Goal: Task Accomplishment & Management: Complete application form

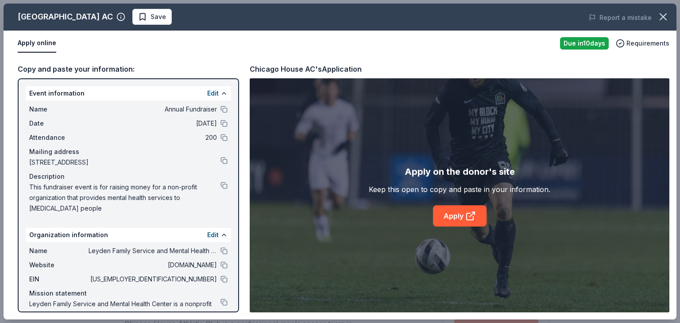
scroll to position [84, 0]
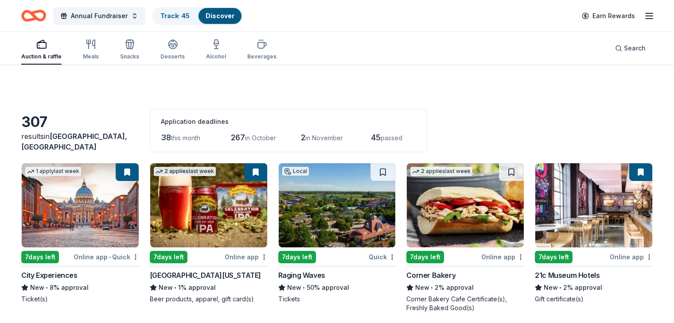
scroll to position [928, 0]
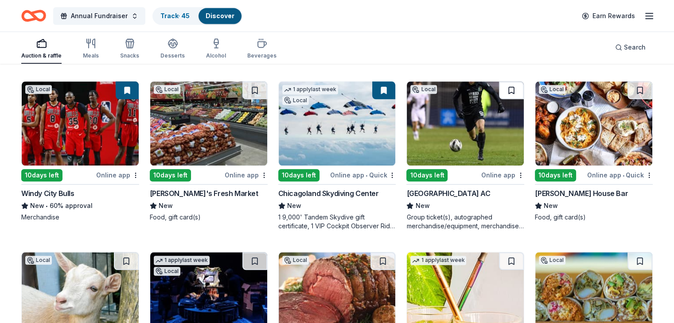
click at [504, 88] on button at bounding box center [511, 91] width 25 height 18
click at [564, 190] on div "Fuller House Bar" at bounding box center [581, 193] width 93 height 11
click at [628, 88] on button at bounding box center [639, 91] width 25 height 18
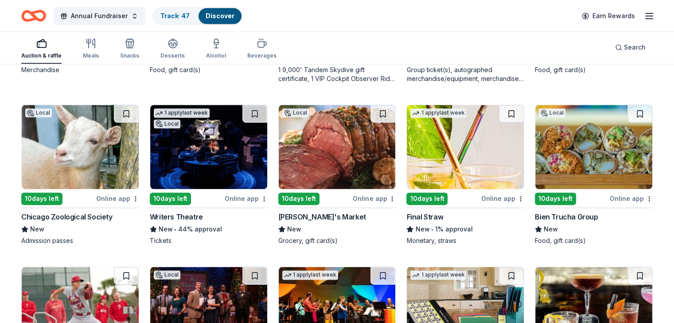
scroll to position [1077, 0]
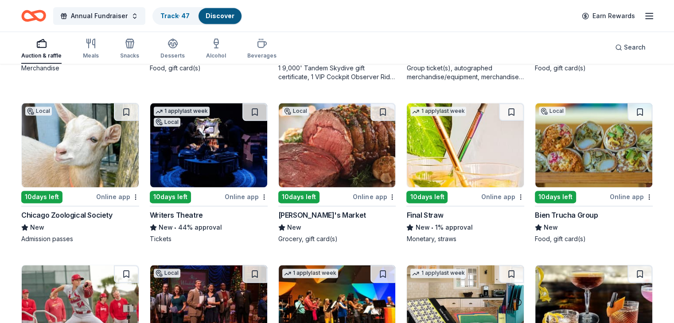
click at [56, 193] on div "10 days left" at bounding box center [41, 197] width 41 height 12
click at [134, 107] on button at bounding box center [126, 112] width 25 height 18
click at [181, 194] on div "10 days left" at bounding box center [170, 197] width 41 height 12
click at [257, 112] on button at bounding box center [254, 112] width 25 height 18
click at [305, 210] on div "Pete's Market" at bounding box center [322, 215] width 88 height 11
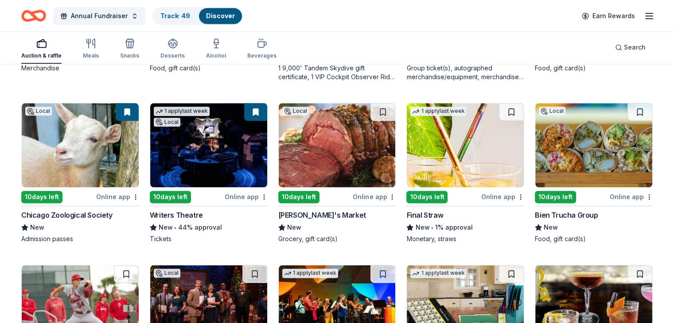
click at [420, 214] on div "Final Straw" at bounding box center [424, 215] width 37 height 11
click at [507, 110] on button at bounding box center [511, 112] width 25 height 18
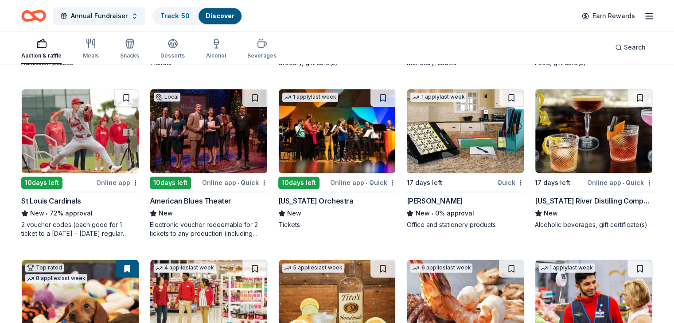
scroll to position [1256, 0]
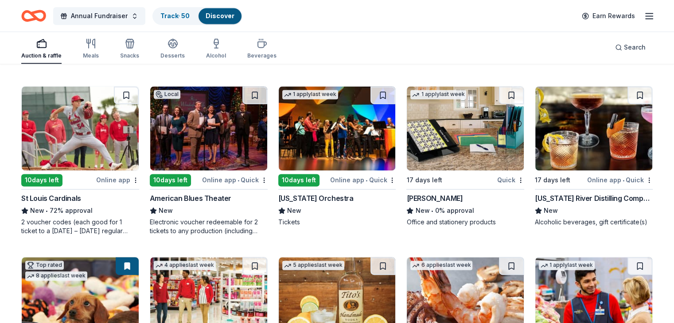
click at [204, 195] on div "American Blues Theater" at bounding box center [191, 198] width 82 height 11
click at [255, 94] on button at bounding box center [254, 95] width 25 height 18
click at [414, 198] on div "Mead" at bounding box center [434, 198] width 56 height 11
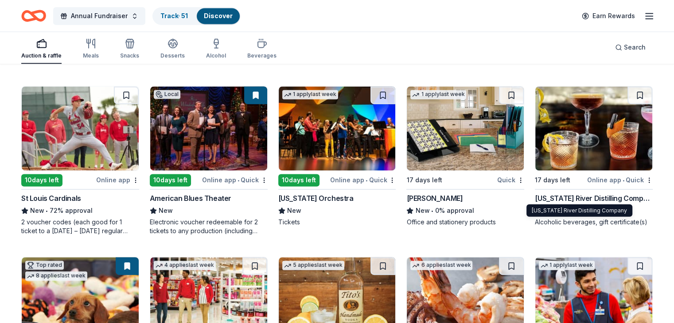
click at [583, 194] on div "Mississippi River Distilling Company" at bounding box center [594, 198] width 118 height 11
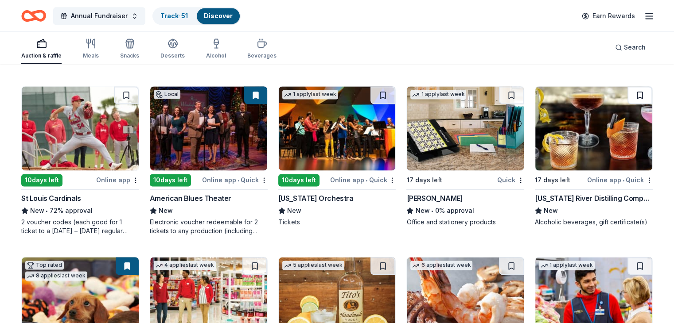
click at [627, 93] on button at bounding box center [639, 95] width 25 height 18
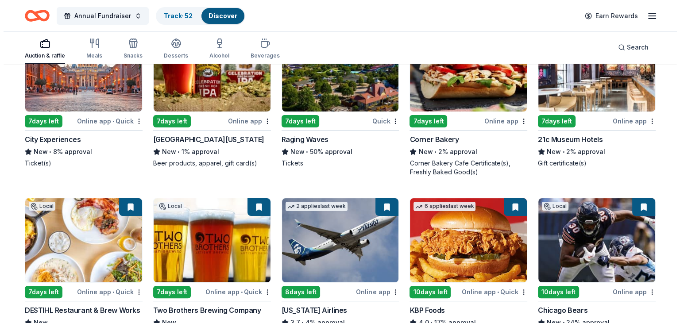
scroll to position [0, 0]
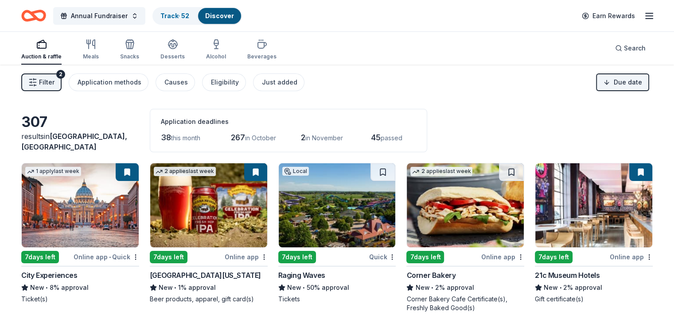
click at [44, 77] on button "Filter 2" at bounding box center [41, 83] width 40 height 18
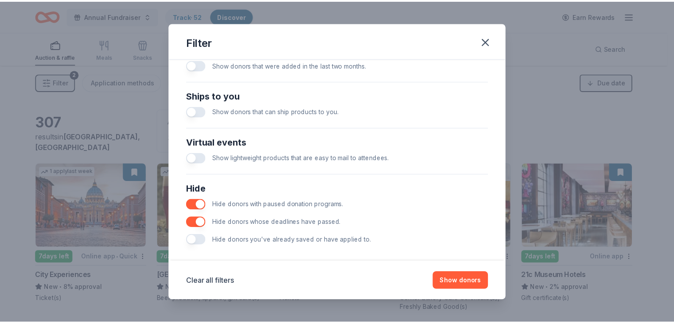
scroll to position [376, 0]
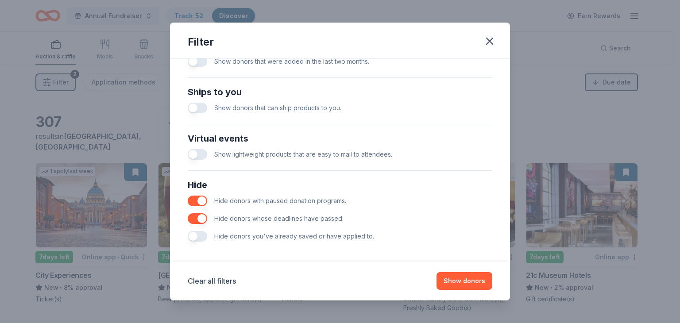
click at [191, 233] on button "button" at bounding box center [197, 236] width 19 height 11
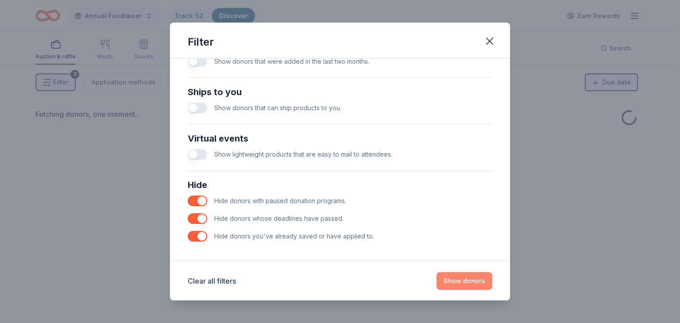
click at [472, 282] on button "Show donors" at bounding box center [465, 281] width 56 height 18
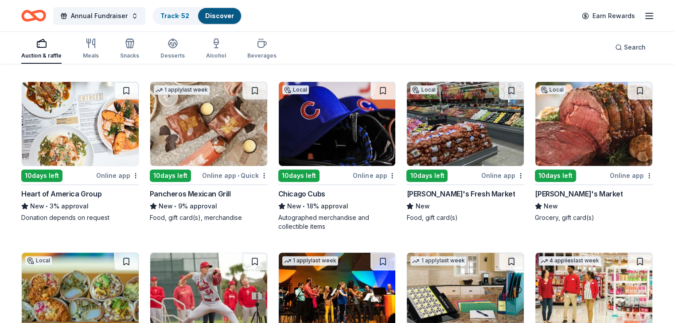
scroll to position [253, 0]
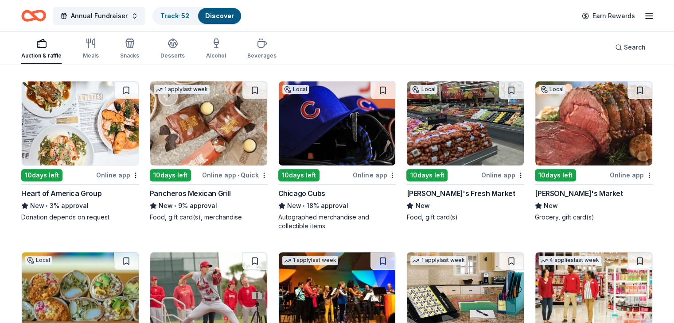
click at [300, 175] on div "10 days left" at bounding box center [298, 175] width 41 height 12
click at [378, 90] on button at bounding box center [382, 91] width 25 height 18
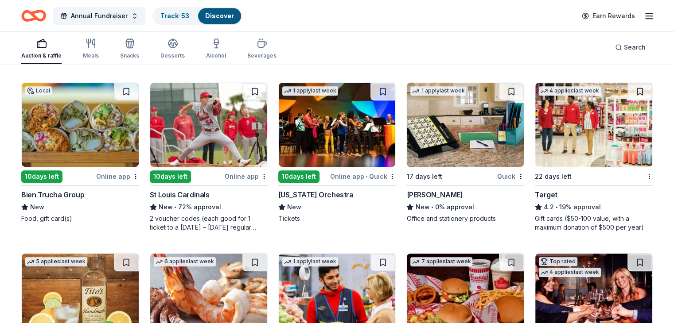
scroll to position [405, 0]
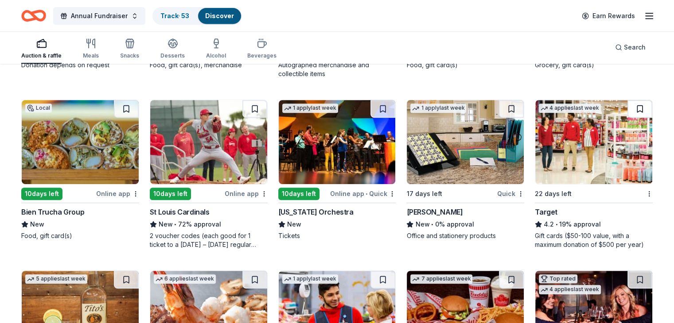
click at [627, 112] on button at bounding box center [639, 109] width 25 height 18
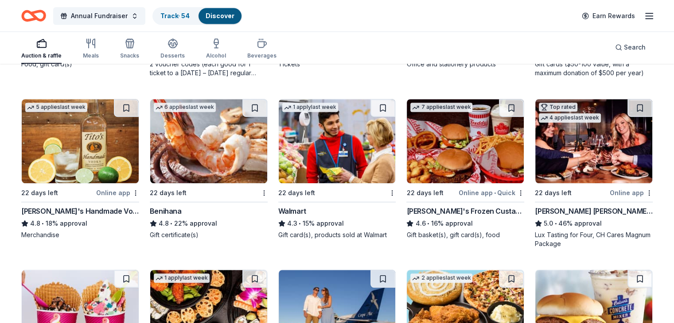
scroll to position [590, 0]
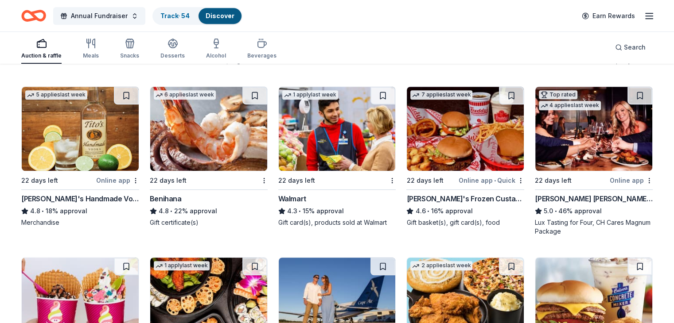
click at [179, 196] on div "Benihana" at bounding box center [166, 199] width 32 height 11
click at [296, 197] on div "Walmart" at bounding box center [292, 199] width 28 height 11
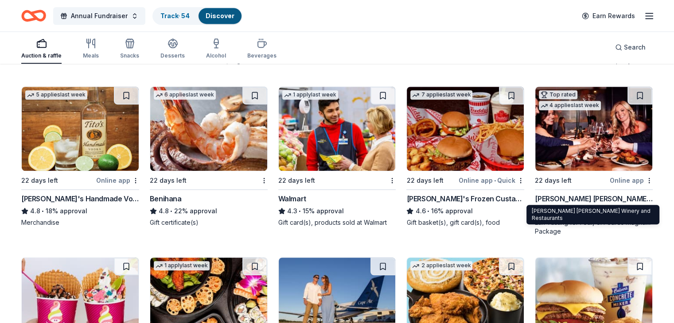
click at [573, 194] on div "Cooper's Hawk Winery and Restaurants" at bounding box center [594, 199] width 118 height 11
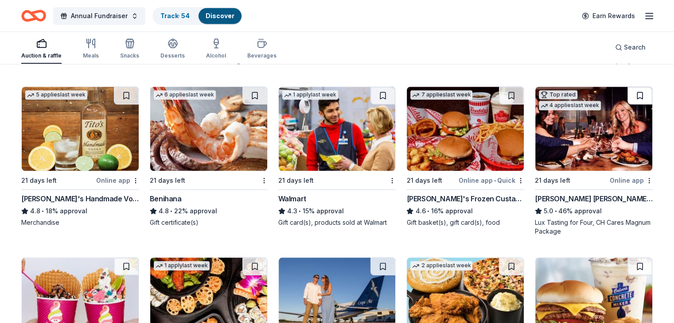
click at [628, 89] on button at bounding box center [639, 96] width 25 height 18
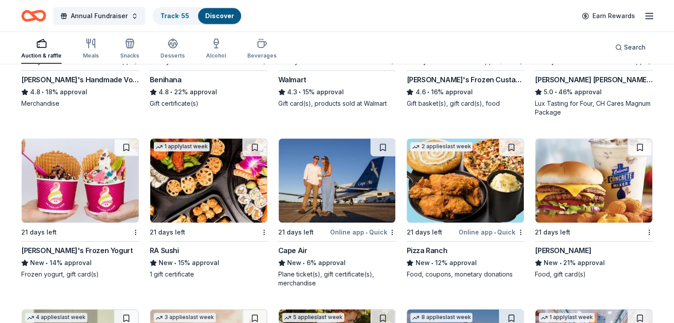
scroll to position [710, 0]
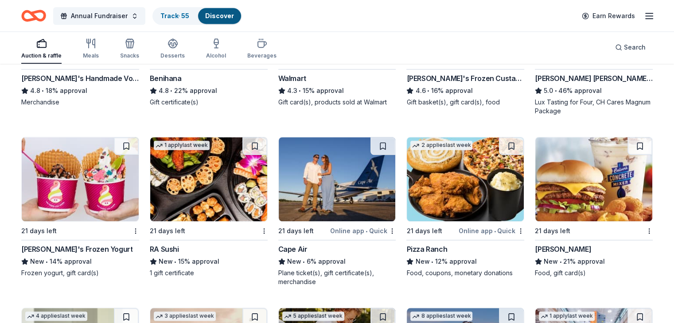
click at [294, 247] on div "Cape Air" at bounding box center [292, 249] width 29 height 11
click at [379, 148] on button at bounding box center [382, 146] width 25 height 18
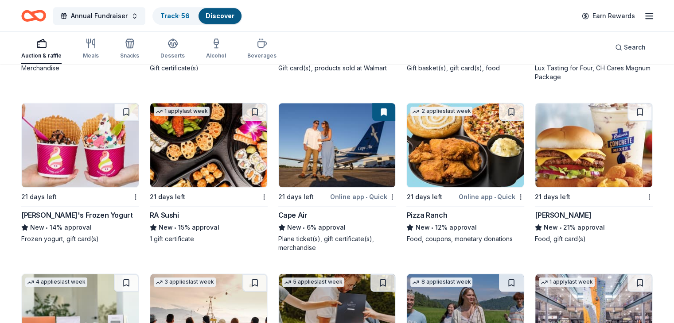
scroll to position [743, 0]
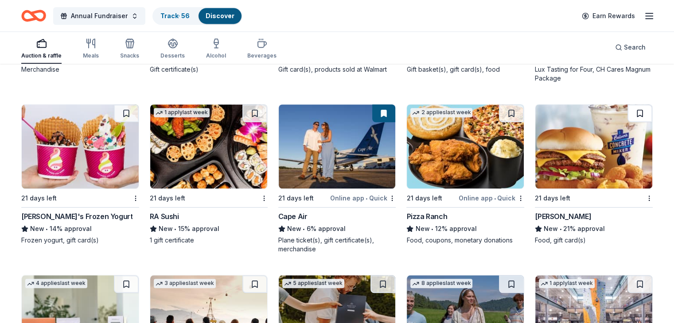
click at [627, 112] on button at bounding box center [639, 114] width 25 height 18
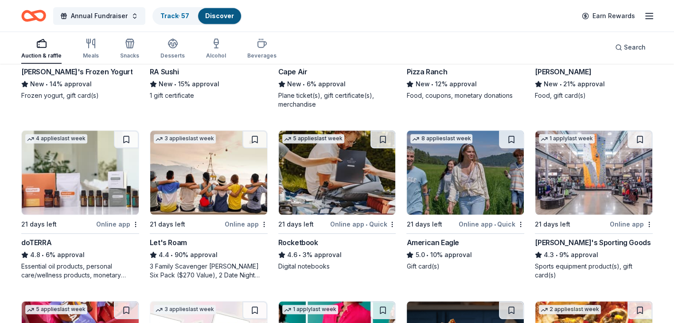
scroll to position [888, 0]
click at [51, 240] on div "doTERRA" at bounding box center [36, 242] width 30 height 11
click at [134, 139] on button at bounding box center [126, 139] width 25 height 18
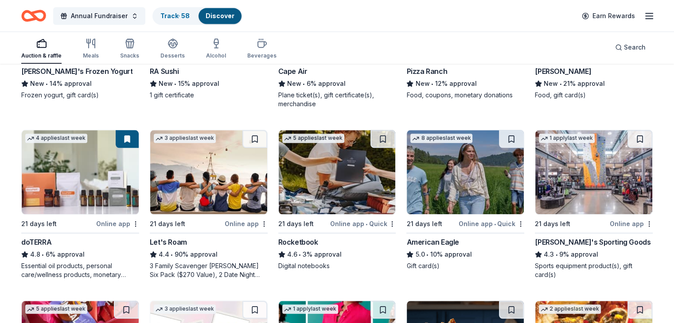
click at [309, 238] on div "Rocketbook" at bounding box center [298, 242] width 40 height 11
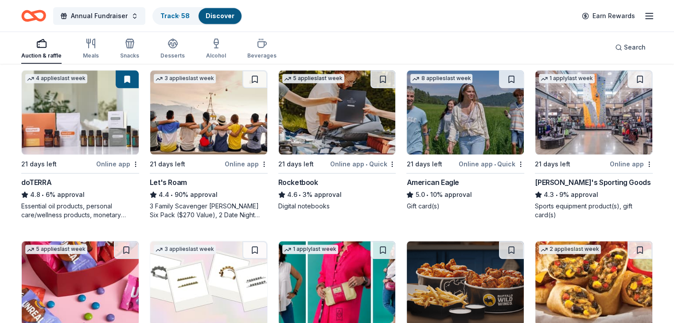
scroll to position [951, 0]
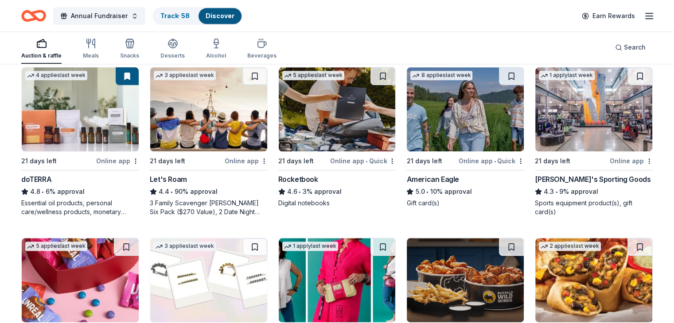
click at [572, 174] on div "Dick's Sporting Goods" at bounding box center [593, 179] width 116 height 11
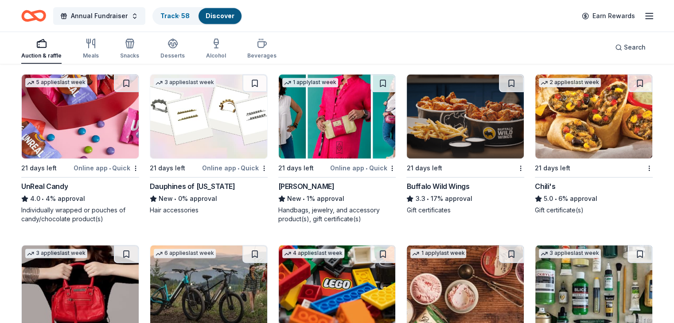
scroll to position [1116, 0]
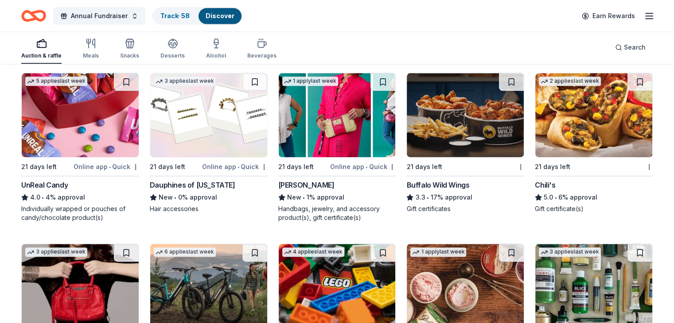
click at [68, 184] on div "UnReal Candy" at bounding box center [44, 185] width 47 height 11
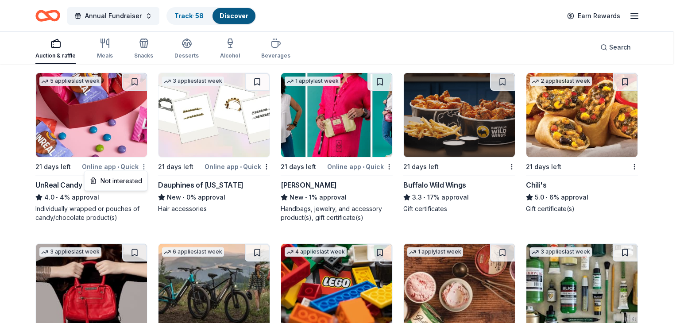
click at [95, 183] on div "Not interested" at bounding box center [115, 181] width 59 height 16
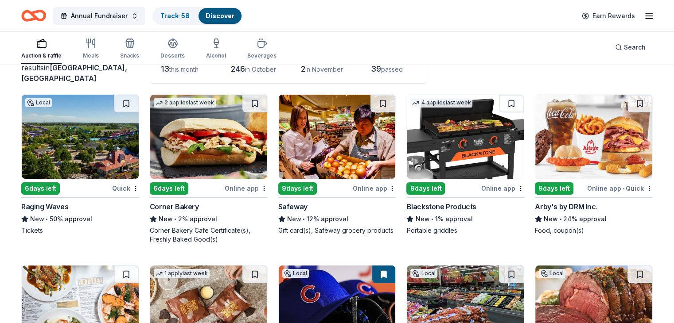
scroll to position [69, 0]
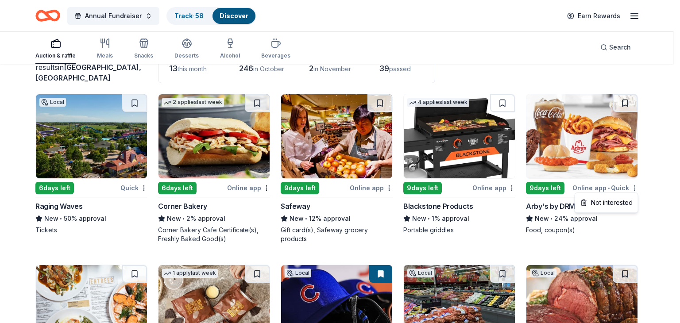
click at [634, 188] on html "Annual Fundraiser Track · 58 Discover Earn Rewards Auction & raffle Meals Snack…" at bounding box center [340, 92] width 680 height 323
click at [617, 202] on div "Not interested" at bounding box center [606, 203] width 59 height 16
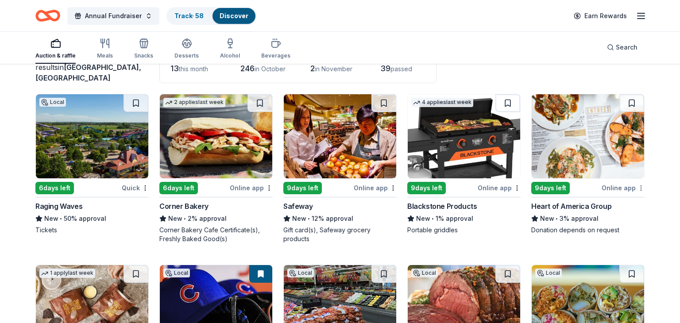
click at [633, 187] on html "Annual Fundraiser Track · 58 Discover Earn Rewards Auction & raffle Meals Snack…" at bounding box center [340, 92] width 680 height 323
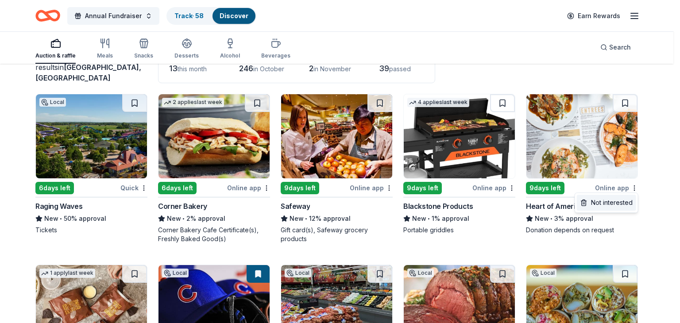
click at [604, 203] on div "Not interested" at bounding box center [606, 203] width 59 height 16
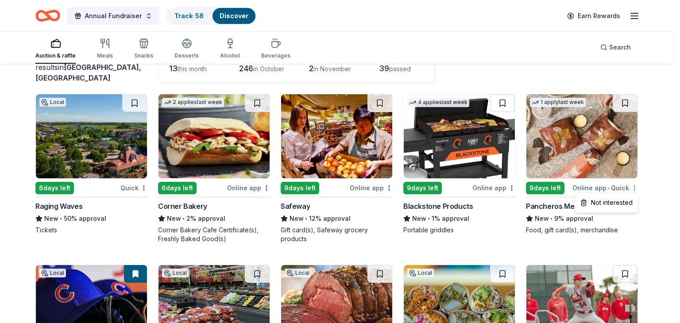
click at [632, 189] on html "Annual Fundraiser Track · 58 Discover Earn Rewards Auction & raffle Meals Snack…" at bounding box center [340, 92] width 680 height 323
click at [614, 202] on div "Not interested" at bounding box center [606, 203] width 59 height 16
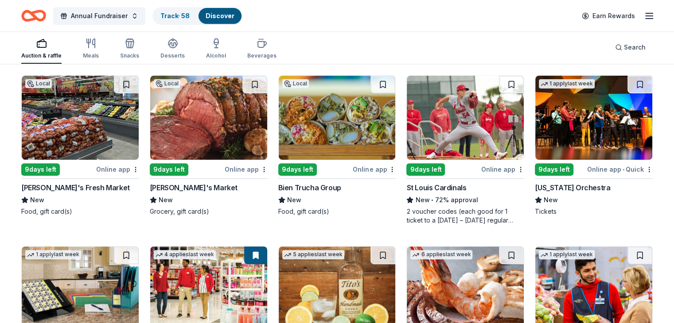
scroll to position [259, 0]
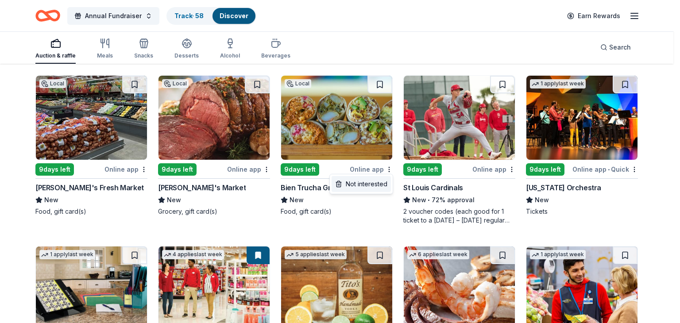
click at [361, 179] on div "Not interested" at bounding box center [361, 184] width 59 height 16
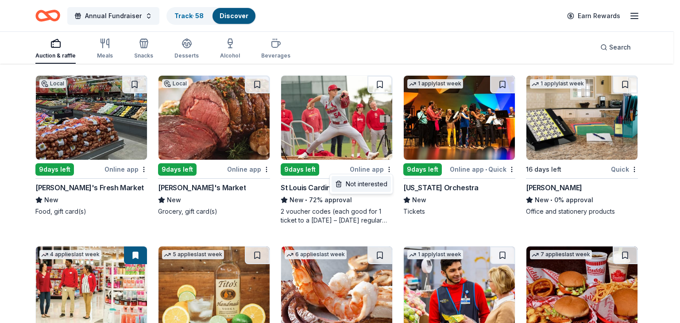
click at [375, 187] on div "Not interested" at bounding box center [361, 184] width 59 height 16
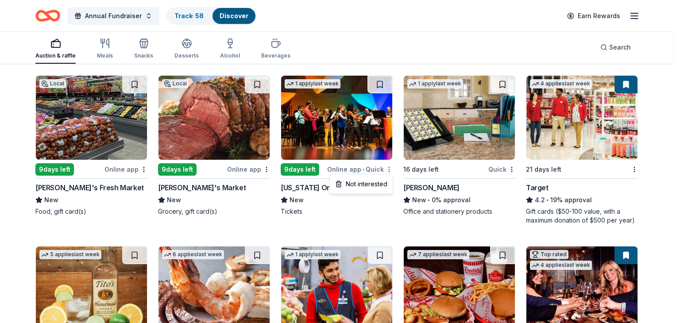
click at [368, 184] on div "Not interested" at bounding box center [361, 184] width 59 height 16
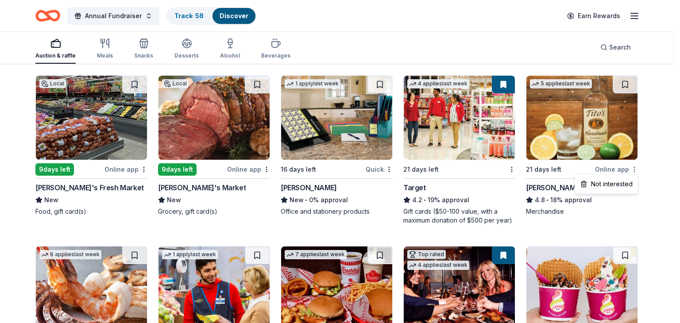
click at [612, 183] on div "Not interested" at bounding box center [606, 184] width 59 height 16
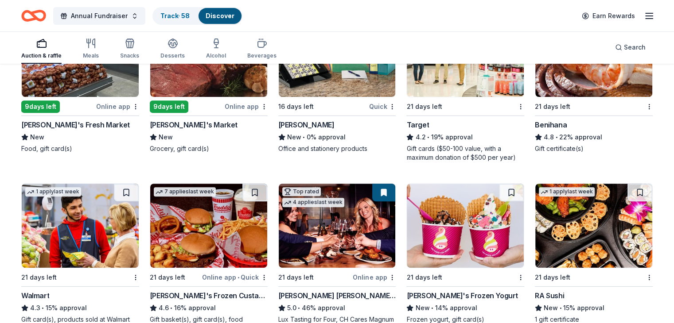
scroll to position [322, 0]
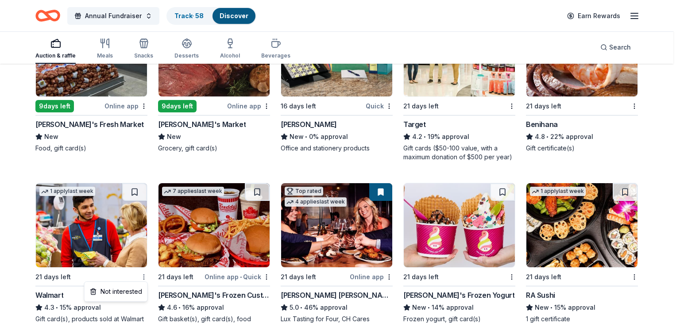
click at [124, 287] on div "Not interested" at bounding box center [115, 292] width 59 height 16
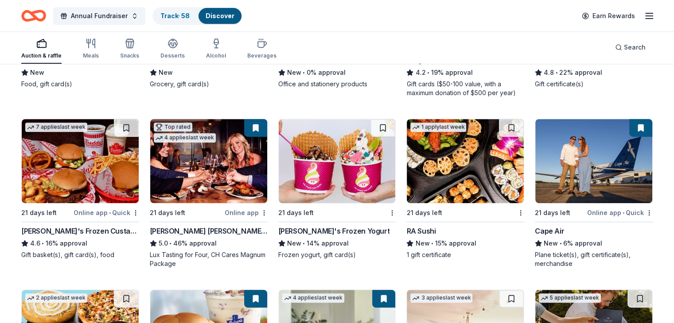
scroll to position [386, 0]
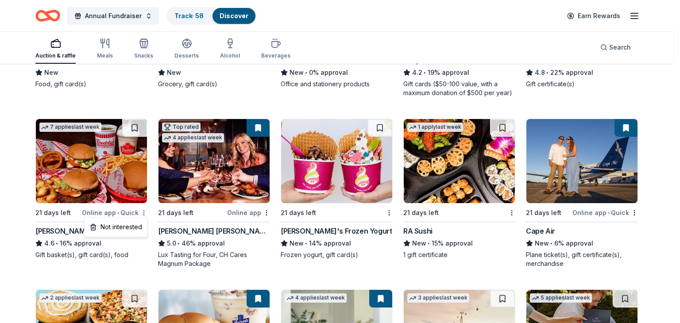
click at [129, 228] on div "Not interested" at bounding box center [115, 227] width 59 height 16
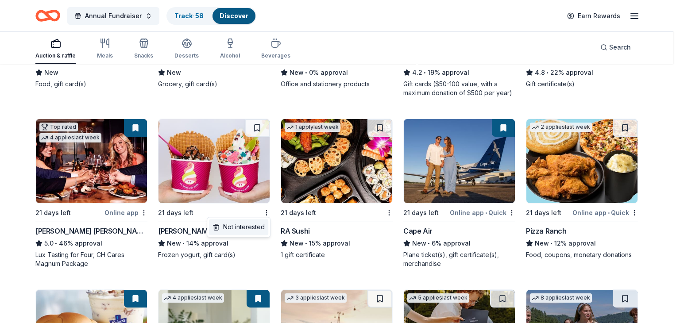
click at [245, 232] on div "Not interested" at bounding box center [238, 227] width 59 height 16
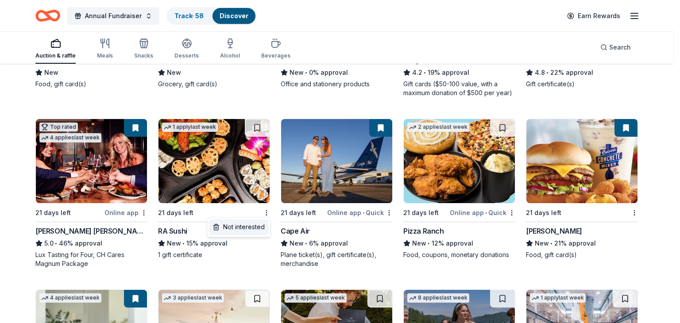
click at [237, 229] on div "Not interested" at bounding box center [238, 227] width 59 height 16
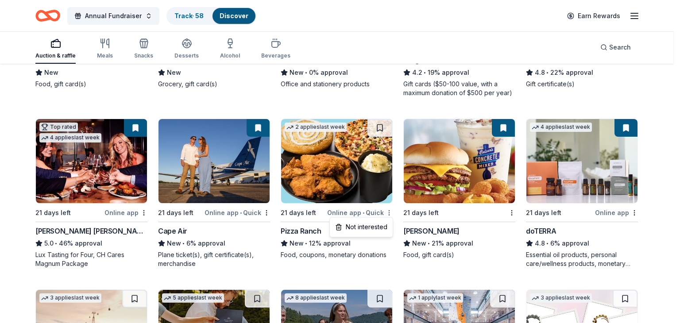
click at [370, 233] on div "Not interested" at bounding box center [361, 227] width 59 height 16
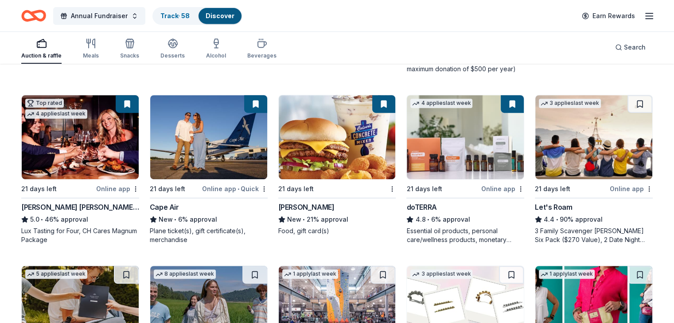
scroll to position [411, 0]
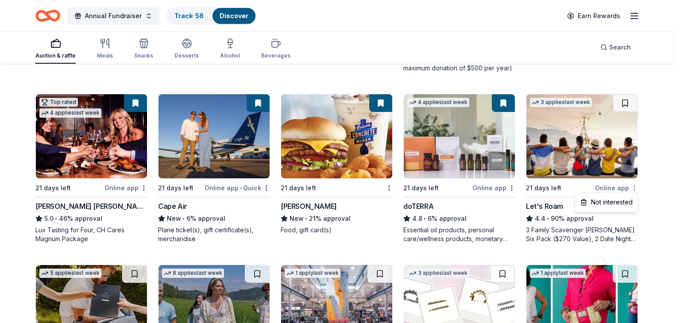
click at [607, 202] on div "Not interested" at bounding box center [606, 202] width 59 height 16
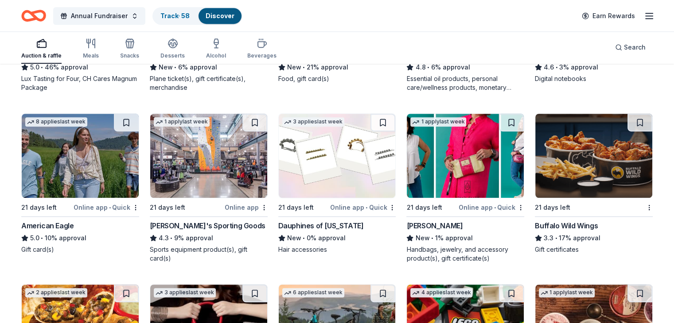
scroll to position [564, 0]
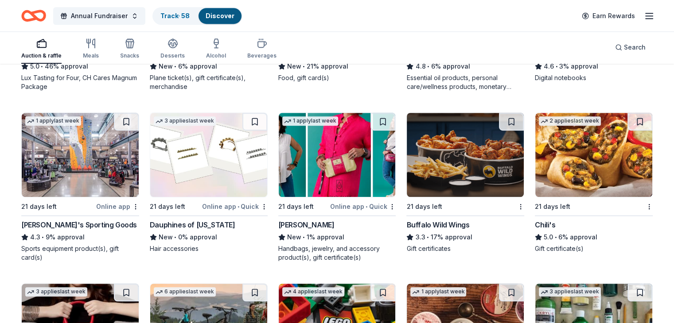
click at [194, 226] on div "Dauphines of New York" at bounding box center [193, 225] width 86 height 11
click at [305, 220] on div "Alexis Drake" at bounding box center [306, 225] width 56 height 11
click at [382, 117] on button at bounding box center [382, 122] width 25 height 18
click at [450, 224] on div "Buffalo Wild Wings" at bounding box center [437, 225] width 63 height 11
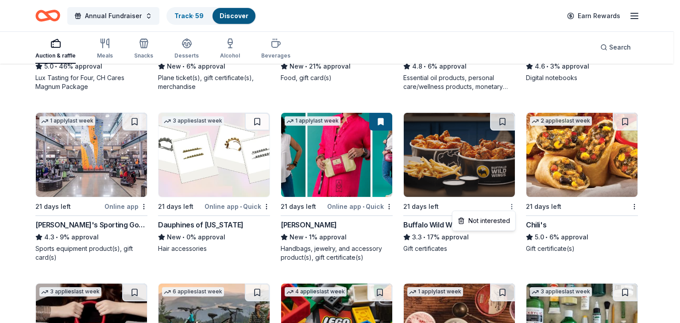
click at [486, 222] on div "Not interested" at bounding box center [484, 221] width 59 height 16
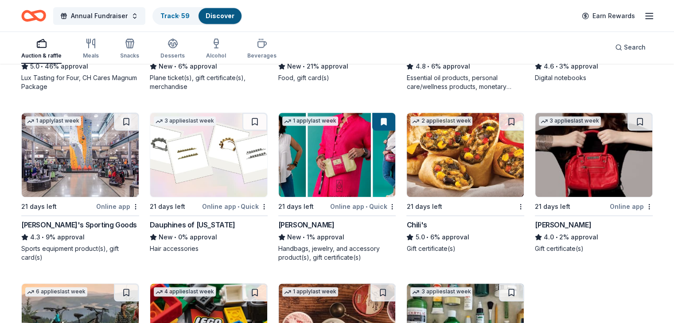
click at [415, 225] on div "Chili's" at bounding box center [416, 225] width 20 height 11
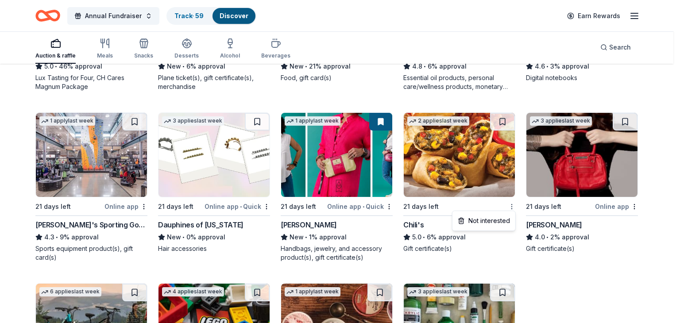
click at [487, 220] on div "Not interested" at bounding box center [484, 221] width 59 height 16
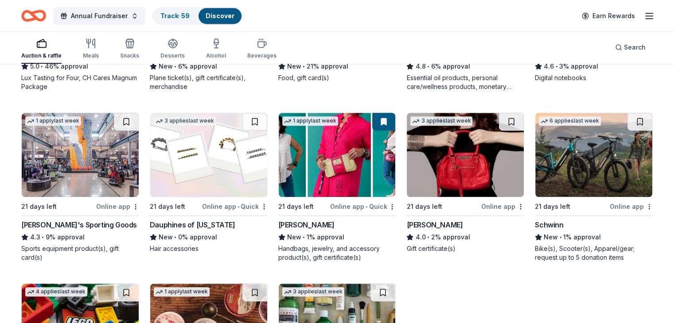
click at [432, 224] on div "Jacki Easlick" at bounding box center [434, 225] width 56 height 11
click at [505, 120] on button at bounding box center [511, 122] width 25 height 18
click at [541, 220] on div "Schwinn" at bounding box center [549, 225] width 28 height 11
click at [629, 122] on button at bounding box center [639, 122] width 25 height 18
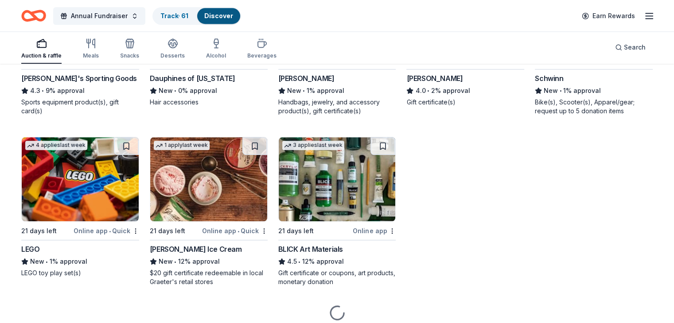
scroll to position [717, 0]
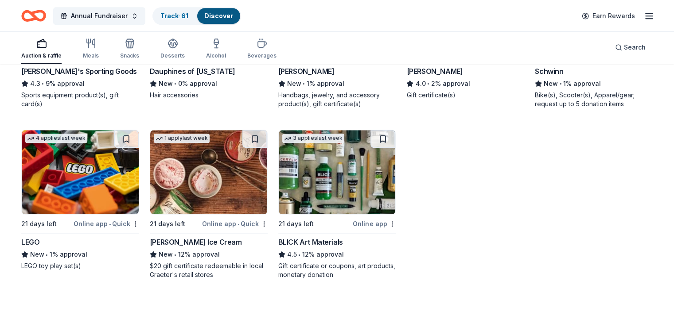
click at [39, 244] on div "LEGO" at bounding box center [30, 242] width 18 height 11
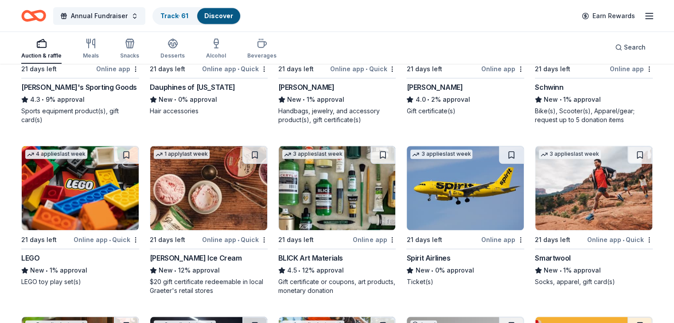
scroll to position [703, 0]
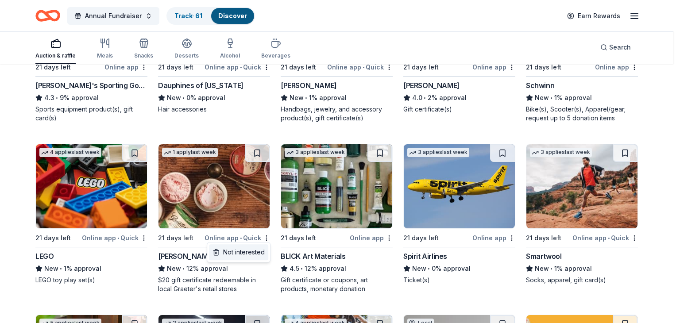
click at [250, 249] on div "Not interested" at bounding box center [238, 253] width 59 height 16
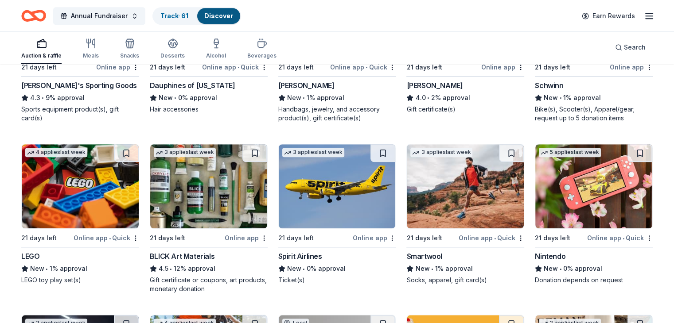
click at [200, 254] on div "BLICK Art Materials" at bounding box center [182, 256] width 65 height 11
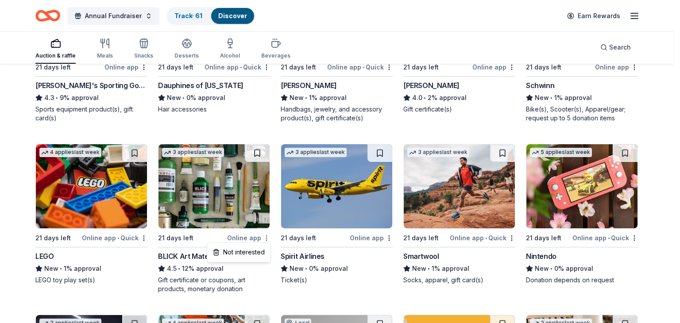
click at [253, 249] on div "Not interested" at bounding box center [238, 253] width 59 height 16
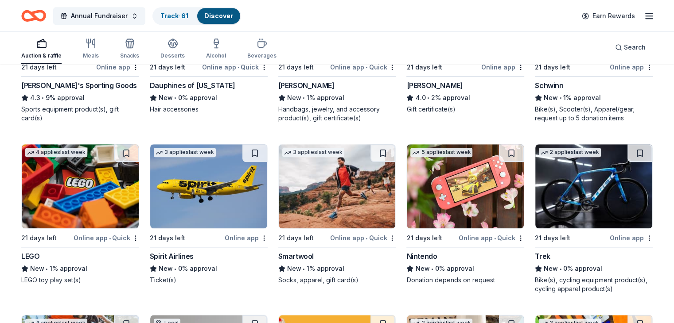
click at [194, 254] on div "Spirit Airlines" at bounding box center [172, 256] width 44 height 11
click at [257, 153] on button at bounding box center [254, 153] width 25 height 18
click at [305, 255] on div "Smartwool" at bounding box center [295, 256] width 35 height 11
click at [418, 252] on div "Nintendo" at bounding box center [421, 256] width 31 height 11
click at [535, 254] on div "Trek" at bounding box center [542, 256] width 15 height 11
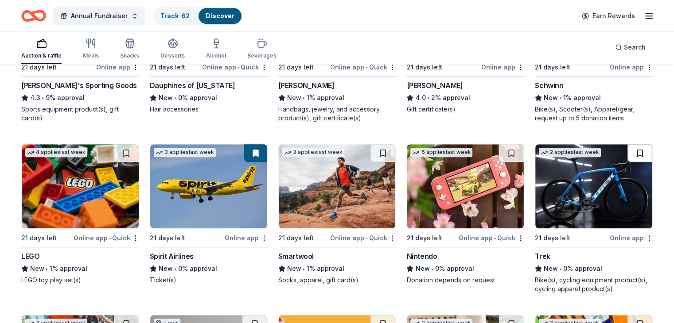
click at [627, 151] on button at bounding box center [639, 153] width 25 height 18
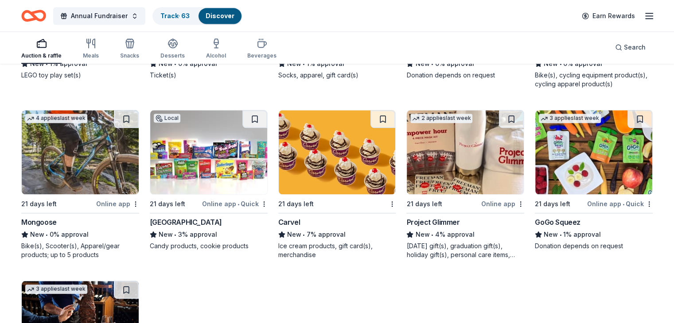
scroll to position [909, 0]
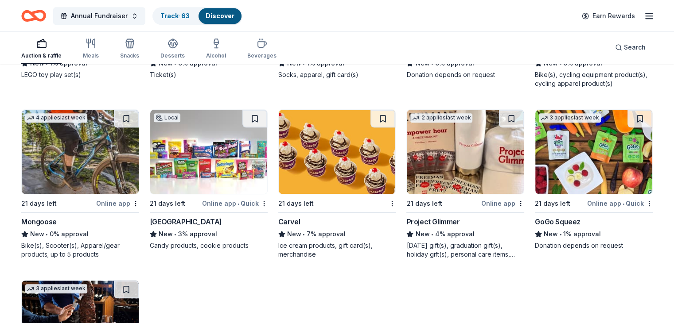
click at [50, 222] on div "Mongoose" at bounding box center [38, 222] width 35 height 11
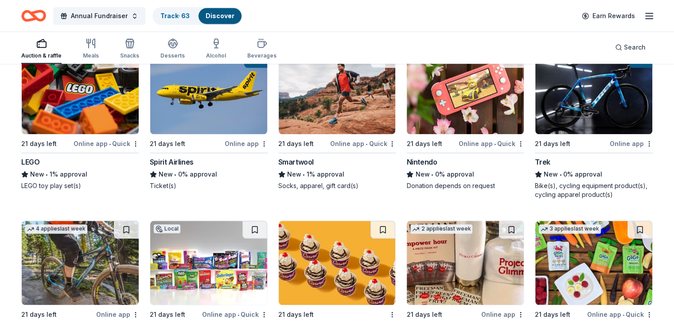
scroll to position [793, 0]
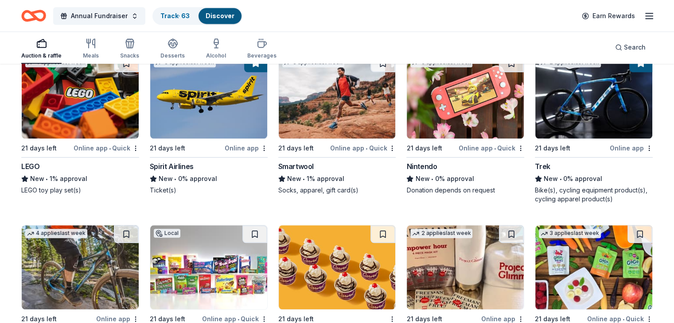
click at [535, 162] on div "Trek" at bounding box center [542, 166] width 15 height 11
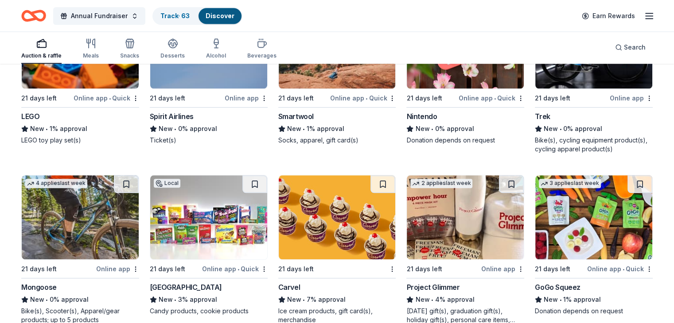
scroll to position [844, 0]
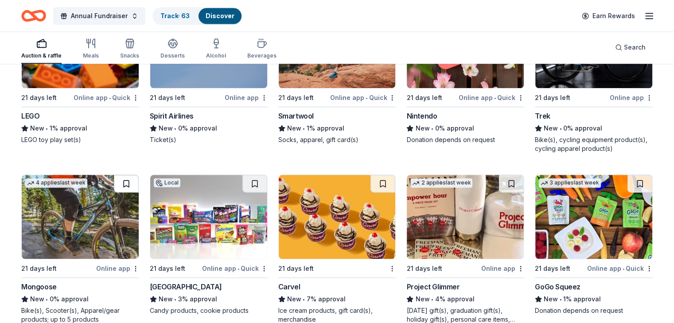
click at [136, 185] on button at bounding box center [126, 184] width 25 height 18
click at [168, 288] on div "Ferrara" at bounding box center [186, 287] width 72 height 11
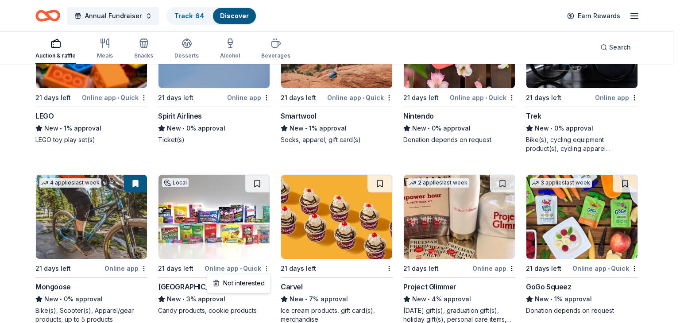
click at [251, 281] on div "Not interested" at bounding box center [238, 284] width 59 height 16
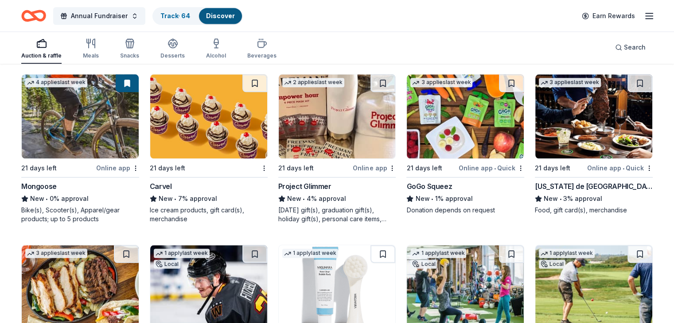
scroll to position [945, 0]
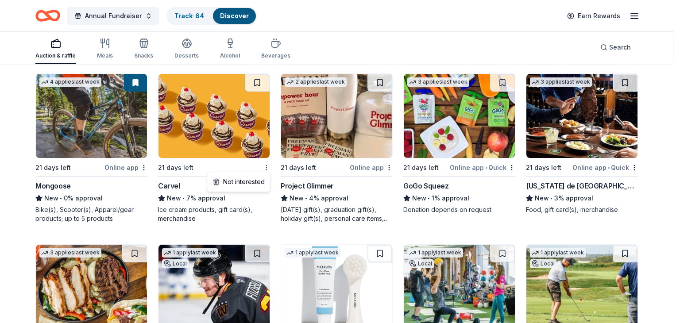
click at [248, 178] on div "Not interested" at bounding box center [238, 182] width 59 height 16
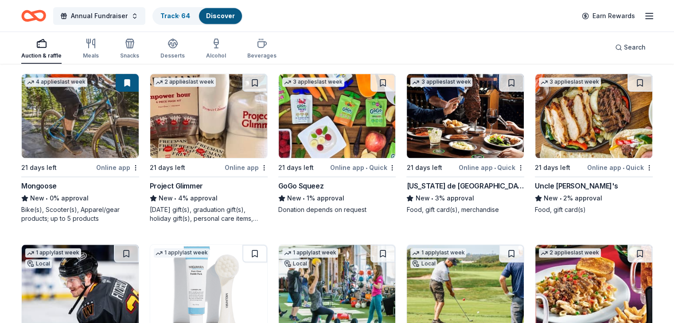
click at [203, 186] on div "Project Glimmer" at bounding box center [176, 186] width 53 height 11
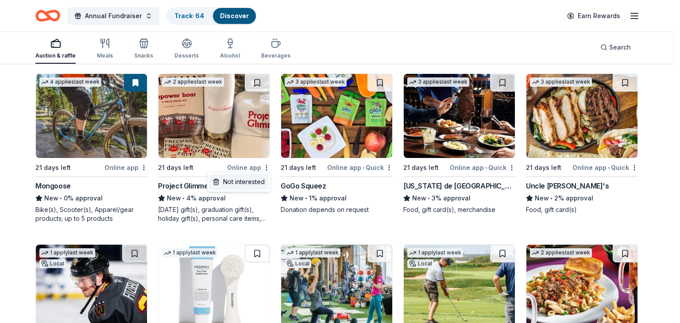
click at [252, 183] on div "Not interested" at bounding box center [238, 182] width 59 height 16
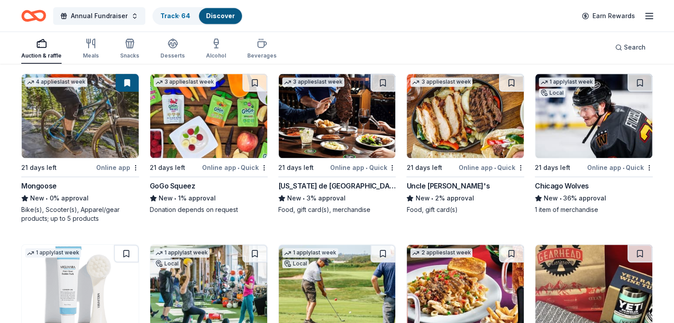
click at [184, 183] on div "GoGo Squeez" at bounding box center [173, 186] width 46 height 11
click at [259, 79] on button at bounding box center [254, 83] width 25 height 18
click at [319, 186] on div "Texas de Brazil" at bounding box center [337, 186] width 118 height 11
click at [382, 83] on button at bounding box center [382, 83] width 25 height 18
click at [432, 183] on div "Uncle Julio's" at bounding box center [447, 186] width 83 height 11
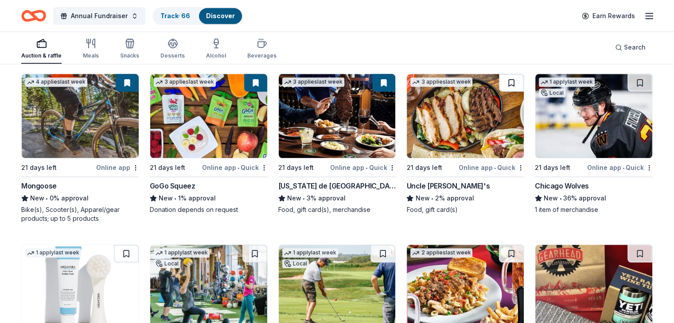
click at [504, 81] on button at bounding box center [511, 83] width 25 height 18
click at [627, 81] on button at bounding box center [639, 83] width 25 height 18
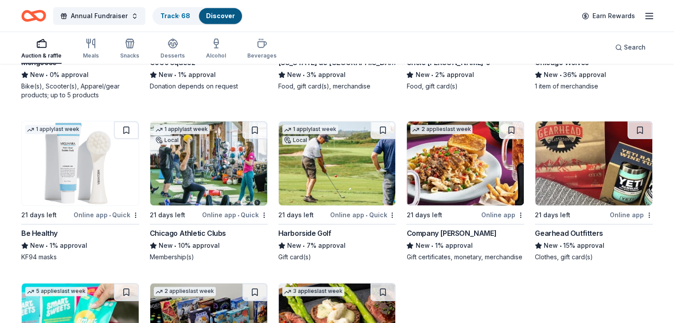
scroll to position [1079, 0]
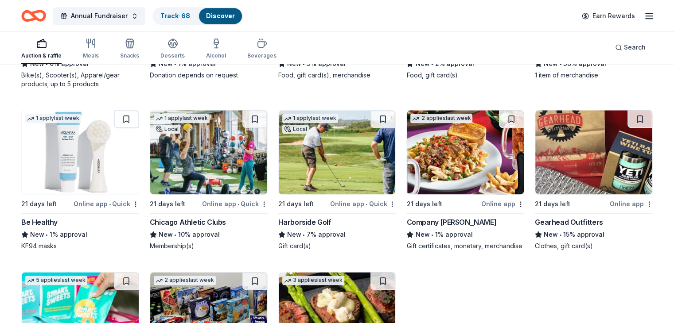
click at [54, 218] on div "Be Healthy" at bounding box center [39, 222] width 36 height 11
click at [134, 117] on button at bounding box center [126, 119] width 25 height 18
click at [186, 219] on div "Chicago Athletic Clubs" at bounding box center [188, 222] width 76 height 11
click at [256, 118] on button at bounding box center [254, 119] width 25 height 18
click at [309, 220] on div "Harborside Golf" at bounding box center [304, 222] width 53 height 11
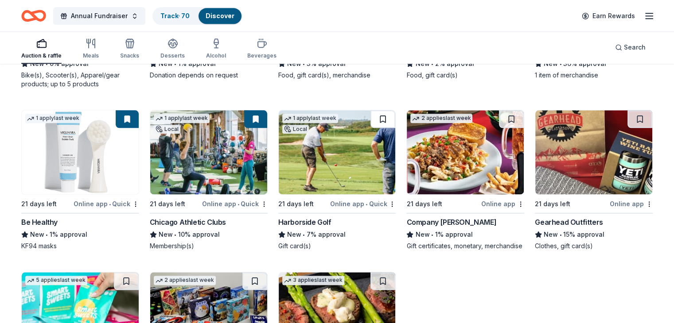
click at [380, 119] on button at bounding box center [382, 119] width 25 height 18
click at [447, 222] on div "Company Brinker" at bounding box center [451, 222] width 90 height 11
click at [506, 117] on button at bounding box center [511, 119] width 25 height 18
click at [546, 222] on div "Gearhead Outfitters" at bounding box center [569, 222] width 68 height 11
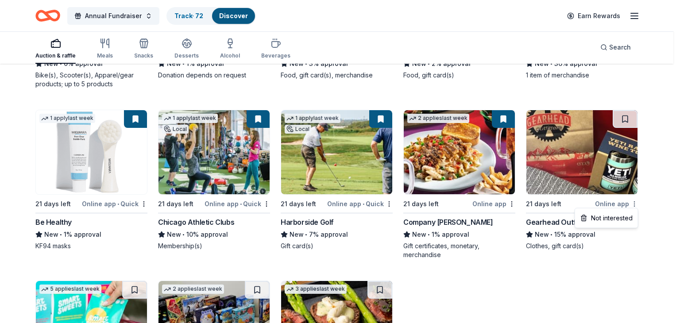
click at [615, 220] on div "Not interested" at bounding box center [606, 218] width 59 height 16
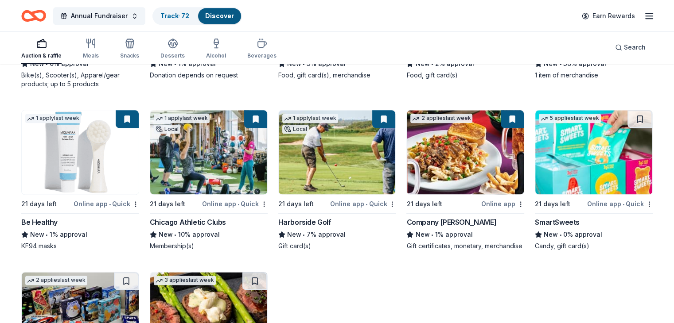
click at [558, 219] on div "SmartSweets" at bounding box center [557, 222] width 45 height 11
click at [630, 117] on button at bounding box center [639, 119] width 25 height 18
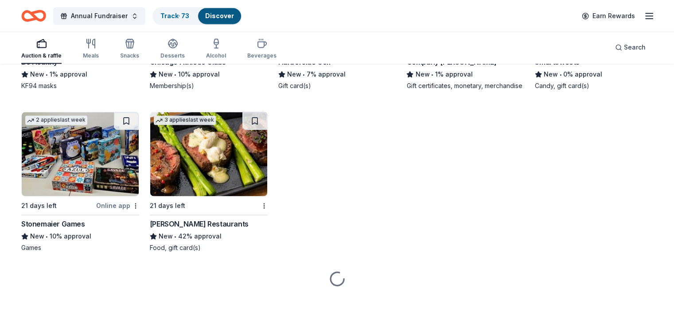
scroll to position [1247, 0]
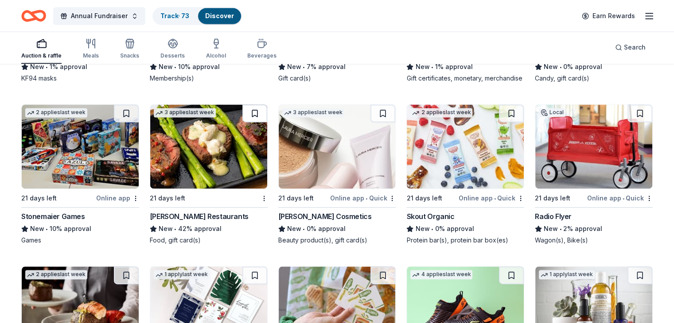
click at [258, 121] on button at bounding box center [254, 114] width 25 height 18
click at [78, 222] on div "Stonemaier Games" at bounding box center [53, 216] width 64 height 11
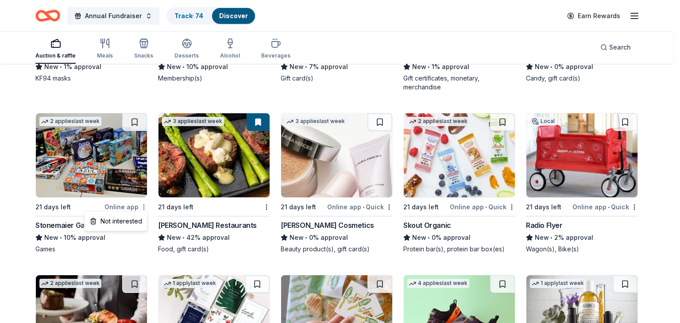
click at [128, 220] on div "Not interested" at bounding box center [115, 222] width 59 height 16
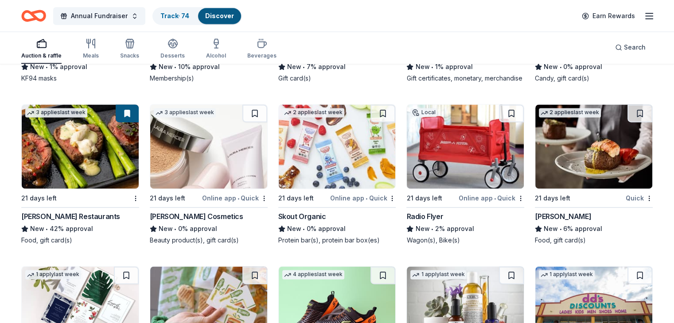
click at [200, 222] on div "Laura Mercier Cosmetics" at bounding box center [196, 216] width 93 height 11
click at [320, 222] on div "Skout Organic" at bounding box center [302, 216] width 48 height 11
click at [430, 222] on div "Radio Flyer" at bounding box center [424, 216] width 37 height 11
click at [553, 222] on div "Fleming's" at bounding box center [563, 216] width 56 height 11
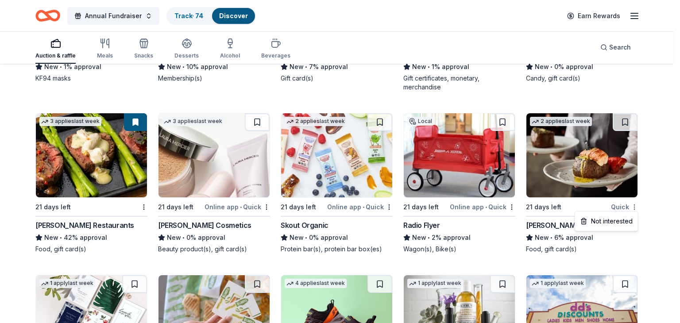
click at [618, 222] on div "Not interested" at bounding box center [606, 222] width 59 height 16
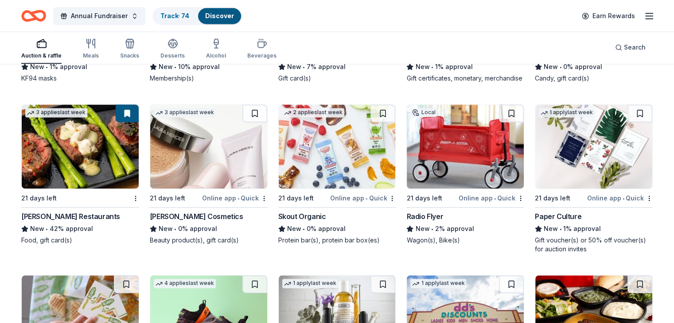
click at [556, 222] on div "Paper Culture" at bounding box center [558, 216] width 47 height 11
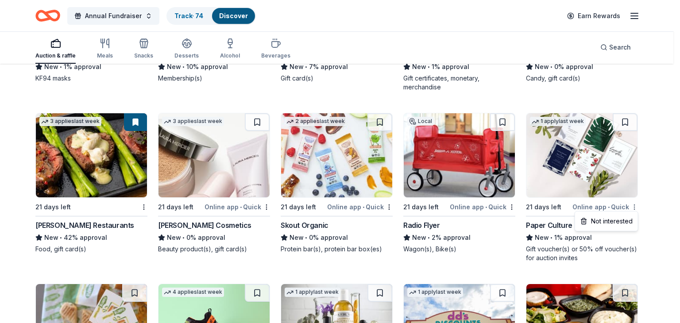
click at [619, 222] on div "Not interested" at bounding box center [606, 222] width 59 height 16
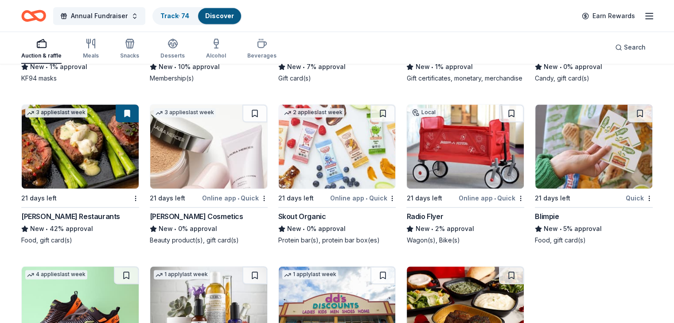
click at [576, 156] on img at bounding box center [593, 147] width 117 height 84
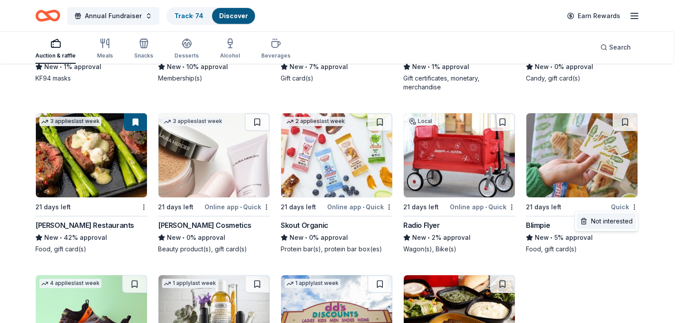
click at [612, 223] on div "Not interested" at bounding box center [606, 222] width 59 height 16
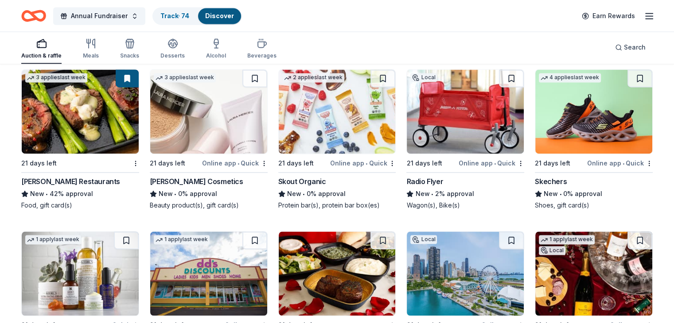
scroll to position [1278, 0]
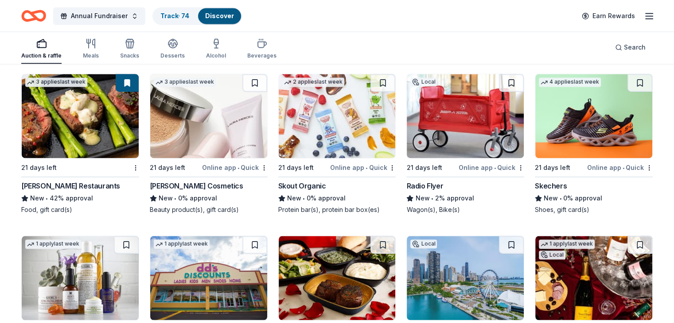
click at [550, 191] on div "Skechers" at bounding box center [551, 186] width 32 height 11
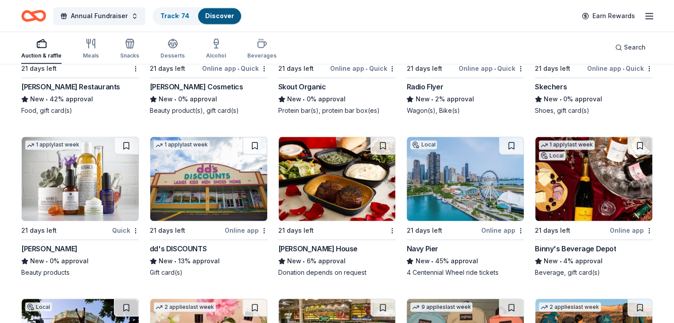
scroll to position [1379, 0]
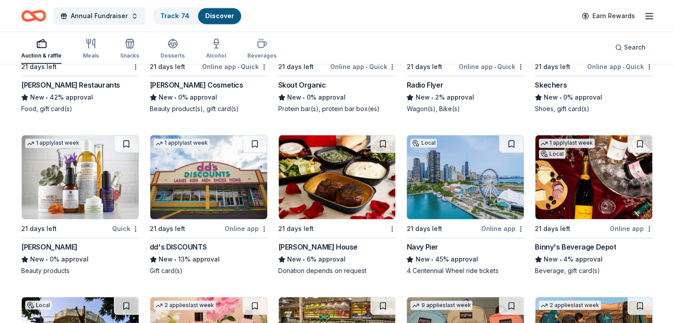
click at [50, 253] on div "Kiehl's" at bounding box center [49, 247] width 56 height 11
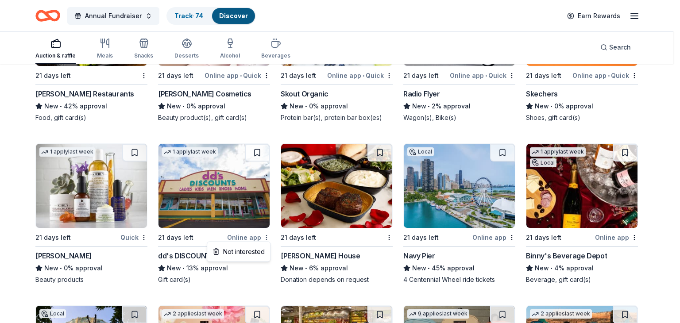
click at [243, 253] on div "Not interested" at bounding box center [238, 252] width 59 height 16
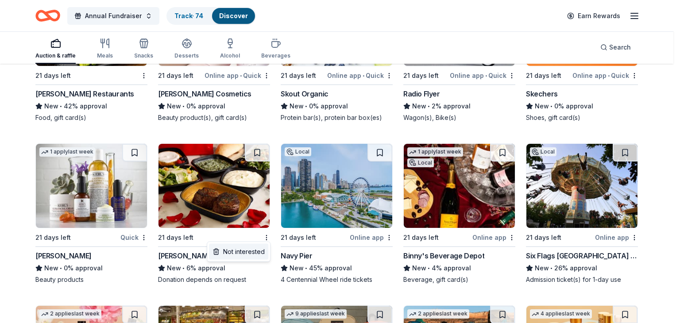
click at [251, 253] on div "Not interested" at bounding box center [238, 252] width 59 height 16
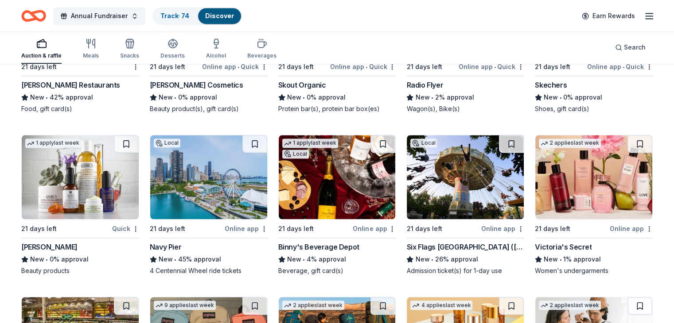
click at [174, 252] on div "Navy Pier" at bounding box center [165, 247] width 31 height 11
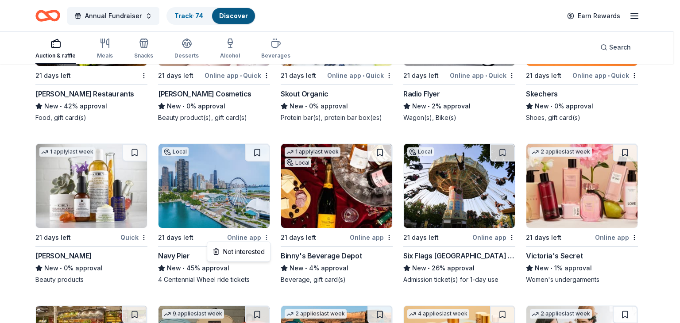
click at [261, 255] on div "Not interested" at bounding box center [238, 252] width 59 height 16
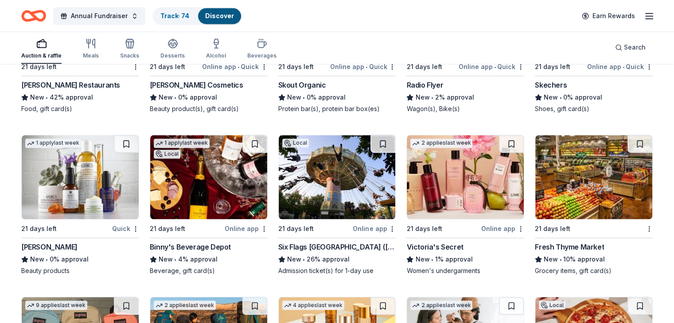
click at [198, 253] on div "Binny's Beverage Depot" at bounding box center [190, 247] width 81 height 11
click at [256, 149] on button at bounding box center [254, 144] width 25 height 18
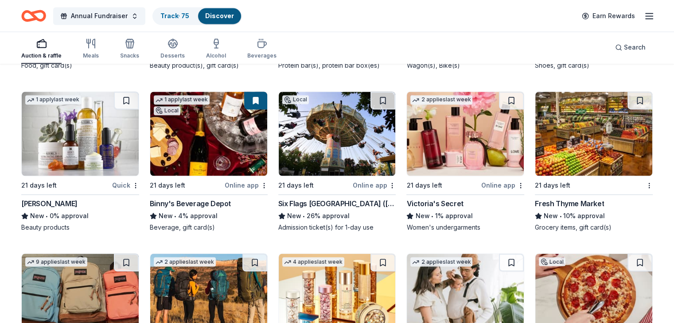
scroll to position [1423, 0]
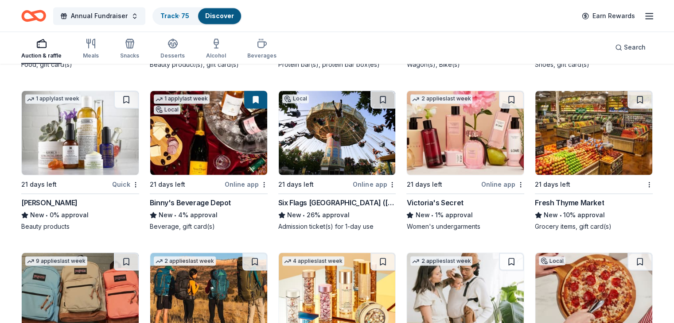
click at [360, 208] on div "Six Flags Great America (Gurnee)" at bounding box center [337, 203] width 118 height 11
click at [431, 208] on div "Victoria's Secret" at bounding box center [434, 203] width 57 height 11
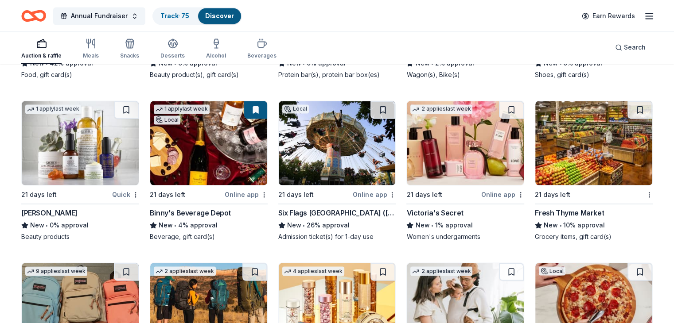
scroll to position [1409, 0]
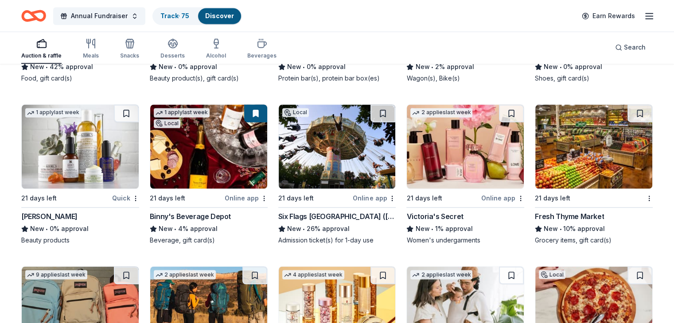
click at [563, 222] on div "Fresh Thyme Market" at bounding box center [569, 216] width 69 height 11
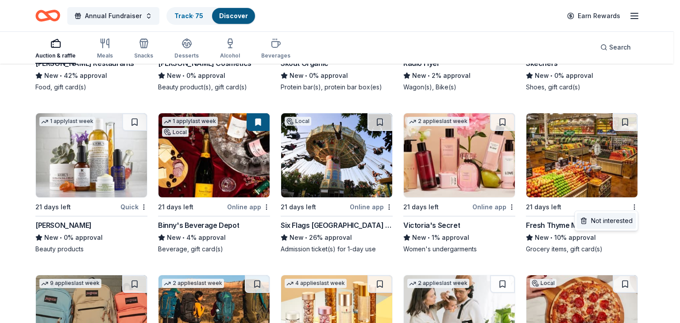
click at [612, 220] on div "Not interested" at bounding box center [606, 221] width 59 height 16
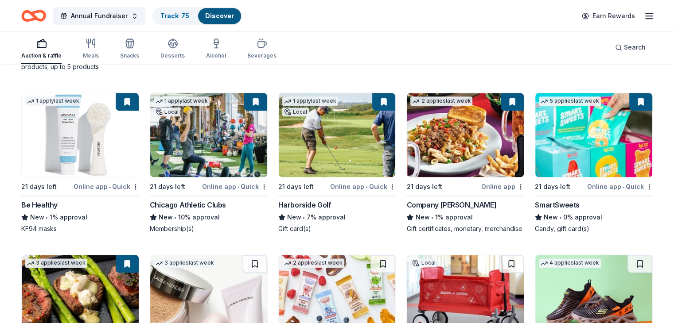
scroll to position [1097, 0]
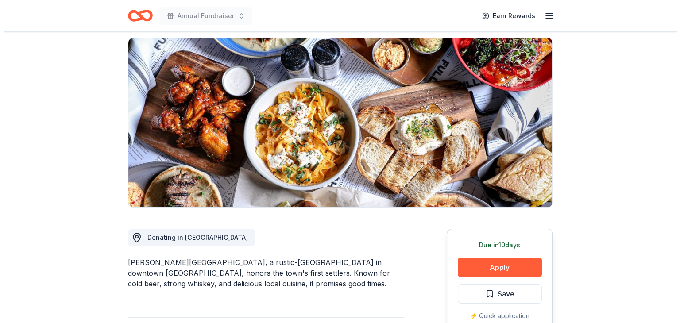
scroll to position [89, 0]
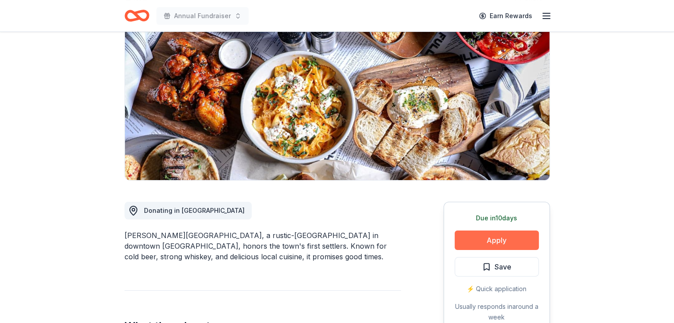
click at [502, 243] on button "Apply" at bounding box center [497, 240] width 84 height 19
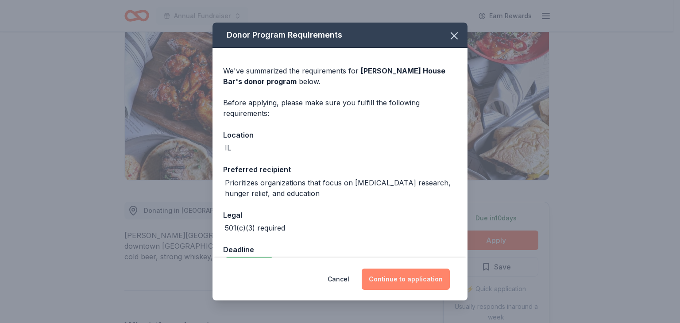
click at [400, 282] on button "Continue to application" at bounding box center [406, 279] width 88 height 21
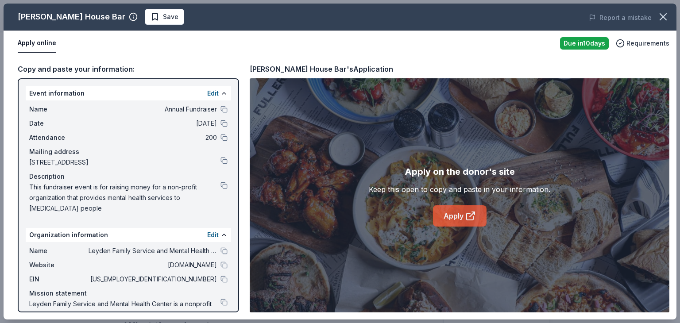
click at [456, 220] on link "Apply" at bounding box center [460, 216] width 54 height 21
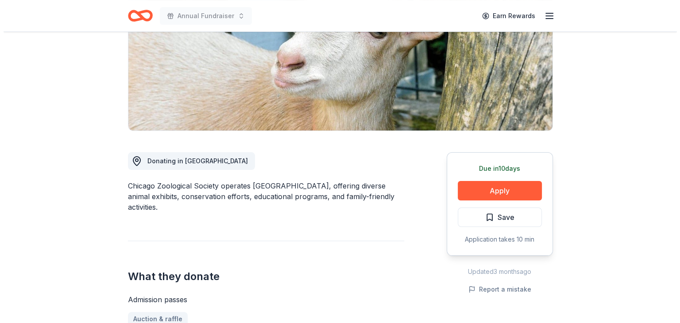
scroll to position [139, 0]
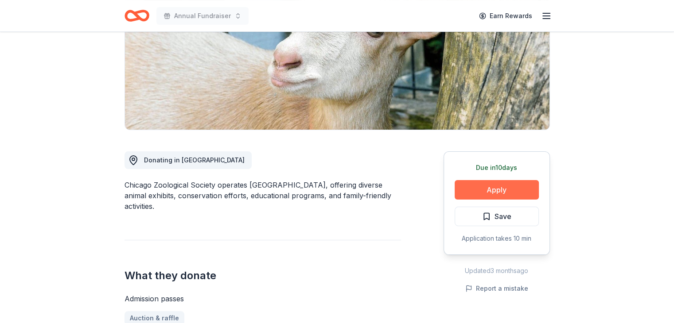
click at [514, 187] on button "Apply" at bounding box center [497, 189] width 84 height 19
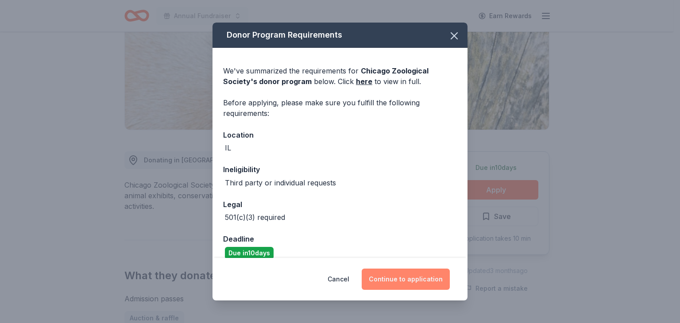
click at [403, 279] on button "Continue to application" at bounding box center [406, 279] width 88 height 21
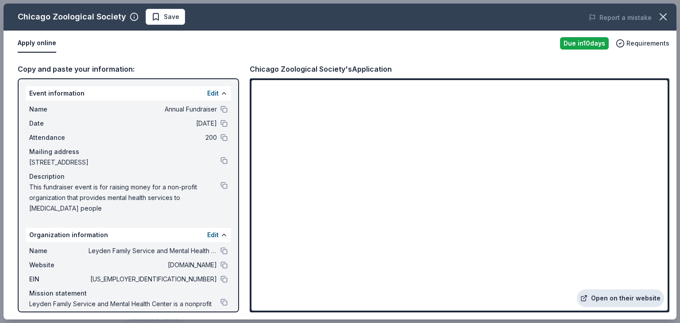
click at [619, 301] on link "Open on their website" at bounding box center [620, 299] width 87 height 18
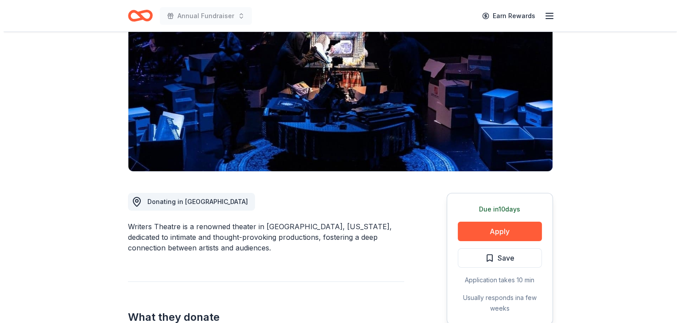
scroll to position [108, 0]
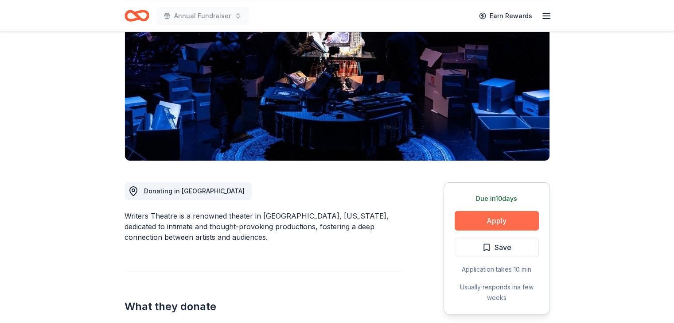
click at [486, 222] on button "Apply" at bounding box center [497, 220] width 84 height 19
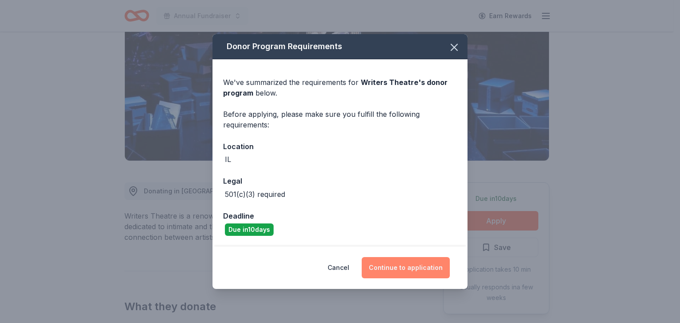
click at [395, 266] on button "Continue to application" at bounding box center [406, 267] width 88 height 21
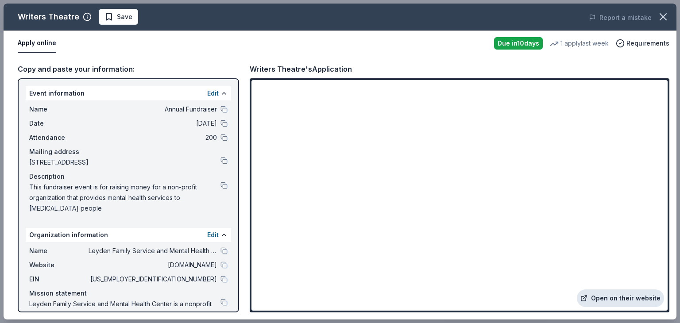
click at [629, 296] on link "Open on their website" at bounding box center [620, 299] width 87 height 18
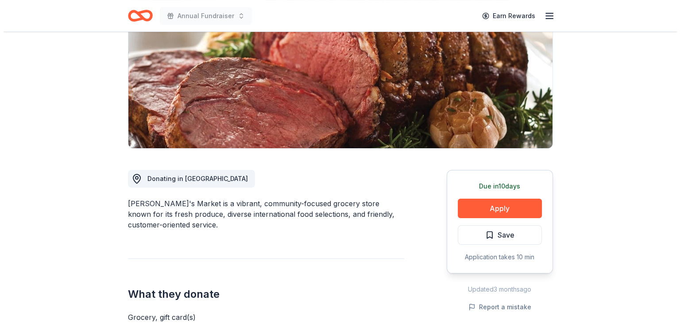
scroll to position [126, 0]
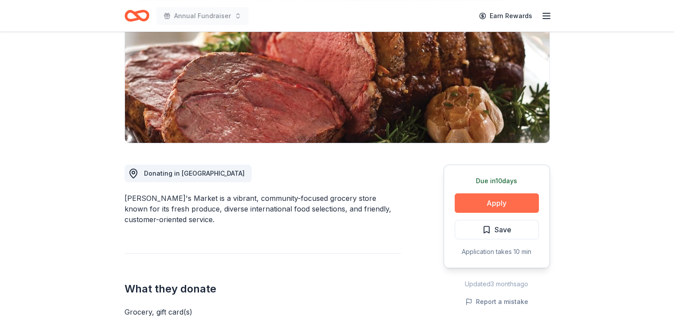
click at [502, 198] on button "Apply" at bounding box center [497, 203] width 84 height 19
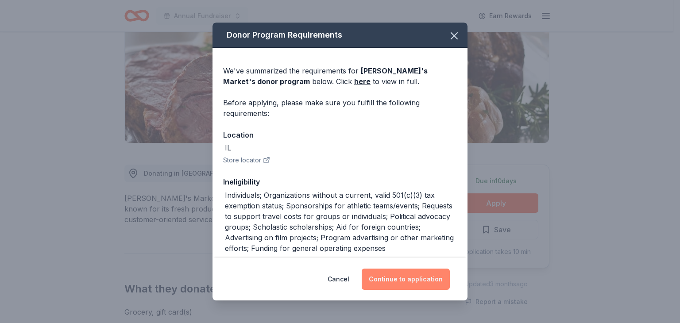
click at [410, 281] on button "Continue to application" at bounding box center [406, 279] width 88 height 21
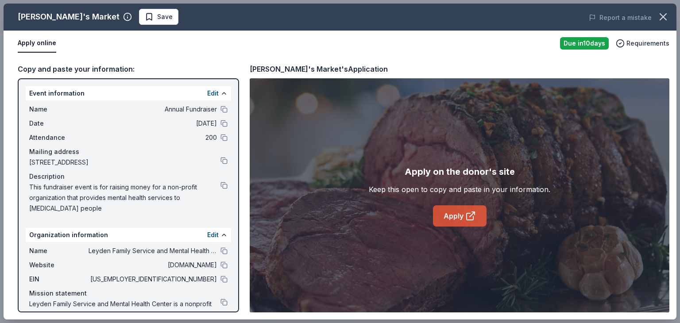
click at [476, 216] on link "Apply" at bounding box center [460, 216] width 54 height 21
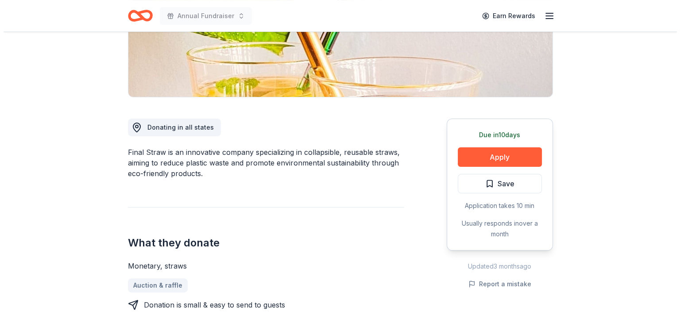
scroll to position [174, 0]
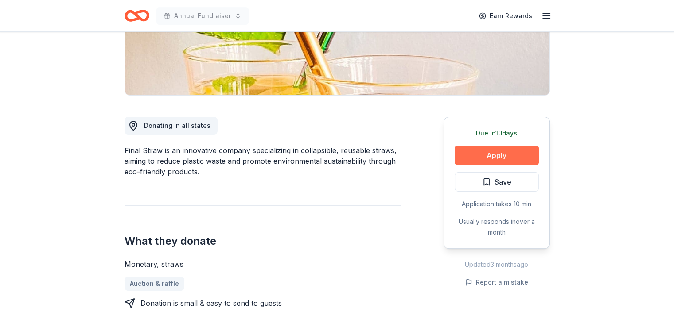
click at [491, 152] on button "Apply" at bounding box center [497, 155] width 84 height 19
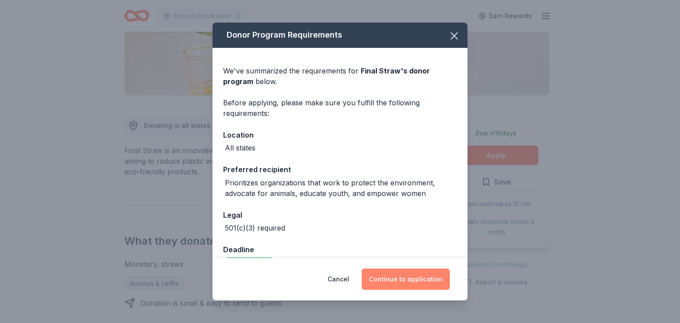
click at [414, 279] on button "Continue to application" at bounding box center [406, 279] width 88 height 21
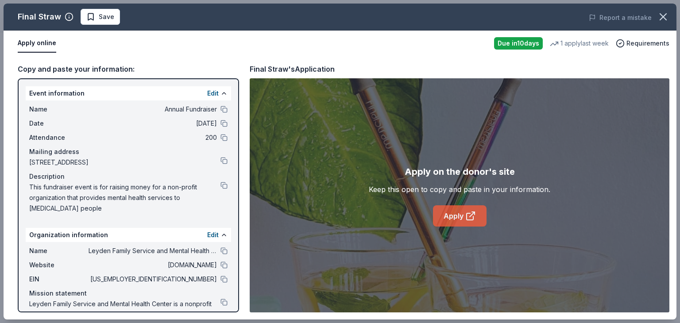
click at [457, 221] on link "Apply" at bounding box center [460, 216] width 54 height 21
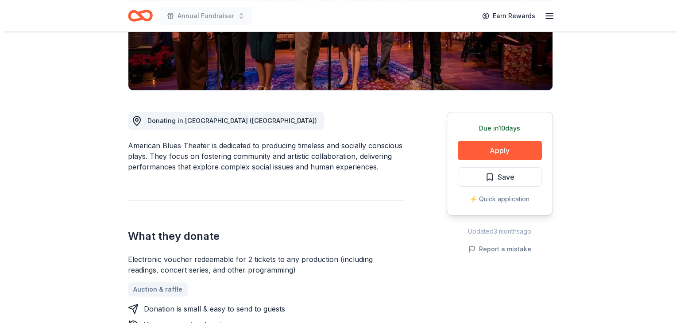
scroll to position [184, 0]
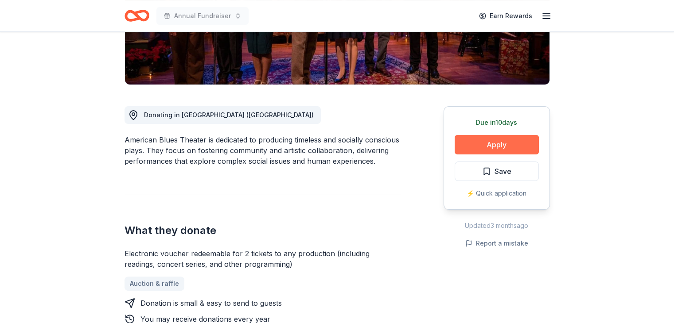
click at [509, 148] on button "Apply" at bounding box center [497, 144] width 84 height 19
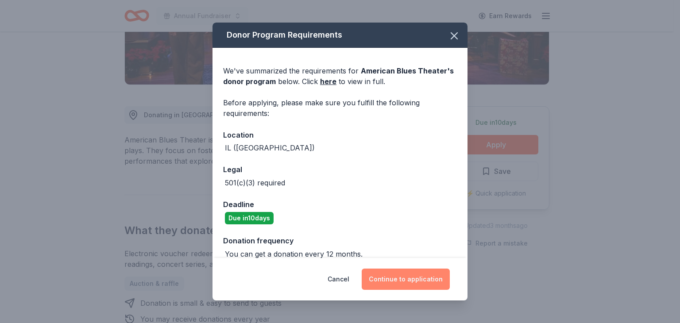
click at [427, 277] on button "Continue to application" at bounding box center [406, 279] width 88 height 21
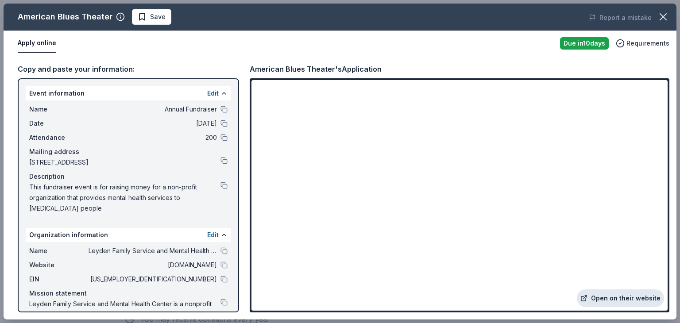
click at [633, 299] on link "Open on their website" at bounding box center [620, 299] width 87 height 18
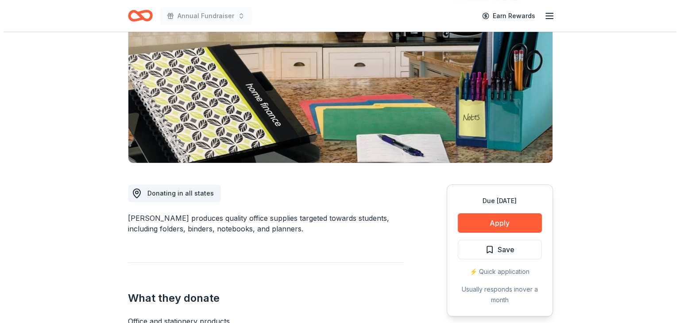
scroll to position [107, 0]
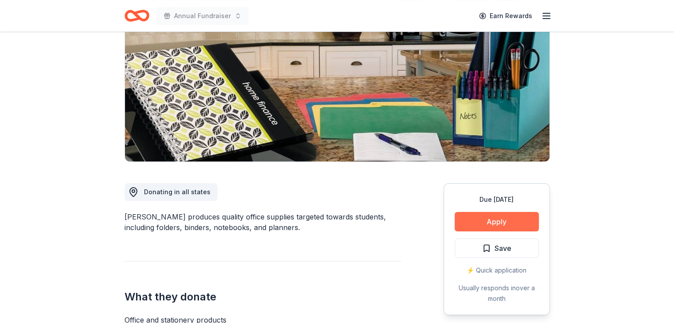
click at [506, 223] on button "Apply" at bounding box center [497, 221] width 84 height 19
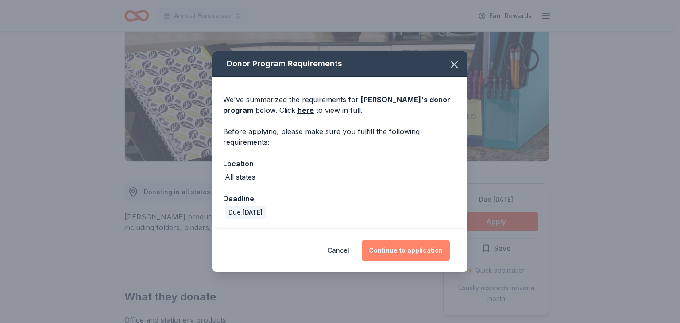
click at [397, 249] on button "Continue to application" at bounding box center [406, 250] width 88 height 21
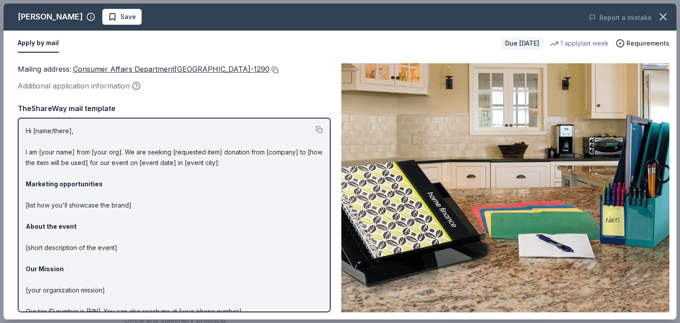
click at [279, 67] on button at bounding box center [274, 69] width 9 height 7
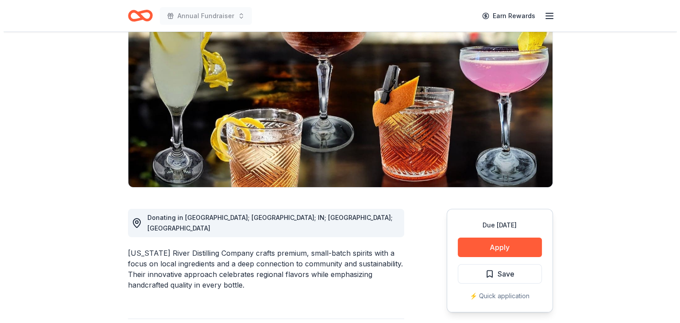
scroll to position [82, 0]
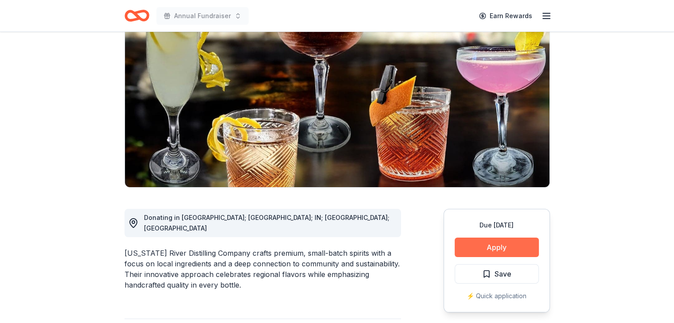
click at [504, 250] on button "Apply" at bounding box center [497, 247] width 84 height 19
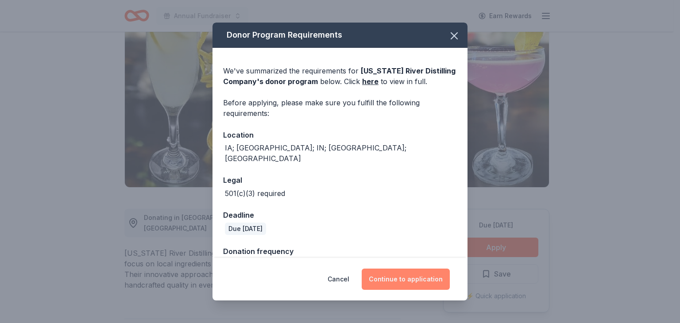
click at [406, 283] on button "Continue to application" at bounding box center [406, 279] width 88 height 21
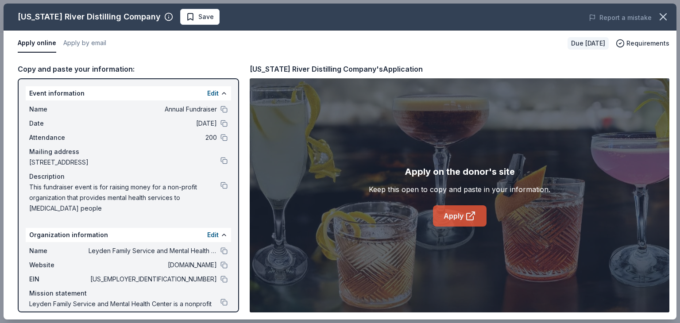
click at [461, 218] on link "Apply" at bounding box center [460, 216] width 54 height 21
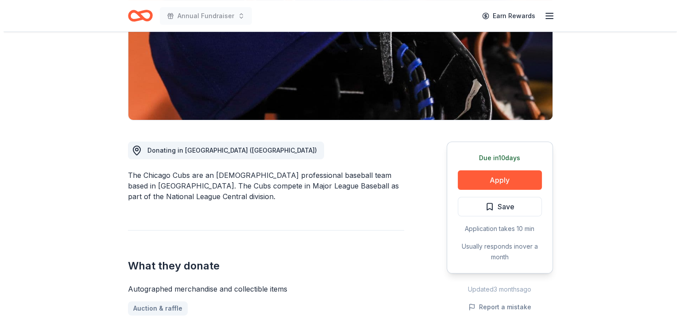
scroll to position [170, 0]
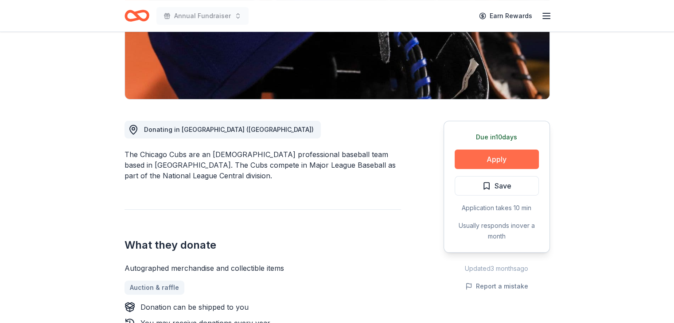
click at [490, 167] on button "Apply" at bounding box center [497, 159] width 84 height 19
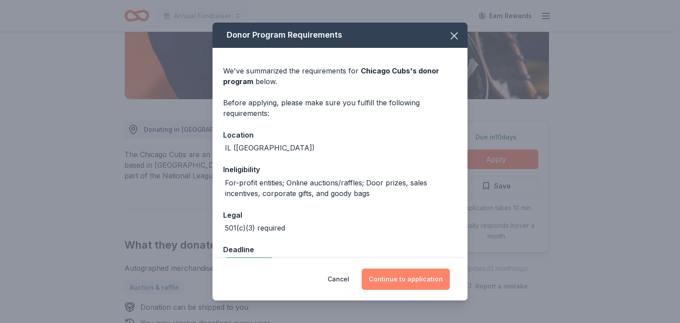
click at [414, 281] on button "Continue to application" at bounding box center [406, 279] width 88 height 21
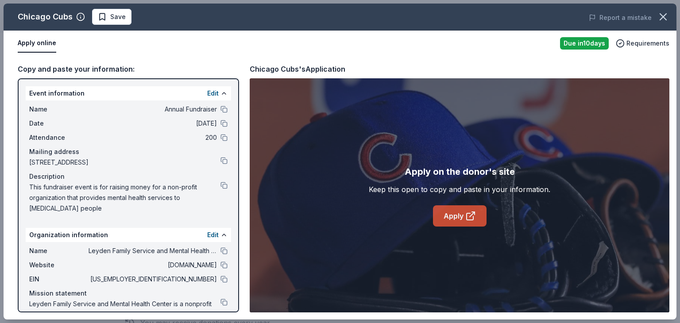
click at [462, 218] on link "Apply" at bounding box center [460, 216] width 54 height 21
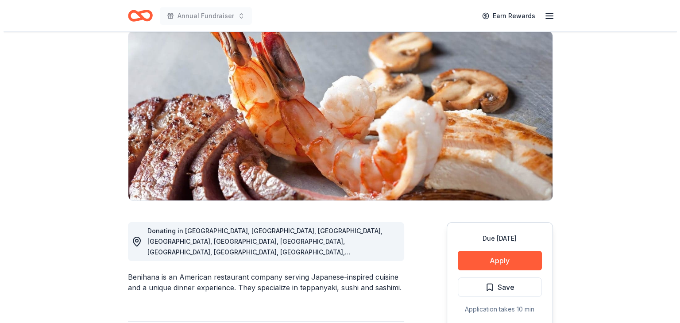
scroll to position [69, 0]
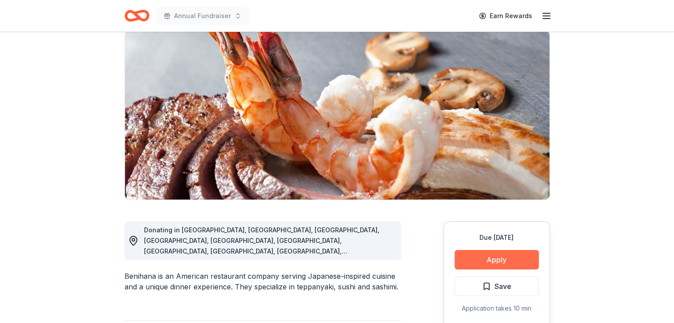
click at [494, 264] on button "Apply" at bounding box center [497, 259] width 84 height 19
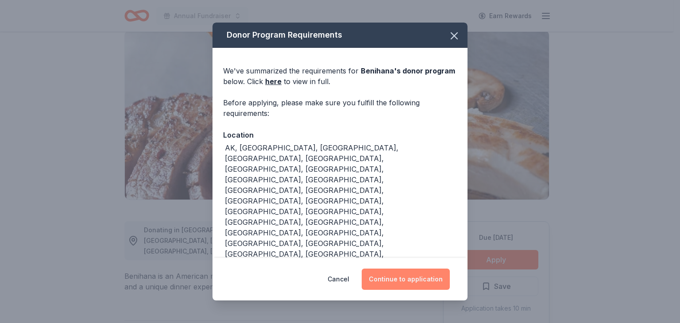
click at [394, 275] on button "Continue to application" at bounding box center [406, 279] width 88 height 21
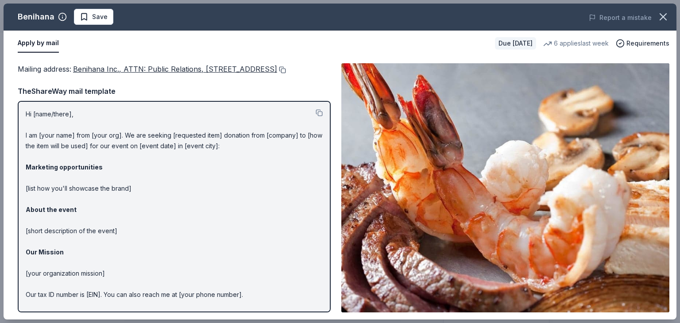
click at [277, 74] on button at bounding box center [281, 69] width 9 height 7
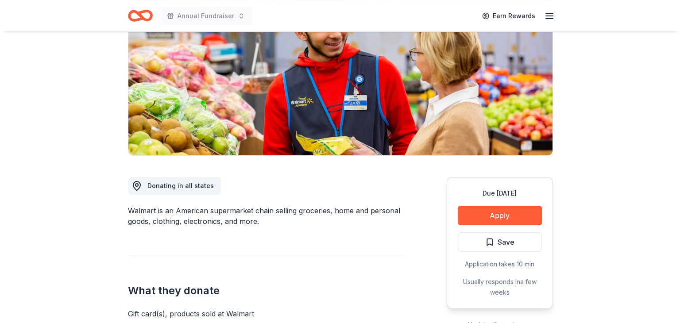
scroll to position [129, 0]
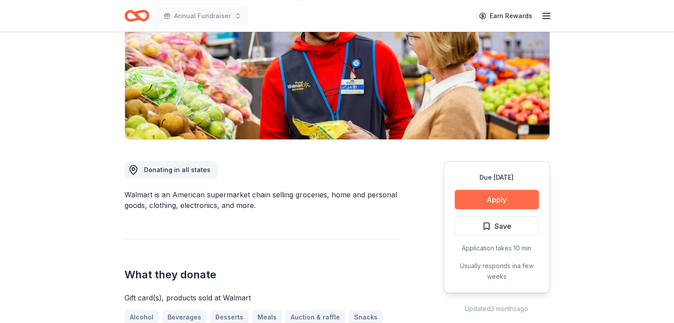
click at [497, 202] on button "Apply" at bounding box center [497, 199] width 84 height 19
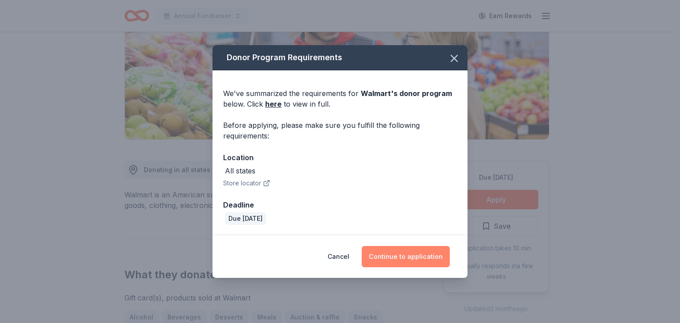
click at [418, 254] on button "Continue to application" at bounding box center [406, 256] width 88 height 21
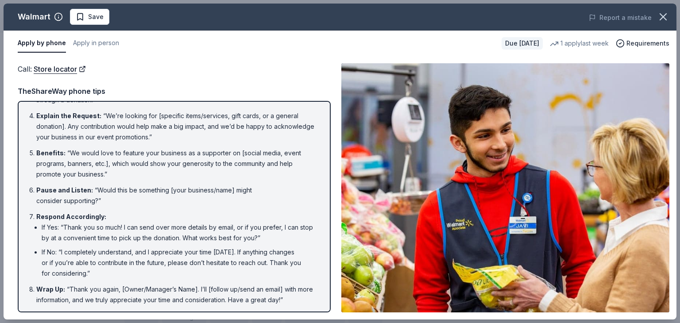
scroll to position [0, 0]
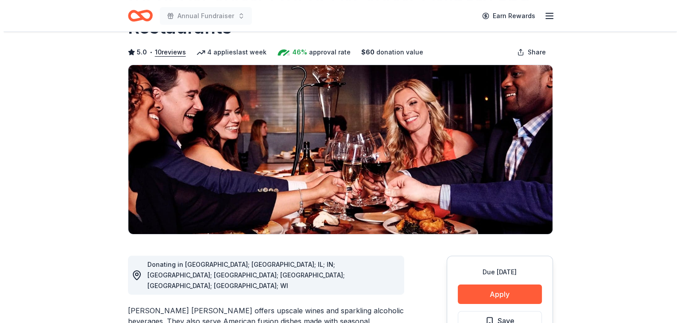
scroll to position [78, 0]
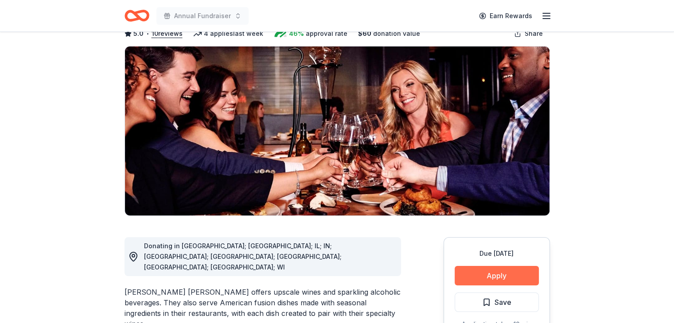
click at [487, 266] on button "Apply" at bounding box center [497, 275] width 84 height 19
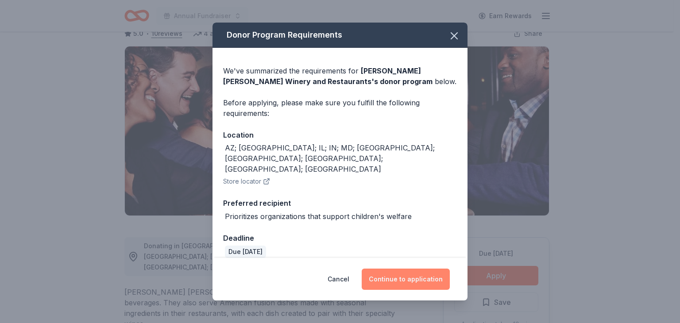
click at [411, 277] on button "Continue to application" at bounding box center [406, 279] width 88 height 21
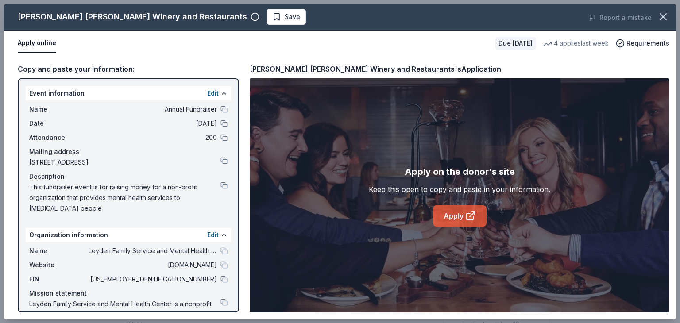
click at [453, 220] on link "Apply" at bounding box center [460, 216] width 54 height 21
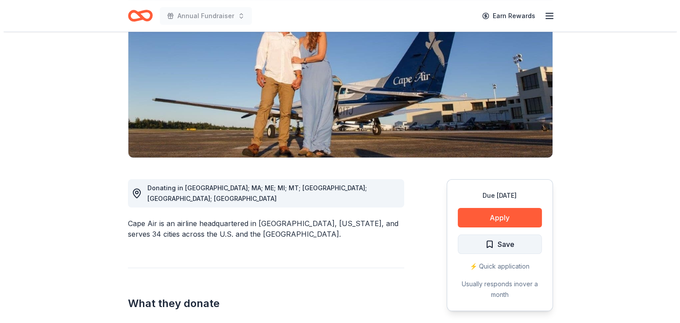
scroll to position [112, 0]
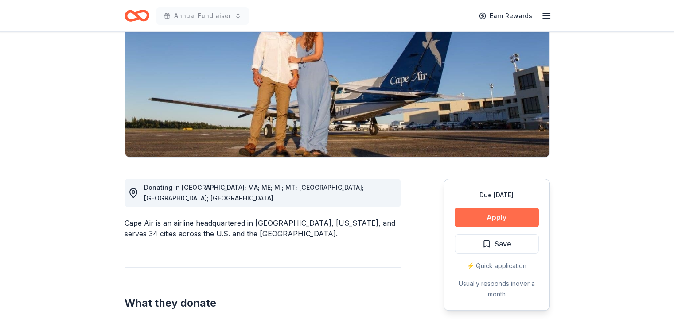
click at [493, 211] on button "Apply" at bounding box center [497, 217] width 84 height 19
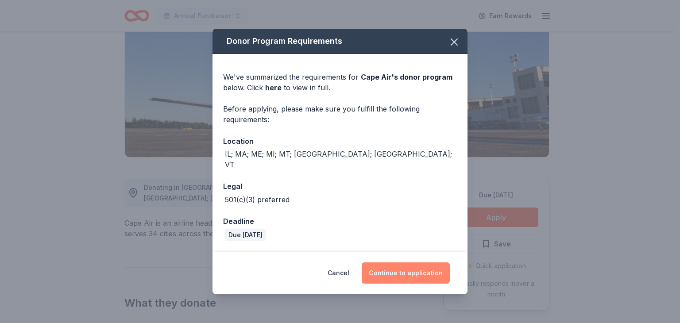
click at [420, 272] on button "Continue to application" at bounding box center [406, 273] width 88 height 21
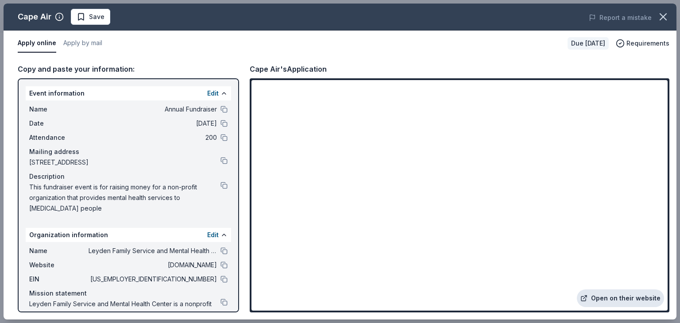
click at [624, 297] on link "Open on their website" at bounding box center [620, 299] width 87 height 18
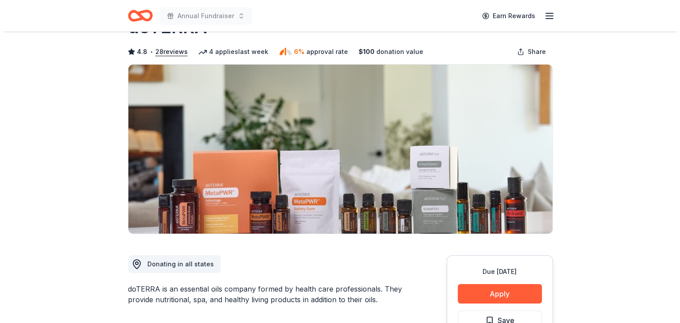
scroll to position [31, 0]
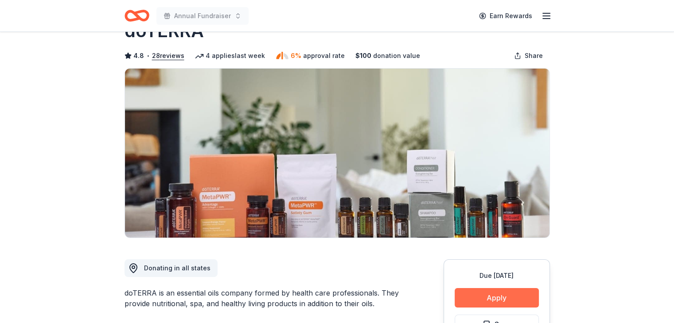
click at [506, 303] on button "Apply" at bounding box center [497, 297] width 84 height 19
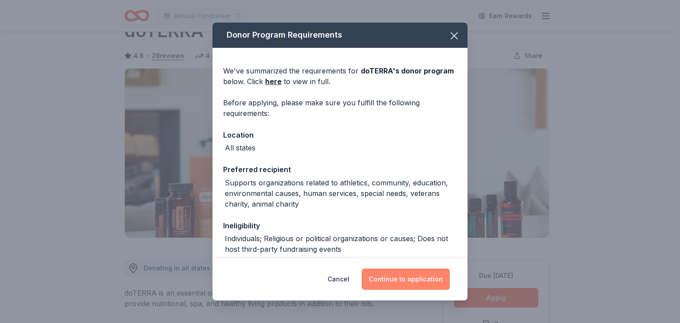
click at [420, 281] on button "Continue to application" at bounding box center [406, 279] width 88 height 21
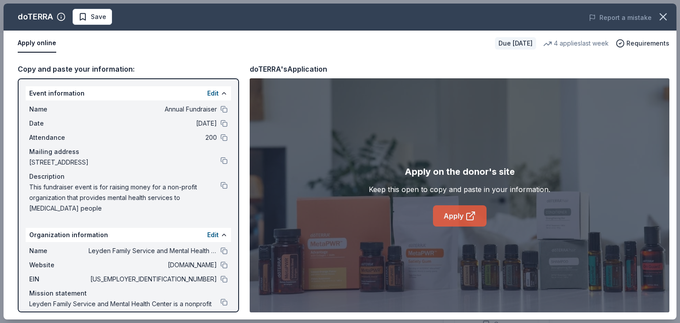
click at [451, 217] on link "Apply" at bounding box center [460, 216] width 54 height 21
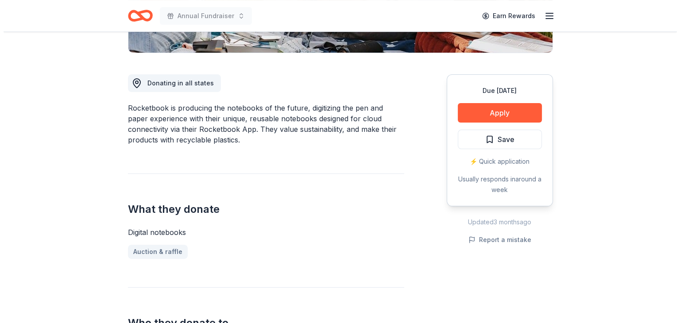
scroll to position [220, 0]
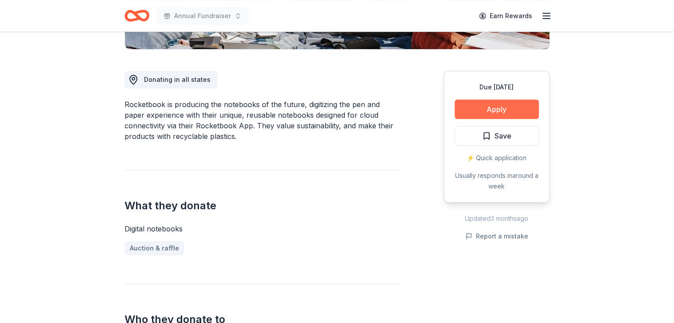
click at [487, 106] on button "Apply" at bounding box center [497, 109] width 84 height 19
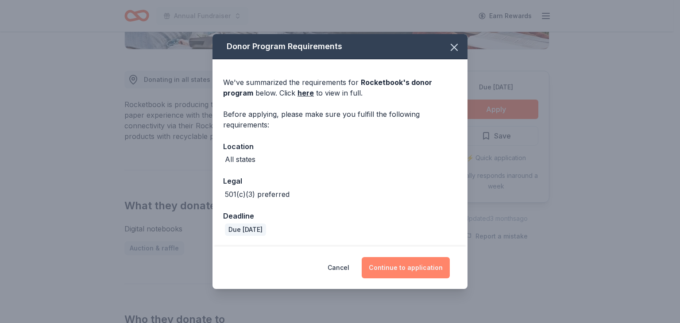
click at [397, 258] on button "Continue to application" at bounding box center [406, 267] width 88 height 21
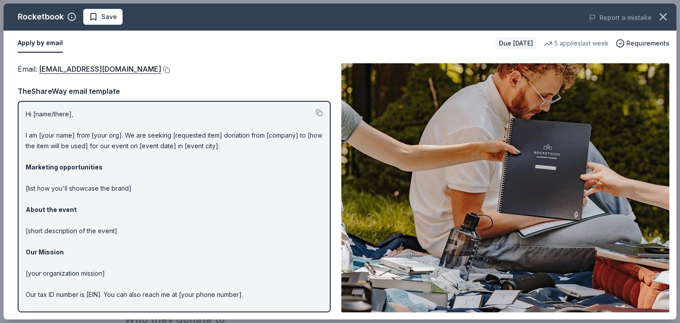
scroll to position [27, 0]
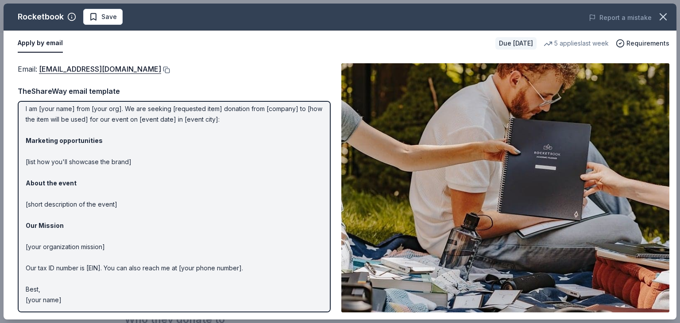
click at [170, 68] on button at bounding box center [165, 69] width 9 height 7
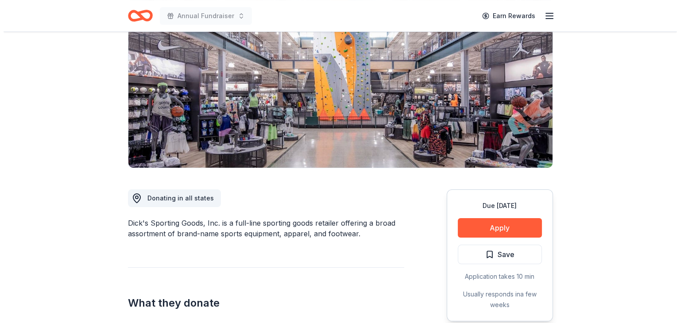
scroll to position [111, 0]
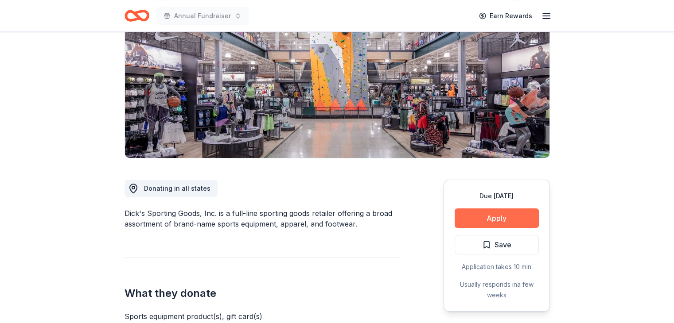
click at [494, 214] on button "Apply" at bounding box center [497, 218] width 84 height 19
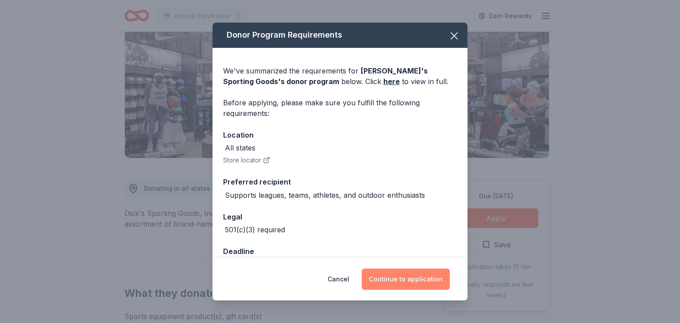
click at [412, 276] on button "Continue to application" at bounding box center [406, 279] width 88 height 21
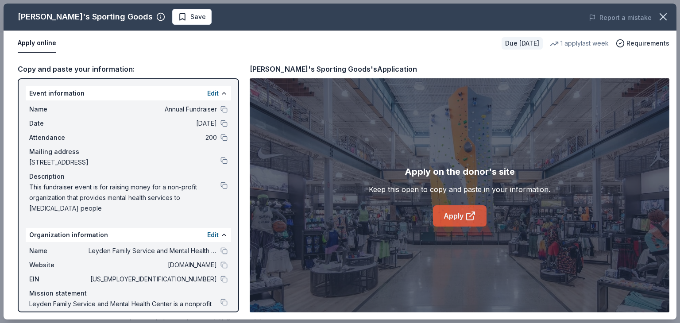
click at [468, 206] on link "Apply" at bounding box center [460, 216] width 54 height 21
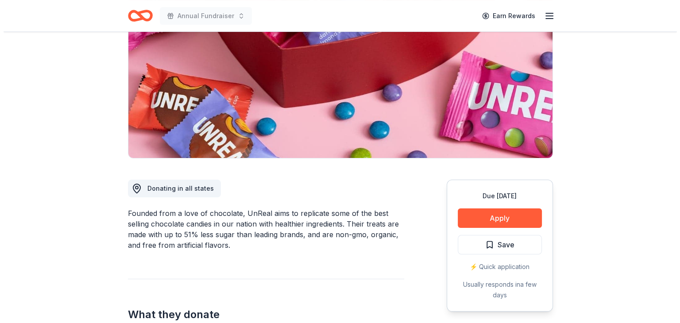
scroll to position [111, 0]
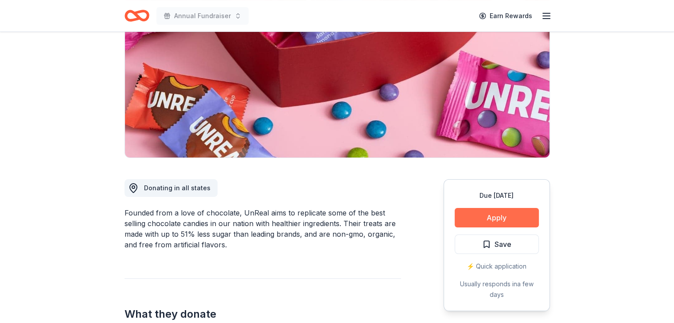
click at [509, 211] on button "Apply" at bounding box center [497, 217] width 84 height 19
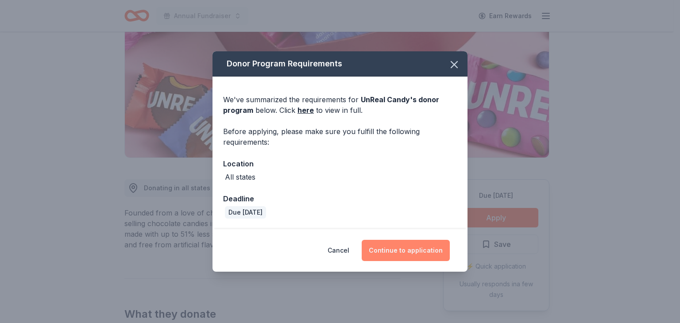
click at [400, 250] on button "Continue to application" at bounding box center [406, 250] width 88 height 21
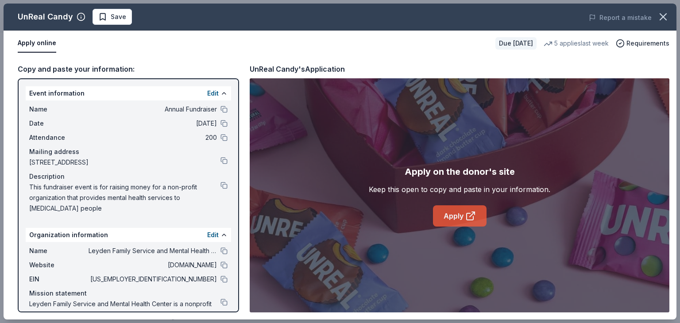
click at [455, 222] on link "Apply" at bounding box center [460, 216] width 54 height 21
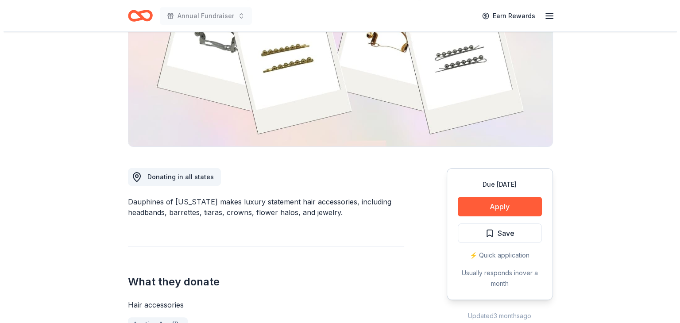
scroll to position [123, 0]
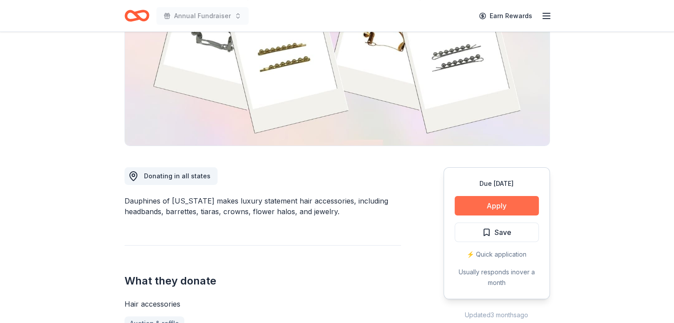
click at [480, 205] on button "Apply" at bounding box center [497, 205] width 84 height 19
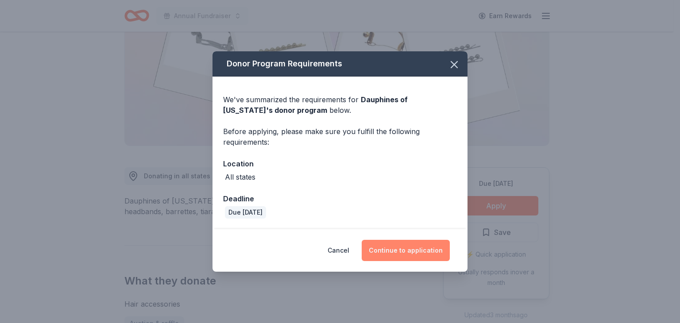
click at [402, 247] on button "Continue to application" at bounding box center [406, 250] width 88 height 21
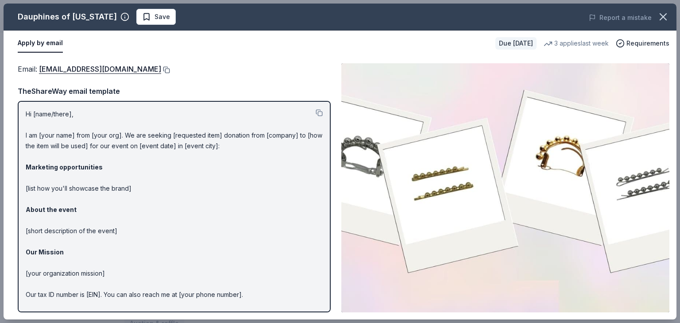
click at [170, 70] on button at bounding box center [165, 69] width 9 height 7
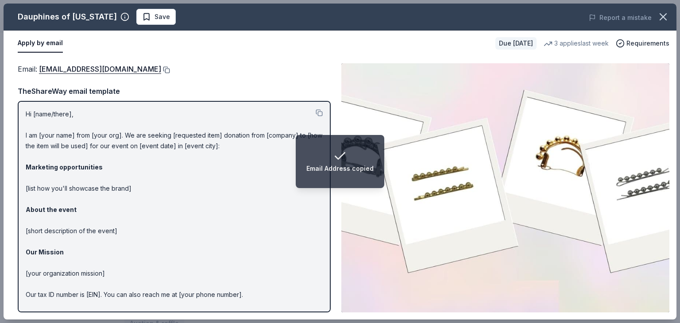
click at [170, 70] on button at bounding box center [165, 69] width 9 height 7
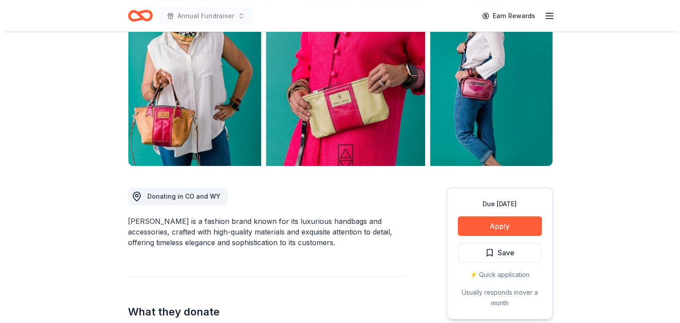
scroll to position [105, 0]
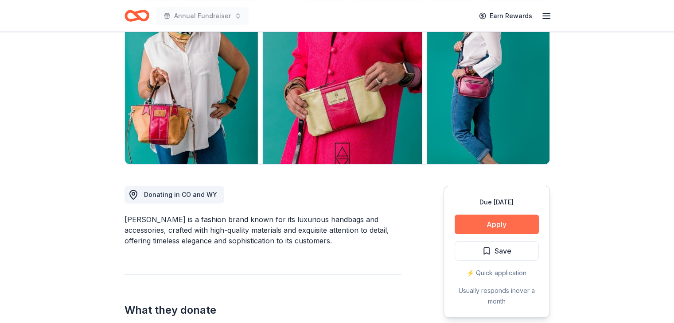
click at [501, 227] on button "Apply" at bounding box center [497, 224] width 84 height 19
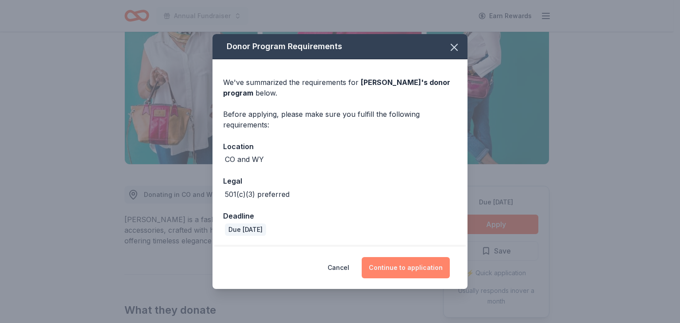
click at [401, 261] on button "Continue to application" at bounding box center [406, 267] width 88 height 21
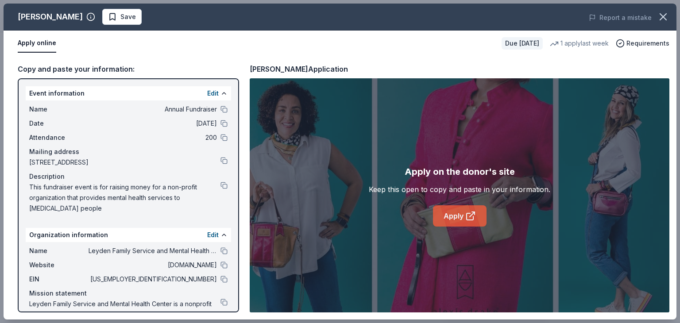
click at [472, 217] on icon at bounding box center [471, 216] width 11 height 11
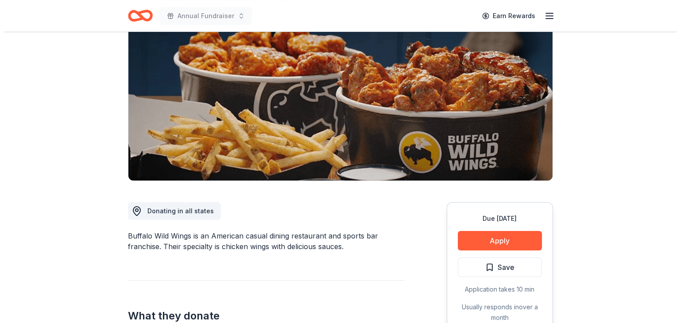
scroll to position [89, 0]
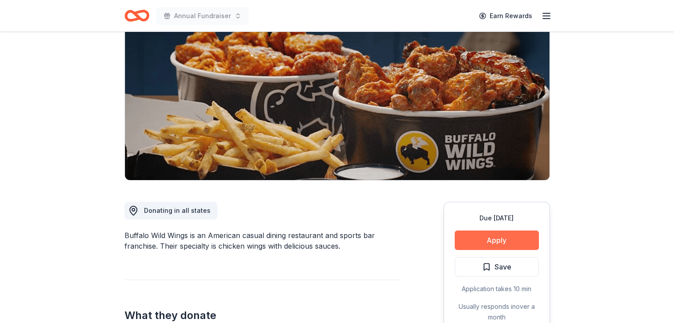
click at [498, 237] on button "Apply" at bounding box center [497, 240] width 84 height 19
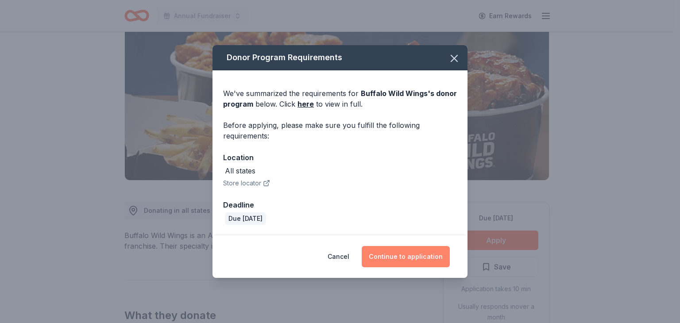
click at [406, 260] on button "Continue to application" at bounding box center [406, 256] width 88 height 21
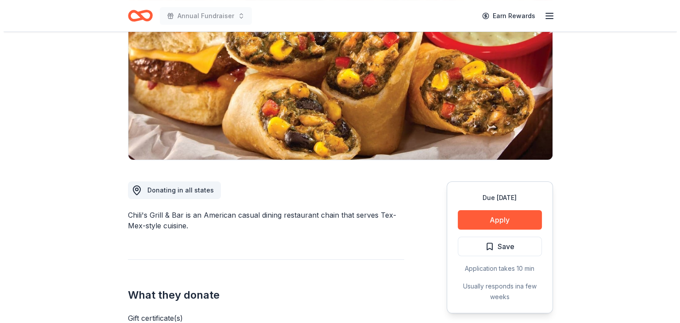
scroll to position [109, 0]
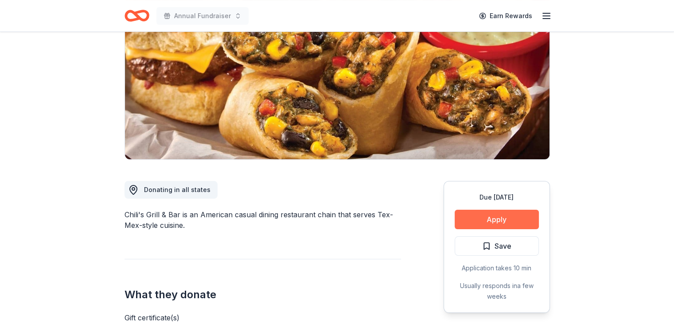
click at [514, 210] on button "Apply" at bounding box center [497, 219] width 84 height 19
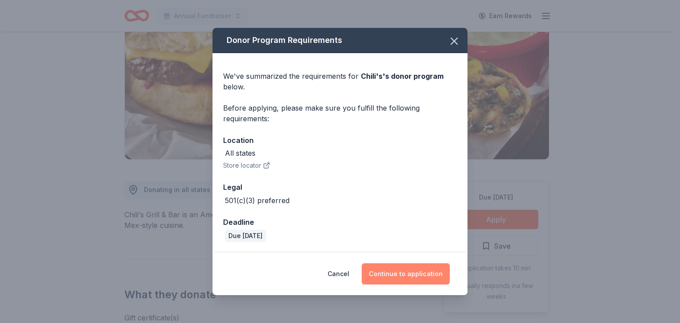
click at [432, 272] on button "Continue to application" at bounding box center [406, 274] width 88 height 21
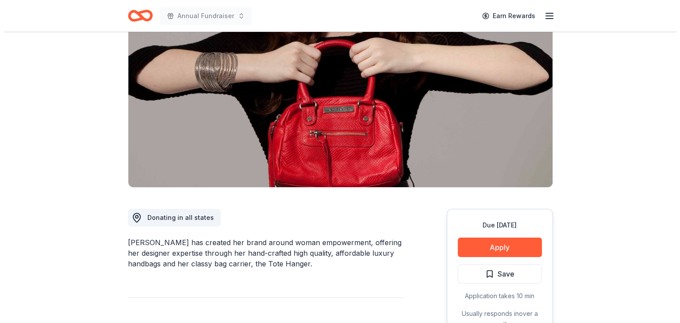
scroll to position [92, 0]
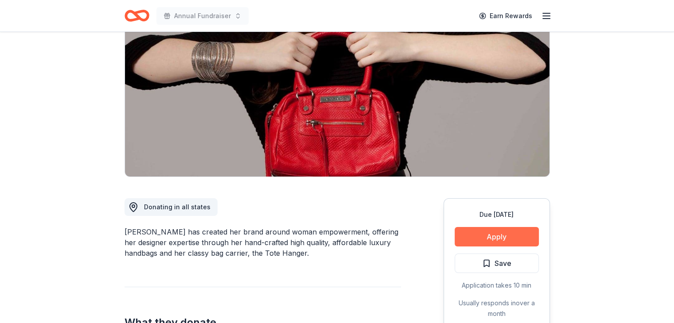
click at [490, 241] on button "Apply" at bounding box center [497, 236] width 84 height 19
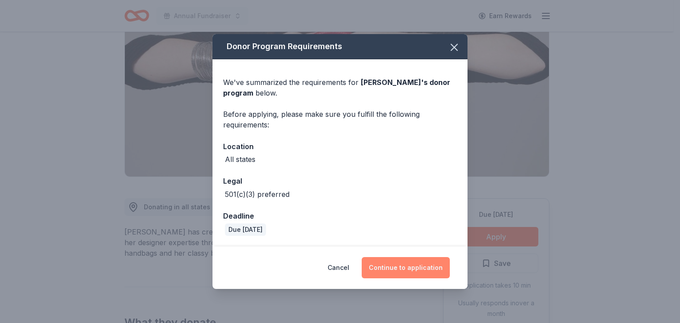
click at [392, 257] on button "Continue to application" at bounding box center [406, 267] width 88 height 21
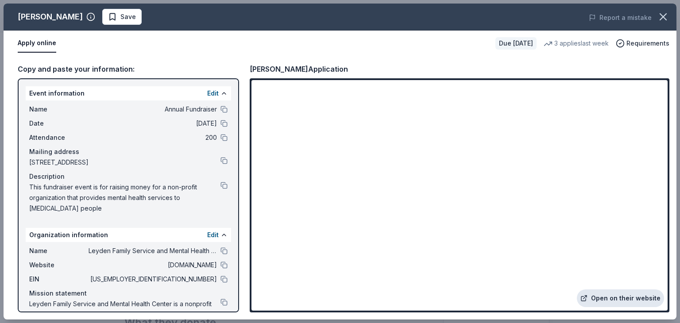
click at [619, 304] on link "Open on their website" at bounding box center [620, 299] width 87 height 18
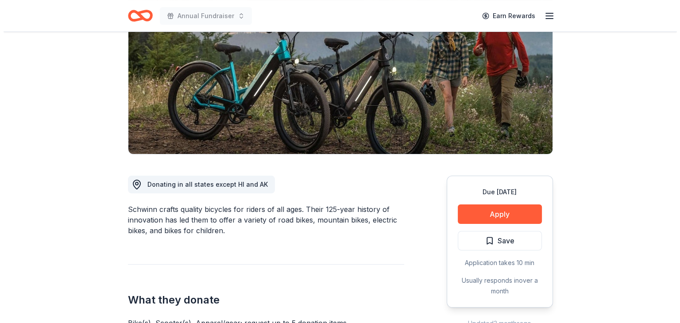
scroll to position [116, 0]
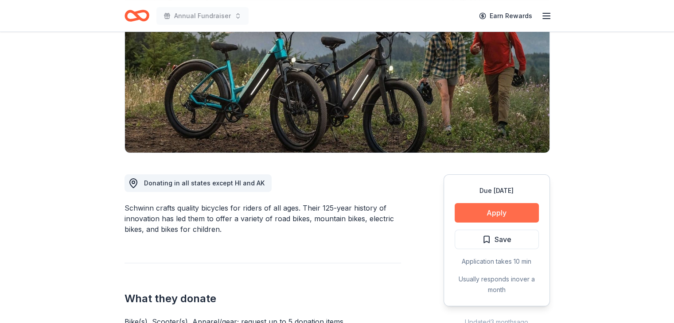
click at [482, 210] on button "Apply" at bounding box center [497, 212] width 84 height 19
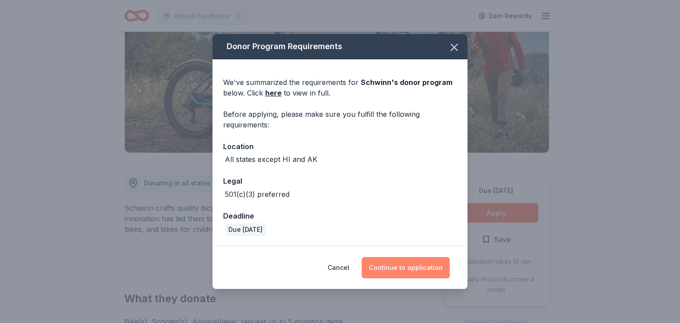
click at [406, 259] on button "Continue to application" at bounding box center [406, 267] width 88 height 21
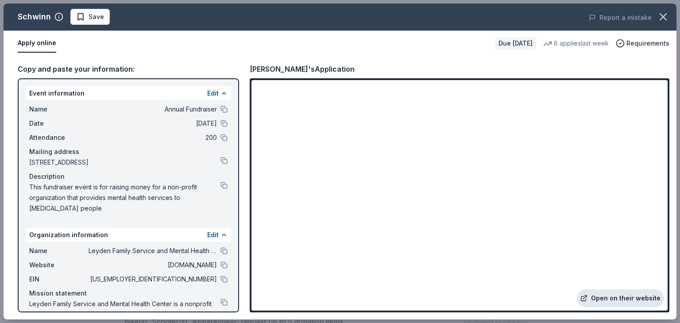
click at [626, 306] on link "Open on their website" at bounding box center [620, 299] width 87 height 18
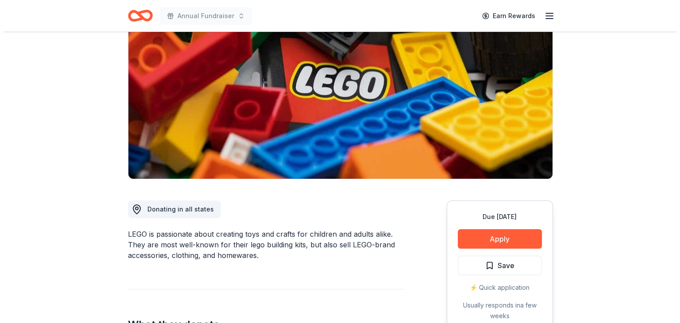
scroll to position [90, 0]
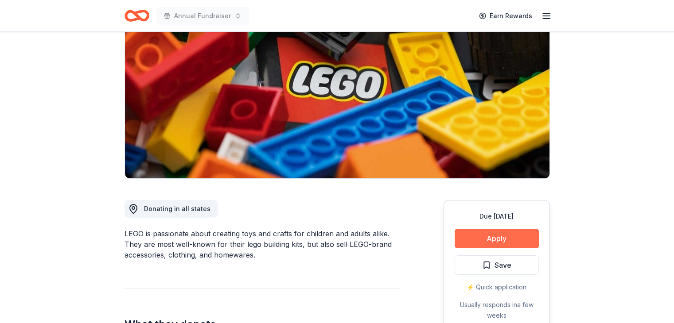
click at [512, 242] on button "Apply" at bounding box center [497, 238] width 84 height 19
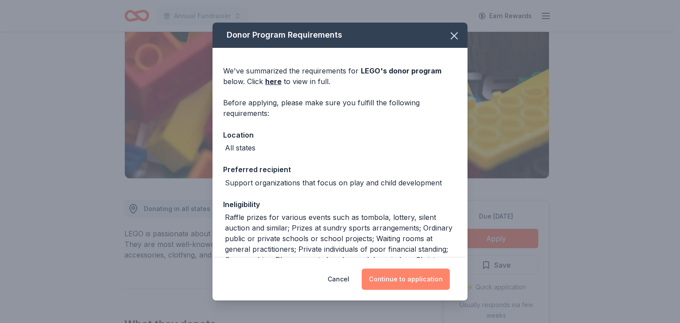
click at [413, 283] on button "Continue to application" at bounding box center [406, 279] width 88 height 21
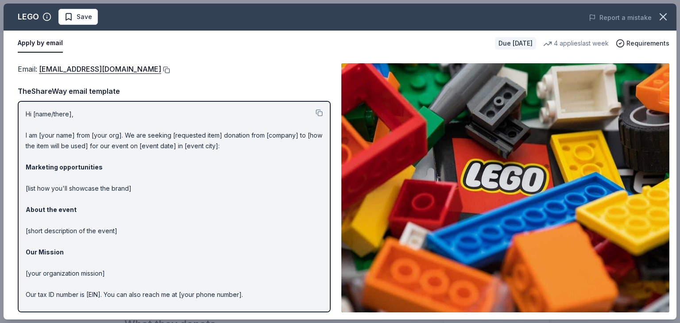
click at [161, 69] on button at bounding box center [165, 69] width 9 height 7
click at [161, 71] on button at bounding box center [165, 69] width 9 height 7
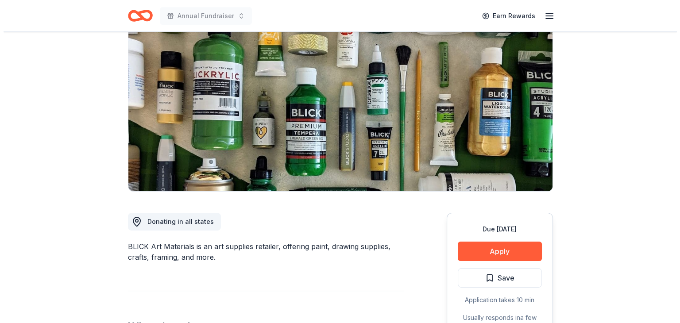
scroll to position [79, 0]
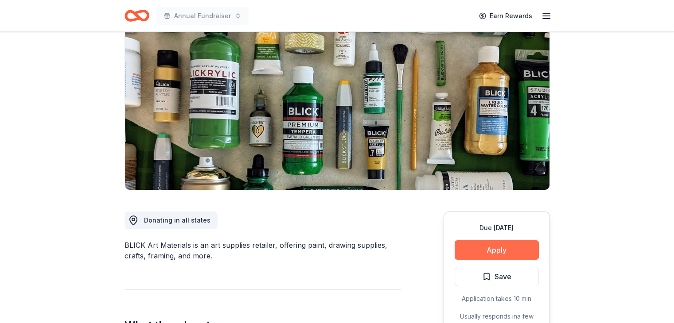
click at [493, 249] on button "Apply" at bounding box center [497, 250] width 84 height 19
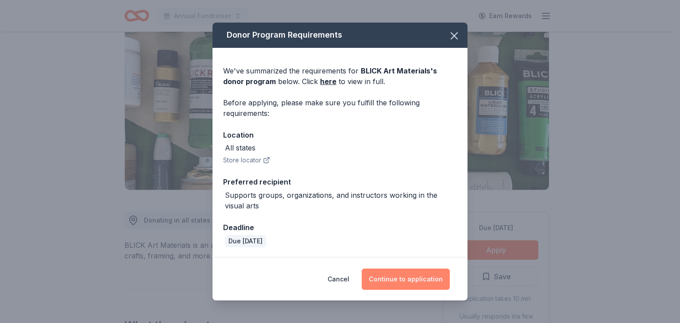
click at [409, 275] on button "Continue to application" at bounding box center [406, 279] width 88 height 21
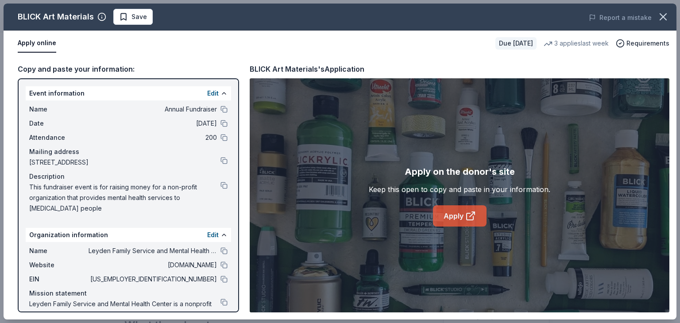
click at [461, 218] on link "Apply" at bounding box center [460, 216] width 54 height 21
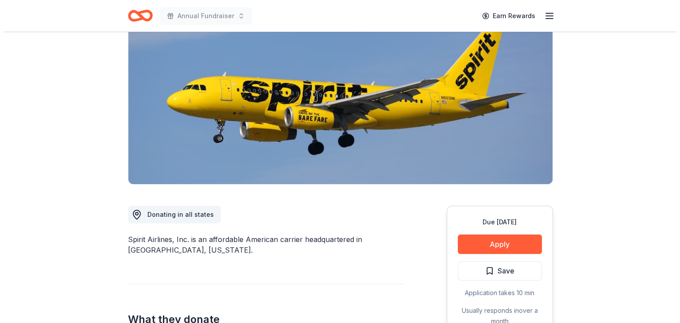
scroll to position [92, 0]
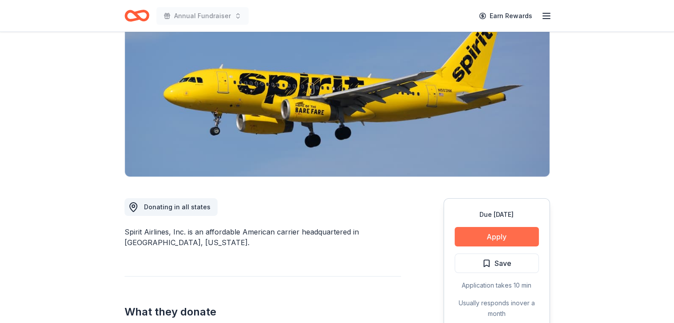
click at [482, 232] on button "Apply" at bounding box center [497, 236] width 84 height 19
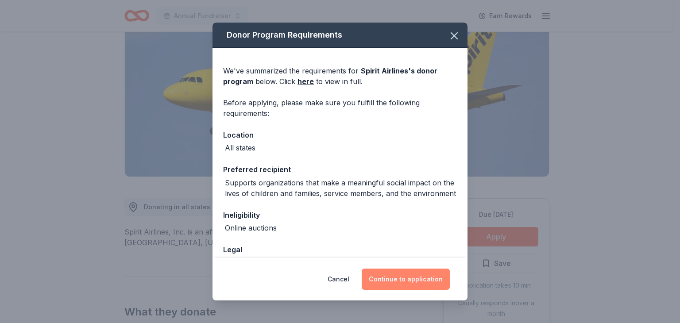
click at [428, 282] on button "Continue to application" at bounding box center [406, 279] width 88 height 21
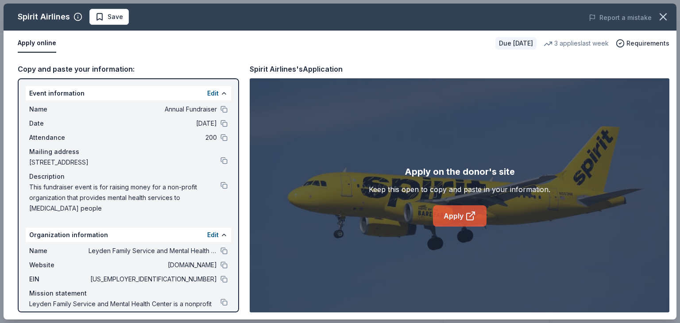
click at [457, 213] on link "Apply" at bounding box center [460, 216] width 54 height 21
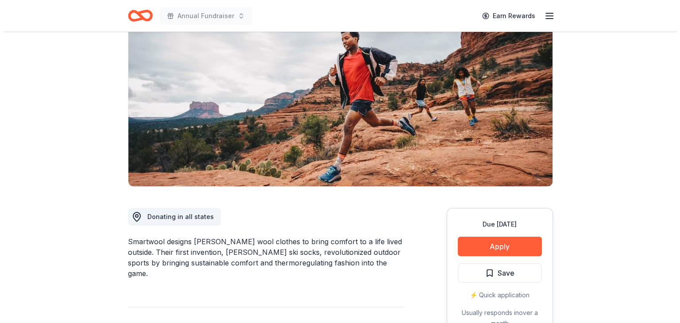
scroll to position [94, 0]
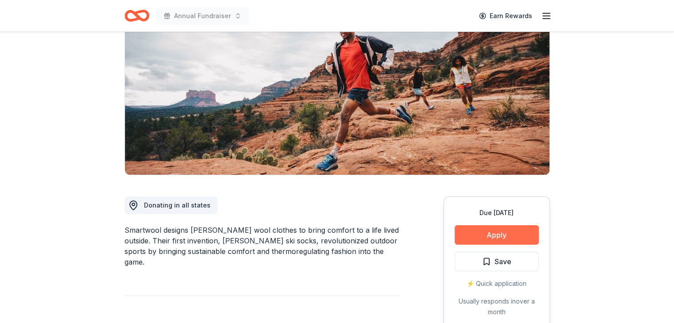
click at [482, 231] on button "Apply" at bounding box center [497, 235] width 84 height 19
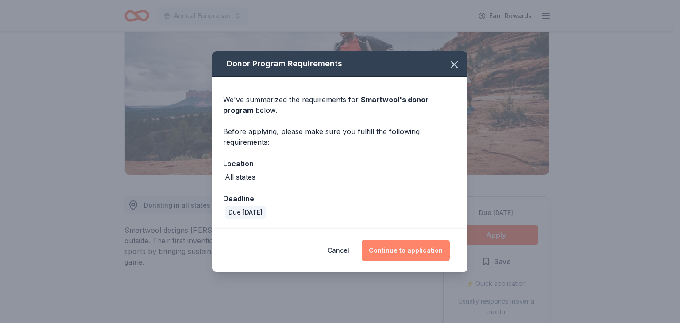
click at [416, 253] on button "Continue to application" at bounding box center [406, 250] width 88 height 21
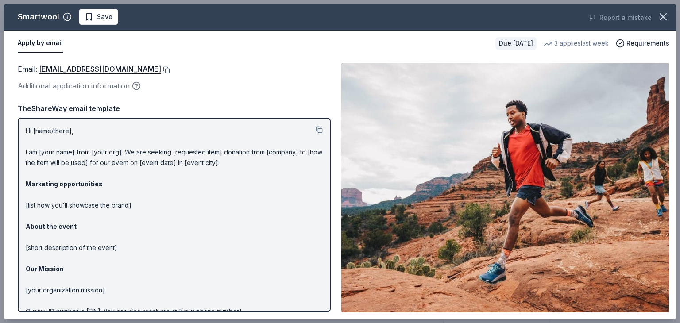
click at [161, 70] on button at bounding box center [165, 69] width 9 height 7
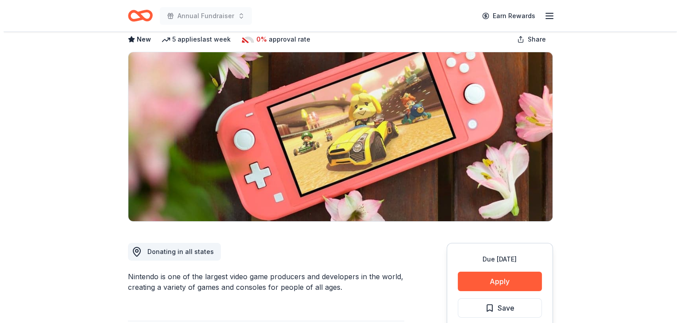
scroll to position [49, 0]
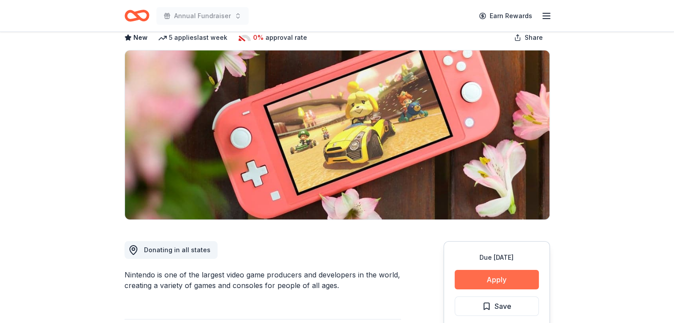
click at [507, 282] on button "Apply" at bounding box center [497, 279] width 84 height 19
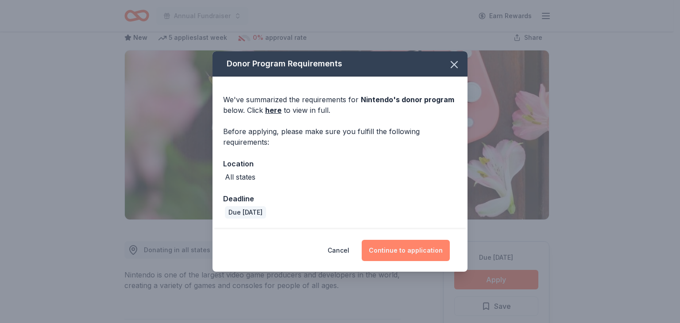
click at [410, 249] on button "Continue to application" at bounding box center [406, 250] width 88 height 21
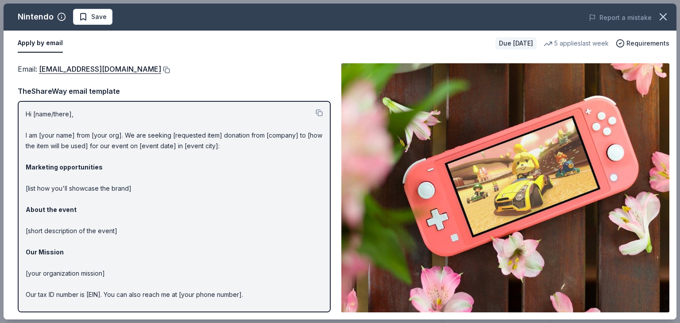
click at [170, 70] on button at bounding box center [165, 69] width 9 height 7
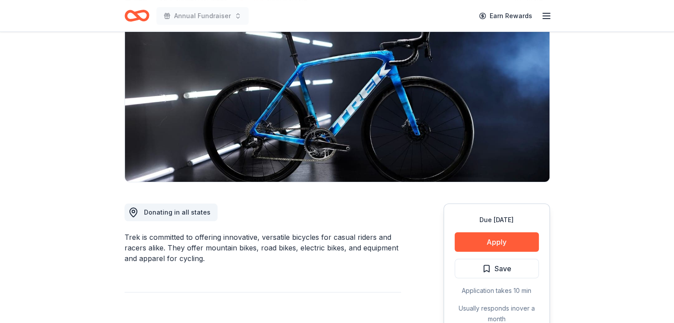
scroll to position [88, 0]
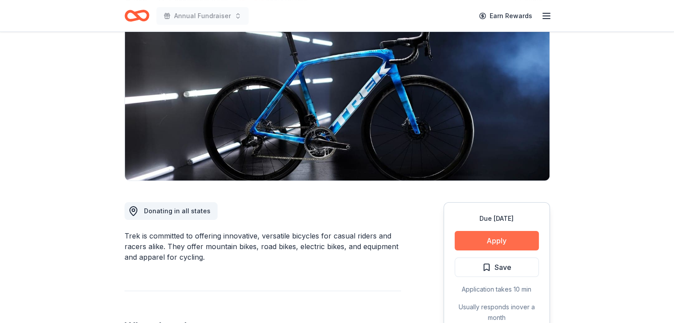
click at [509, 241] on button "Apply" at bounding box center [497, 240] width 84 height 19
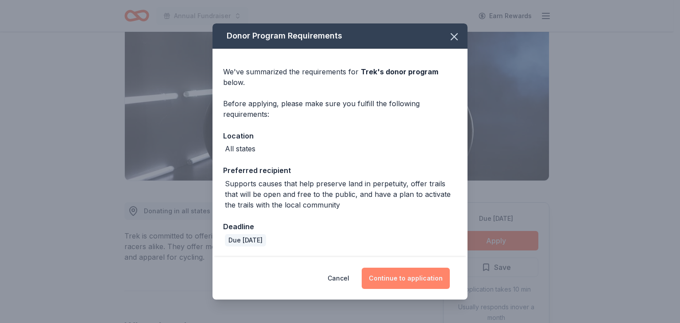
click at [423, 278] on button "Continue to application" at bounding box center [406, 278] width 88 height 21
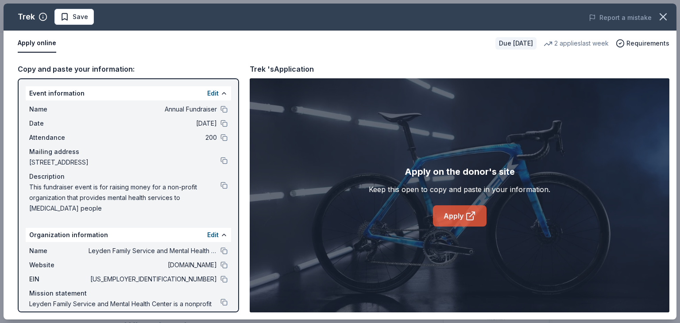
click at [463, 223] on link "Apply" at bounding box center [460, 216] width 54 height 21
click at [668, 16] on icon "button" at bounding box center [663, 17] width 12 height 12
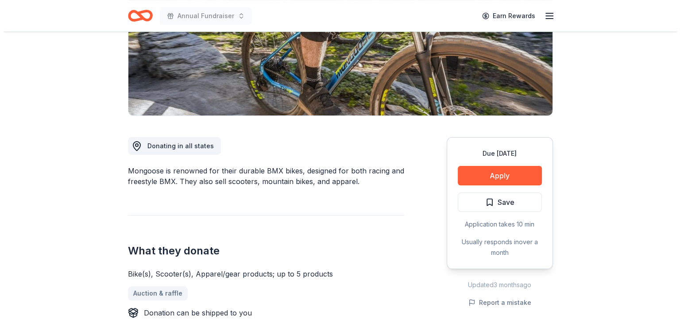
scroll to position [157, 0]
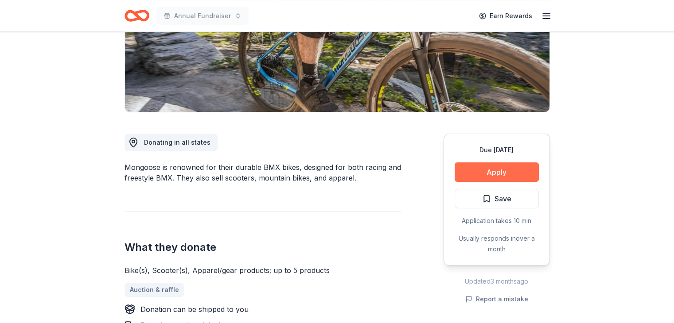
click at [510, 177] on button "Apply" at bounding box center [497, 172] width 84 height 19
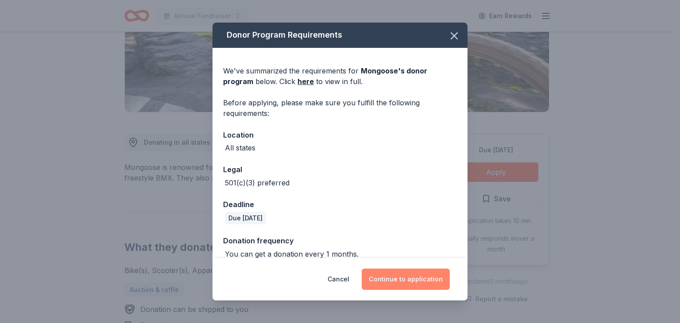
click at [416, 281] on button "Continue to application" at bounding box center [406, 279] width 88 height 21
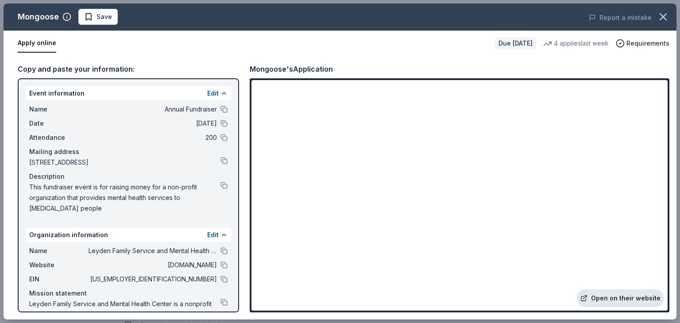
click at [620, 303] on link "Open on their website" at bounding box center [620, 299] width 87 height 18
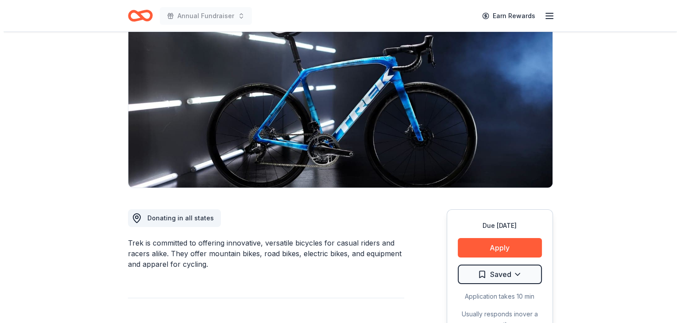
scroll to position [82, 0]
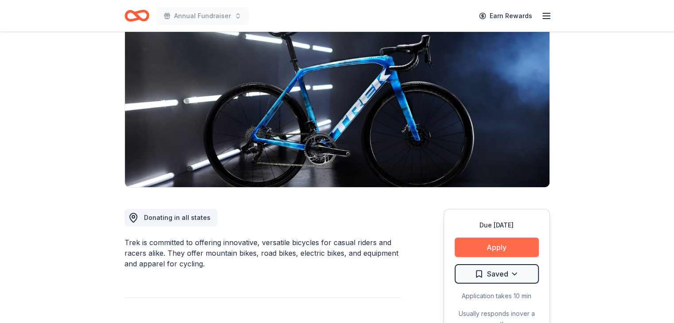
click at [492, 240] on button "Apply" at bounding box center [497, 247] width 84 height 19
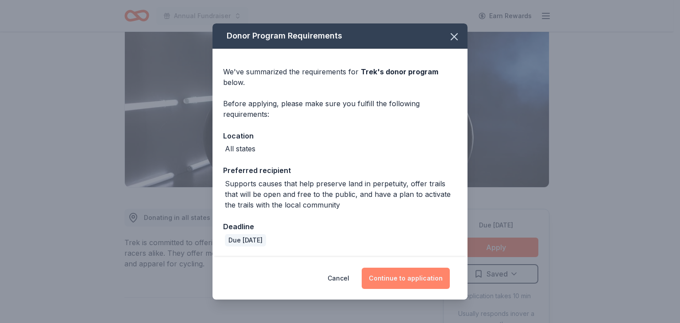
click at [406, 279] on button "Continue to application" at bounding box center [406, 278] width 88 height 21
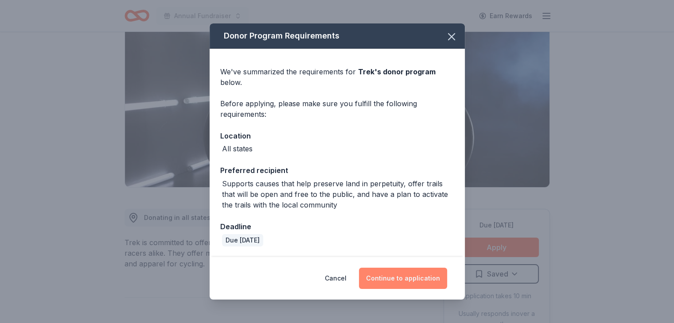
click at [406, 279] on button "Continue to application" at bounding box center [403, 278] width 88 height 21
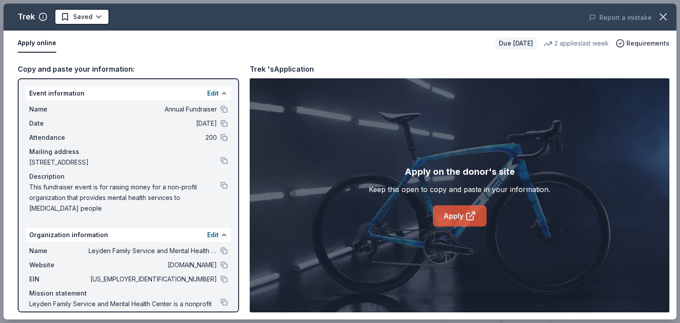
click at [468, 211] on icon at bounding box center [471, 216] width 11 height 11
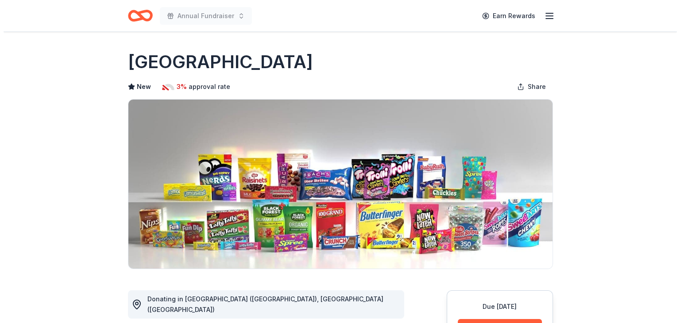
scroll to position [140, 0]
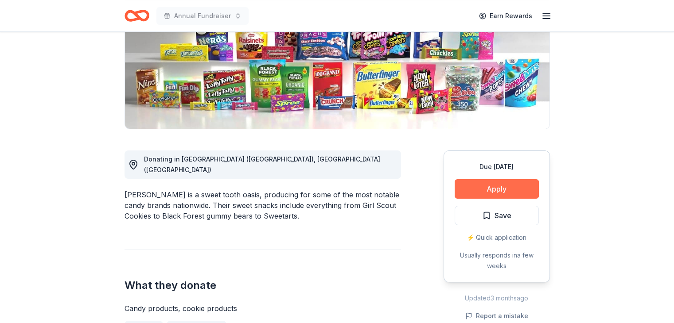
click at [494, 186] on button "Apply" at bounding box center [497, 188] width 84 height 19
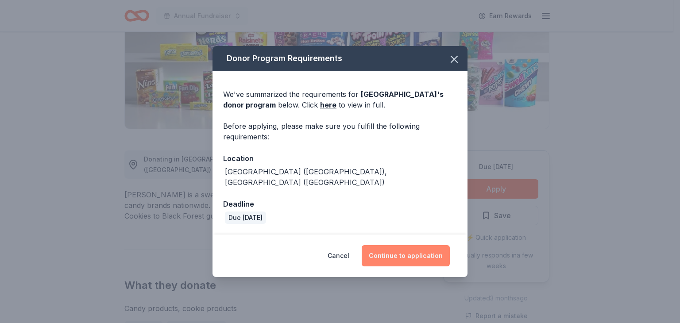
click at [412, 245] on button "Continue to application" at bounding box center [406, 255] width 88 height 21
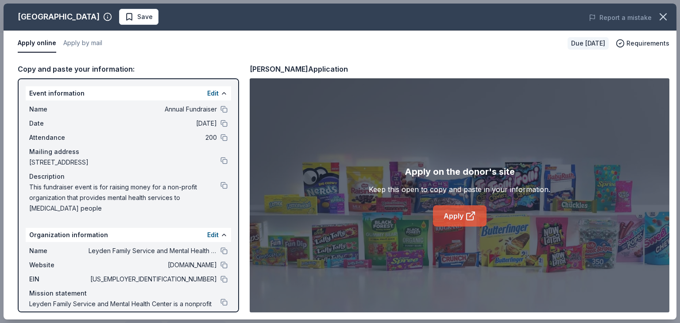
click at [457, 207] on link "Apply" at bounding box center [460, 216] width 54 height 21
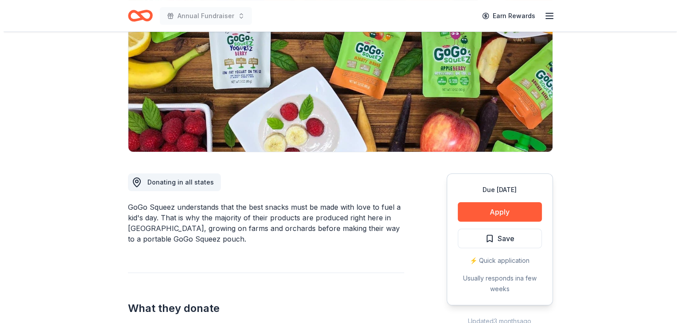
scroll to position [124, 0]
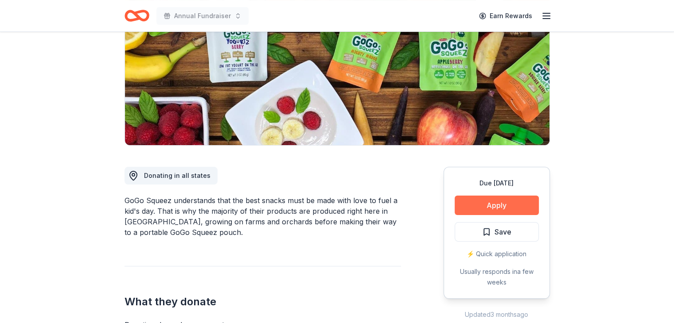
click at [494, 206] on button "Apply" at bounding box center [497, 205] width 84 height 19
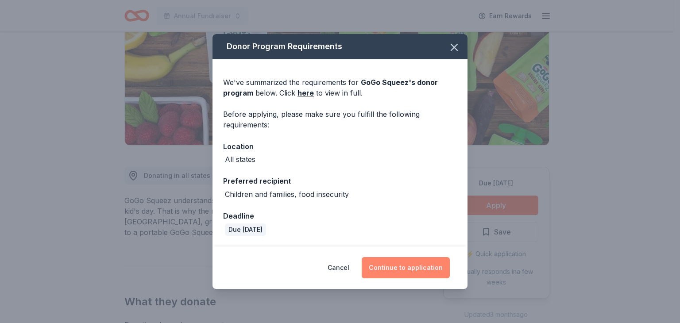
click at [400, 268] on button "Continue to application" at bounding box center [406, 267] width 88 height 21
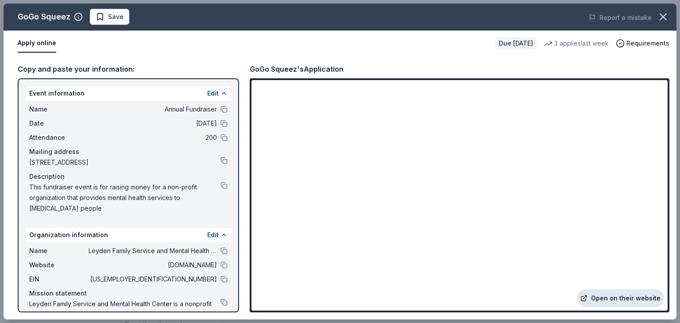
click at [631, 295] on link "Open on their website" at bounding box center [620, 299] width 87 height 18
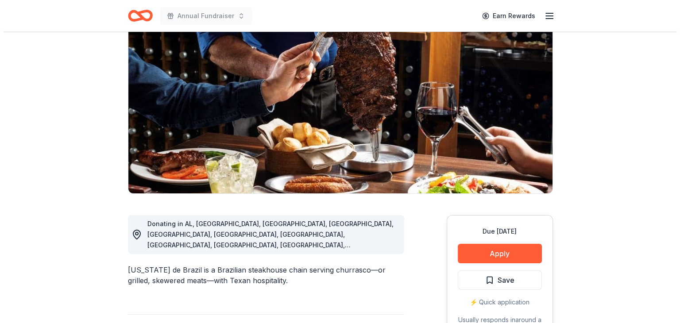
scroll to position [76, 0]
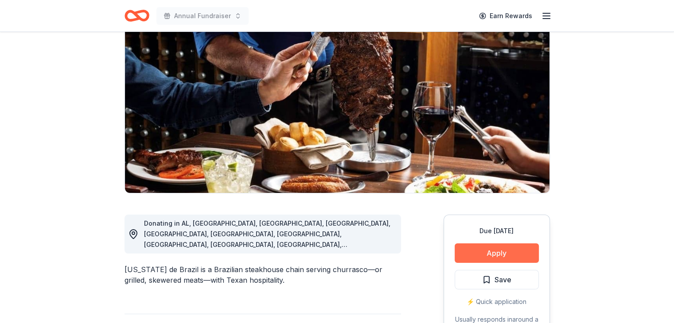
click at [478, 252] on button "Apply" at bounding box center [497, 253] width 84 height 19
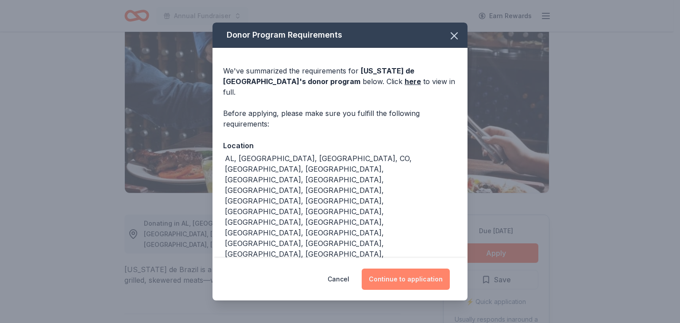
click at [398, 269] on button "Continue to application" at bounding box center [406, 279] width 88 height 21
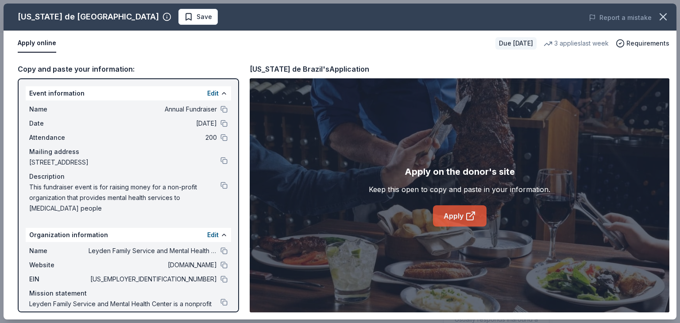
click at [463, 218] on link "Apply" at bounding box center [460, 216] width 54 height 21
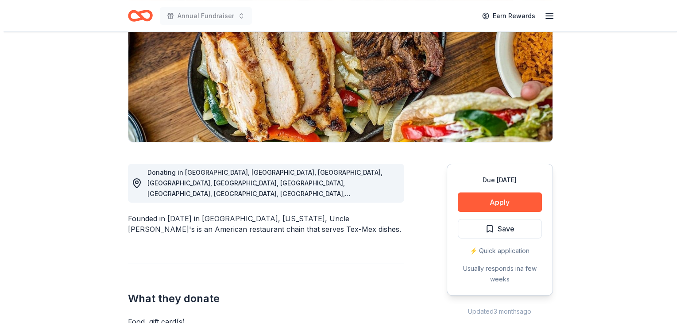
scroll to position [128, 0]
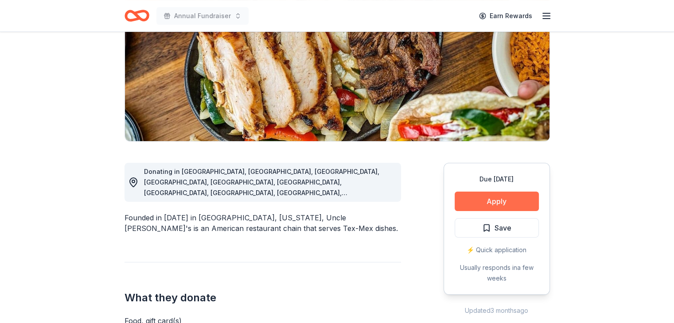
click at [493, 197] on button "Apply" at bounding box center [497, 201] width 84 height 19
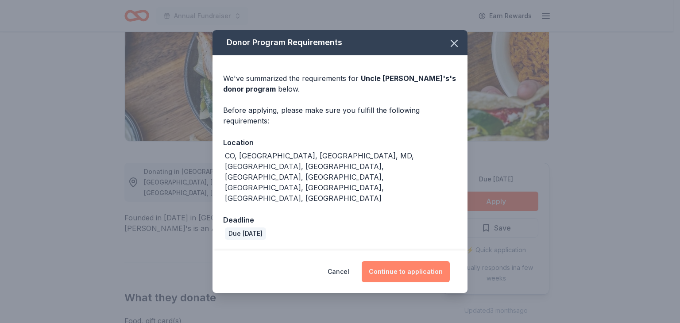
click at [411, 261] on button "Continue to application" at bounding box center [406, 271] width 88 height 21
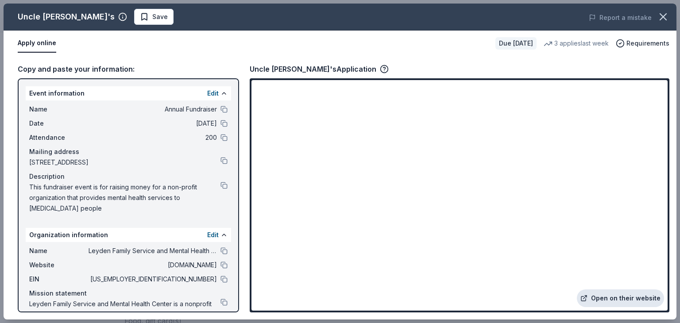
click at [633, 295] on link "Open on their website" at bounding box center [620, 299] width 87 height 18
click at [633, 294] on link "Open on their website" at bounding box center [620, 299] width 87 height 18
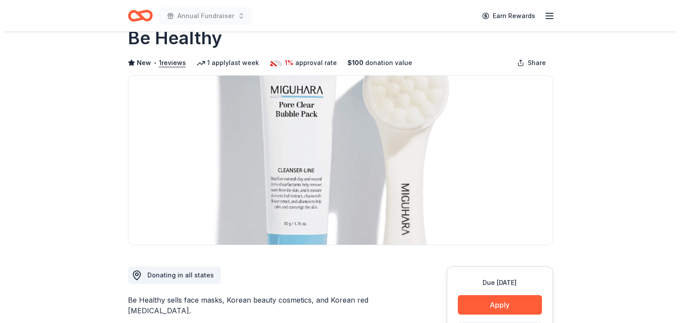
scroll to position [26, 0]
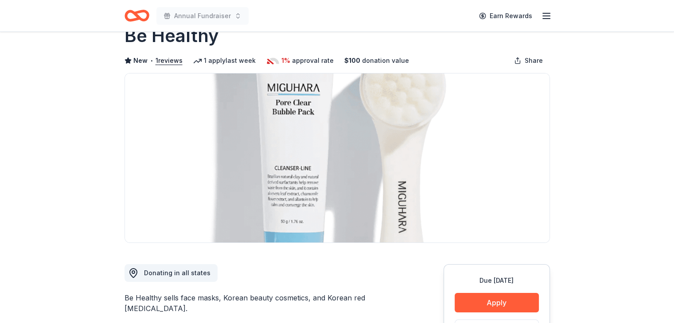
click at [503, 292] on div "Due [DATE] Apply Save ⚡️ Quick application" at bounding box center [496, 316] width 106 height 104
click at [505, 304] on button "Apply" at bounding box center [497, 302] width 84 height 19
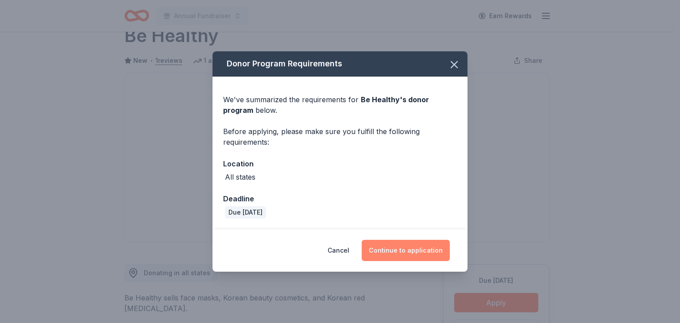
click at [402, 253] on button "Continue to application" at bounding box center [406, 250] width 88 height 21
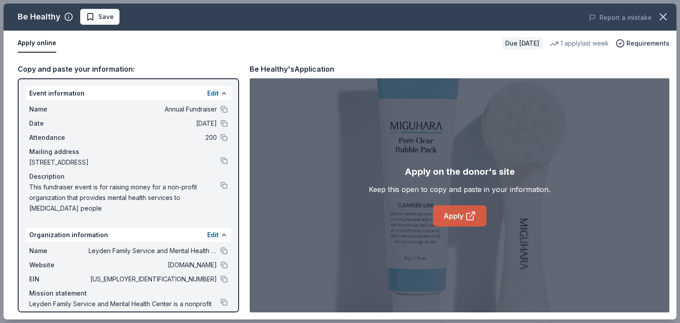
click at [465, 216] on link "Apply" at bounding box center [460, 216] width 54 height 21
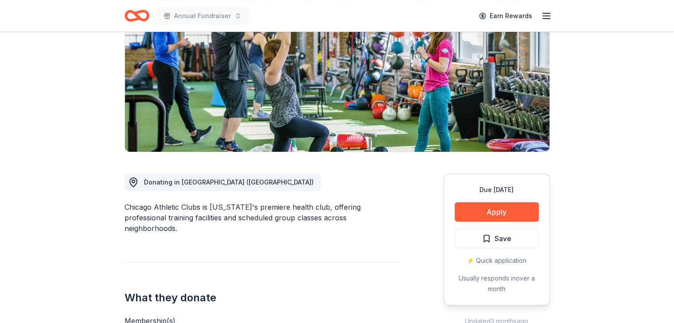
scroll to position [120, 0]
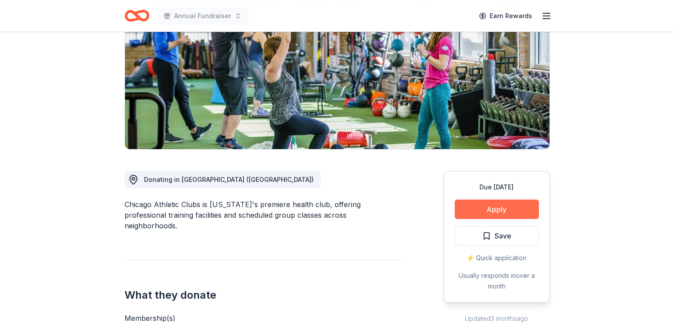
click at [493, 207] on button "Apply" at bounding box center [497, 209] width 84 height 19
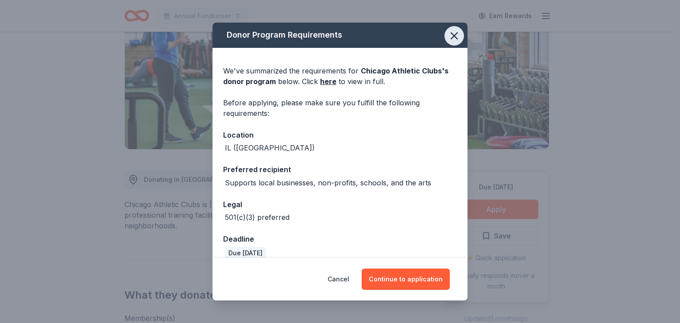
click at [448, 32] on icon "button" at bounding box center [454, 36] width 12 height 12
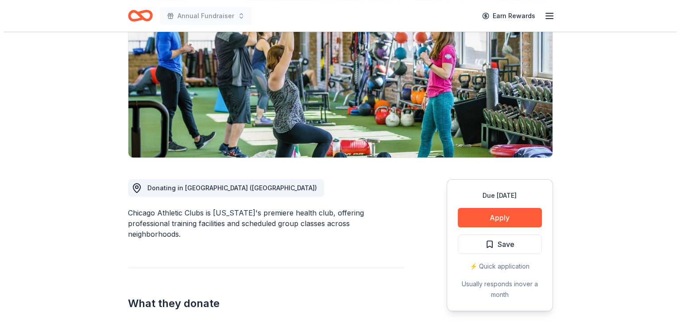
scroll to position [111, 0]
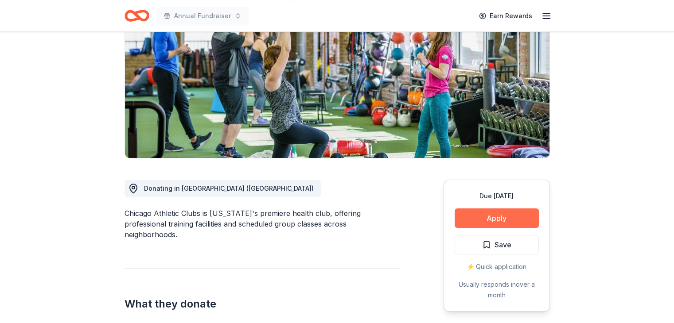
click at [486, 212] on button "Apply" at bounding box center [497, 218] width 84 height 19
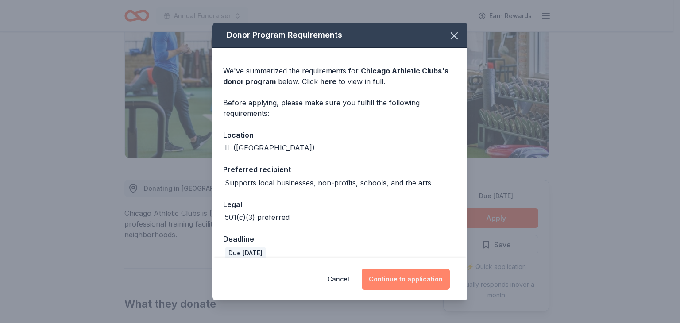
click at [413, 280] on button "Continue to application" at bounding box center [406, 279] width 88 height 21
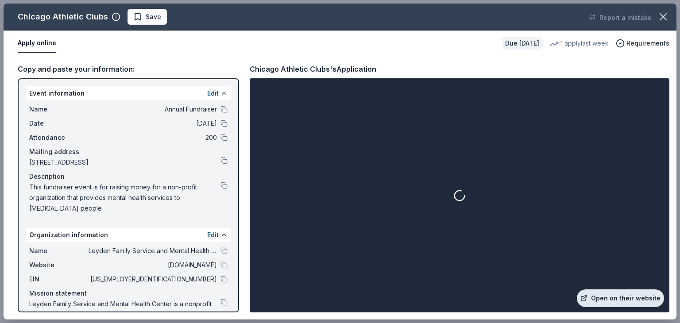
click at [619, 290] on link "Open on their website" at bounding box center [620, 299] width 87 height 18
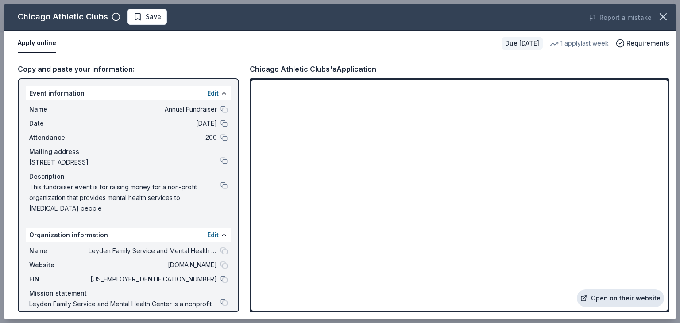
click at [624, 296] on link "Open on their website" at bounding box center [620, 299] width 87 height 18
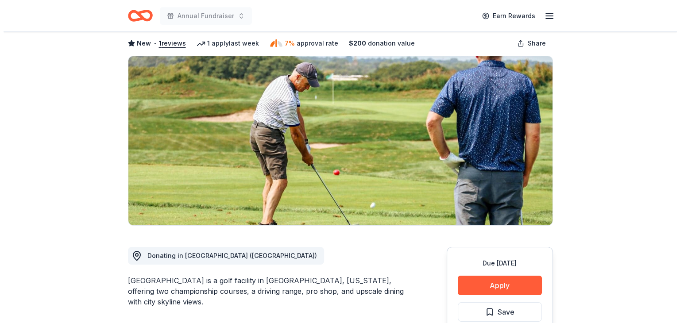
scroll to position [44, 0]
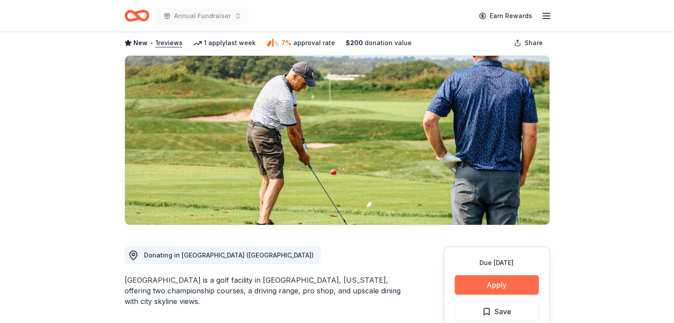
click at [478, 286] on button "Apply" at bounding box center [497, 285] width 84 height 19
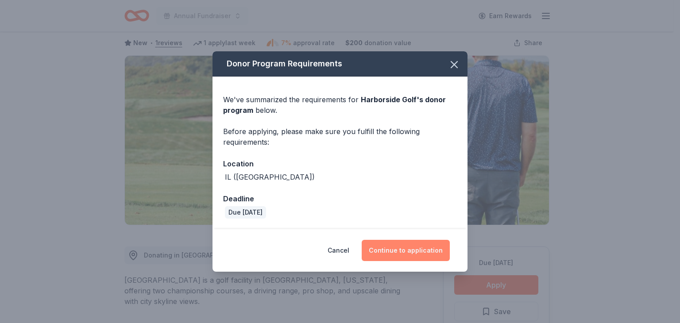
click at [434, 256] on button "Continue to application" at bounding box center [406, 250] width 88 height 21
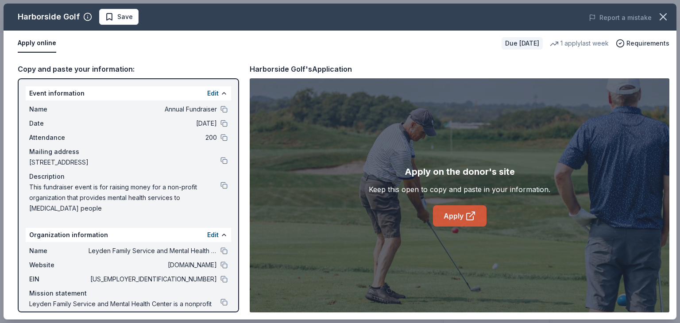
click at [471, 206] on link "Apply" at bounding box center [460, 216] width 54 height 21
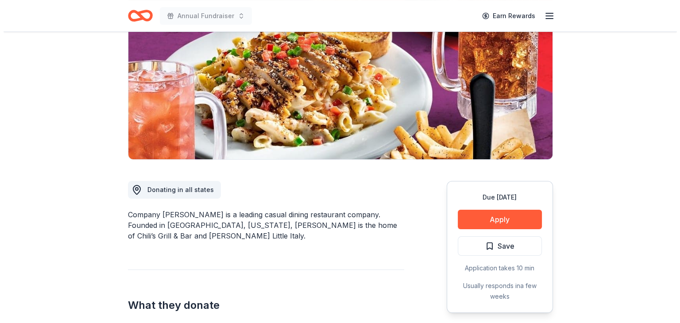
scroll to position [109, 0]
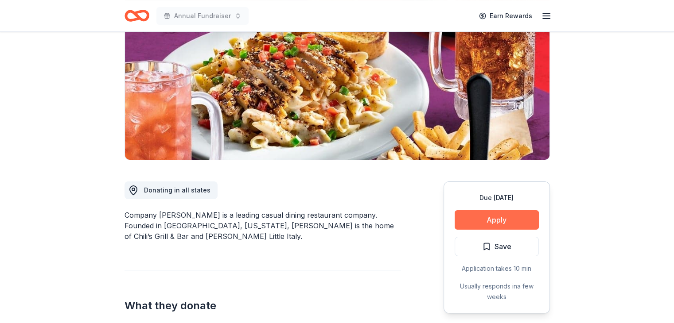
click at [496, 224] on button "Apply" at bounding box center [497, 219] width 84 height 19
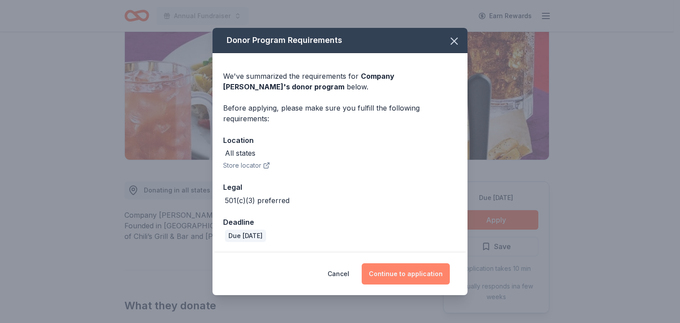
click at [404, 272] on button "Continue to application" at bounding box center [406, 274] width 88 height 21
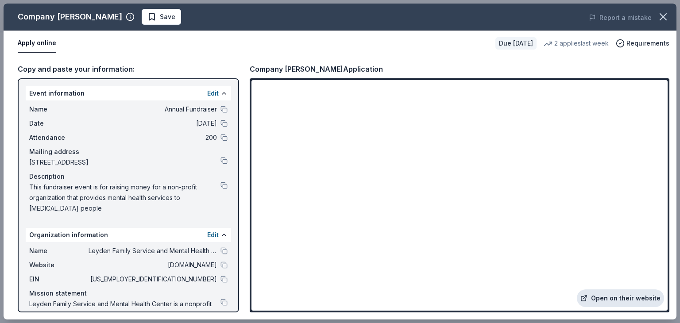
click at [613, 292] on link "Open on their website" at bounding box center [620, 299] width 87 height 18
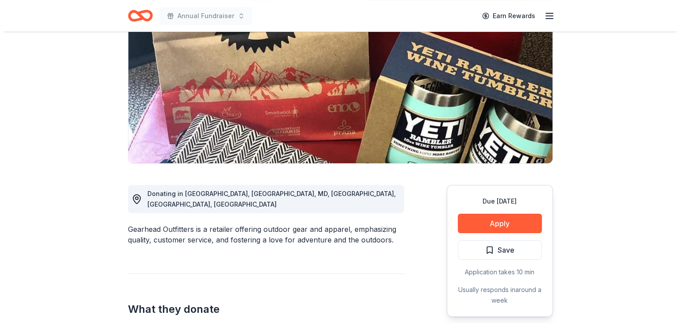
scroll to position [106, 0]
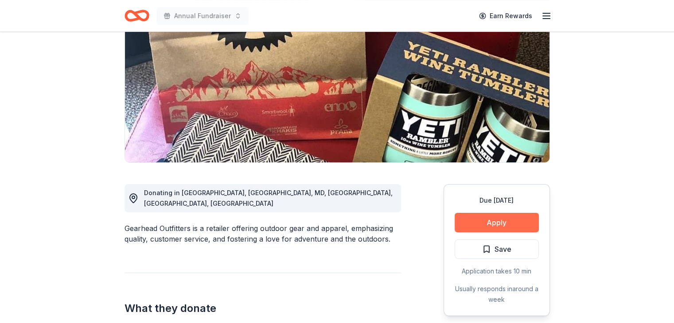
click at [514, 228] on button "Apply" at bounding box center [497, 222] width 84 height 19
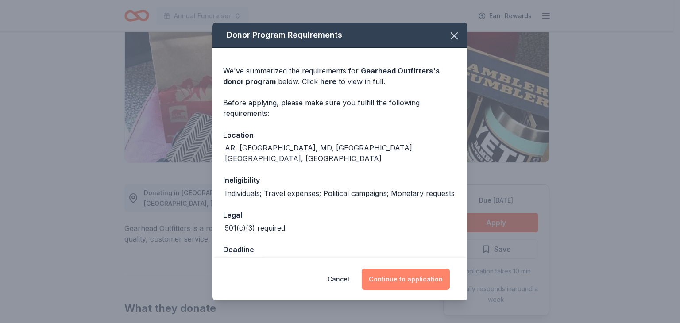
click at [431, 275] on button "Continue to application" at bounding box center [406, 279] width 88 height 21
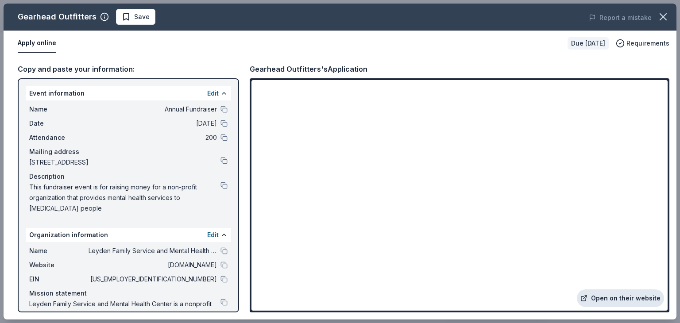
click at [614, 296] on link "Open on their website" at bounding box center [620, 299] width 87 height 18
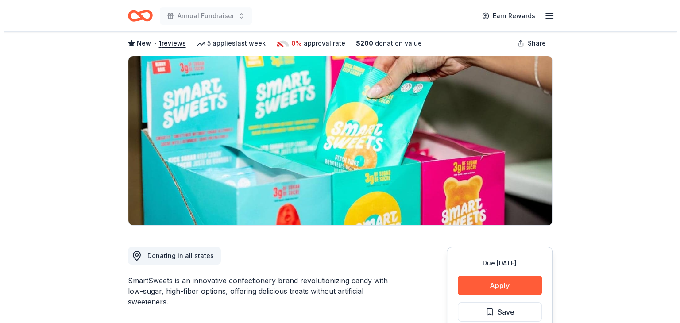
scroll to position [51, 0]
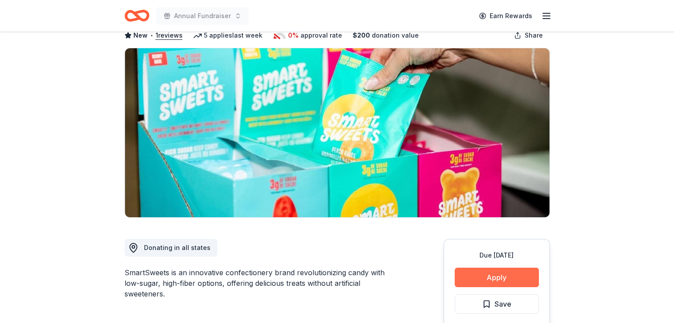
click at [514, 282] on button "Apply" at bounding box center [497, 277] width 84 height 19
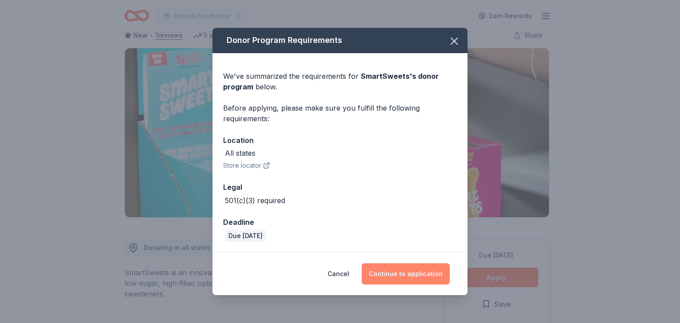
click at [404, 270] on button "Continue to application" at bounding box center [406, 274] width 88 height 21
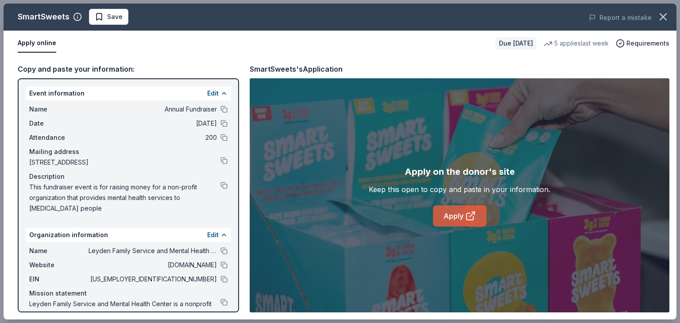
click at [455, 217] on link "Apply" at bounding box center [460, 216] width 54 height 21
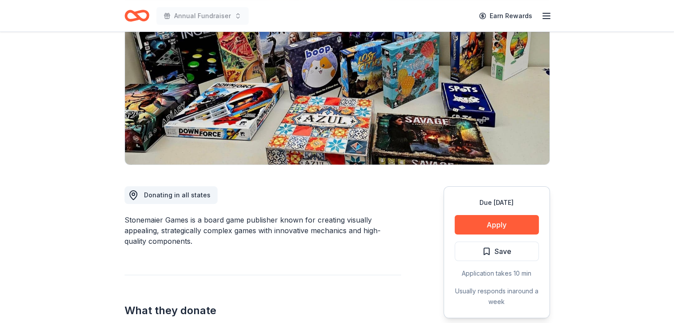
scroll to position [106, 0]
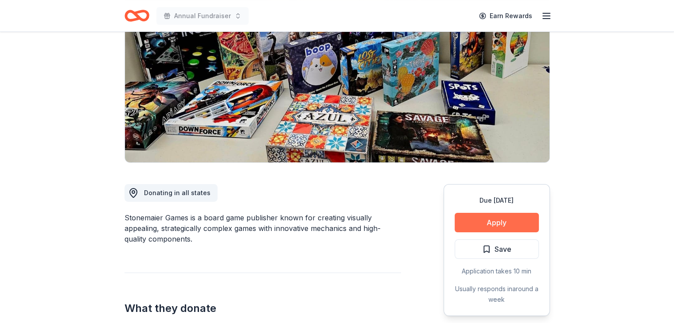
click at [504, 229] on button "Apply" at bounding box center [497, 222] width 84 height 19
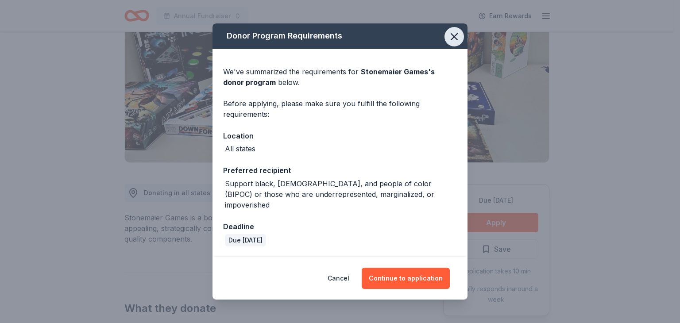
click at [453, 42] on icon "button" at bounding box center [454, 37] width 12 height 12
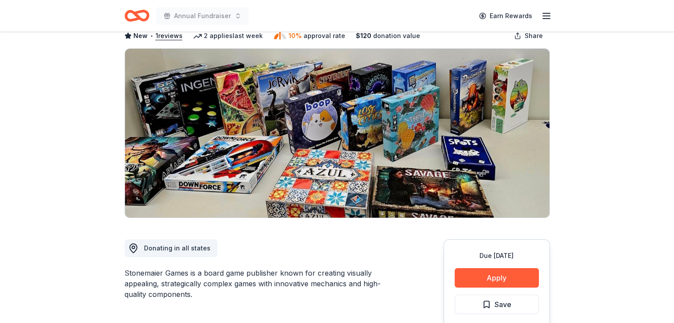
scroll to position [0, 0]
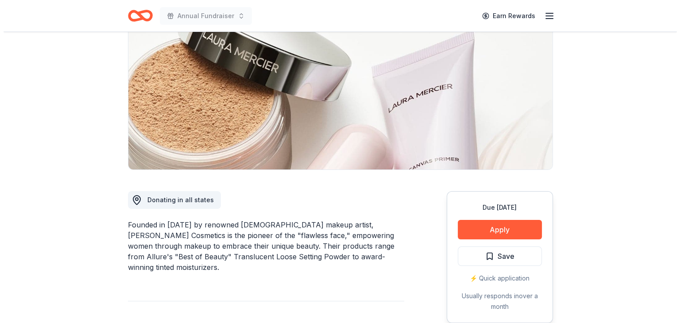
scroll to position [101, 0]
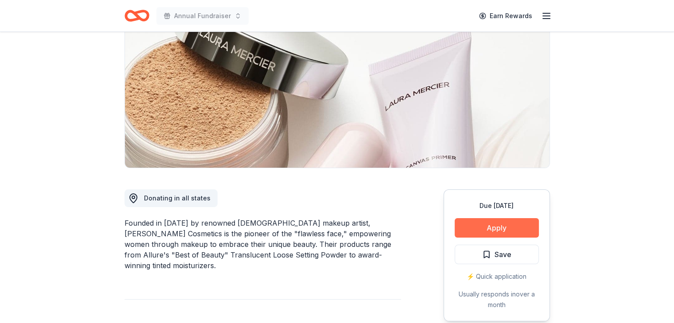
click at [500, 231] on button "Apply" at bounding box center [497, 227] width 84 height 19
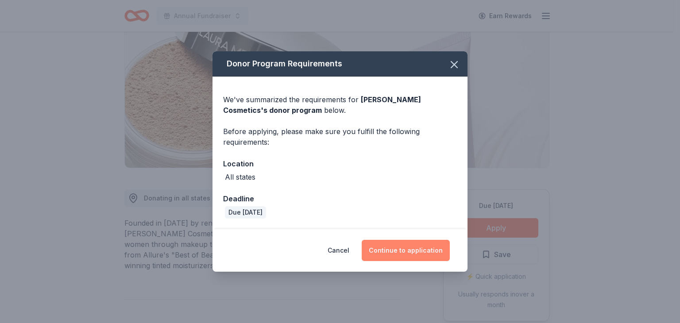
click at [424, 257] on button "Continue to application" at bounding box center [406, 250] width 88 height 21
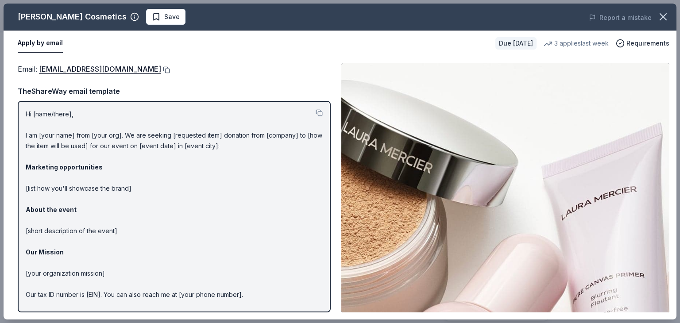
click at [161, 71] on button at bounding box center [165, 69] width 9 height 7
click at [161, 70] on button at bounding box center [165, 69] width 9 height 7
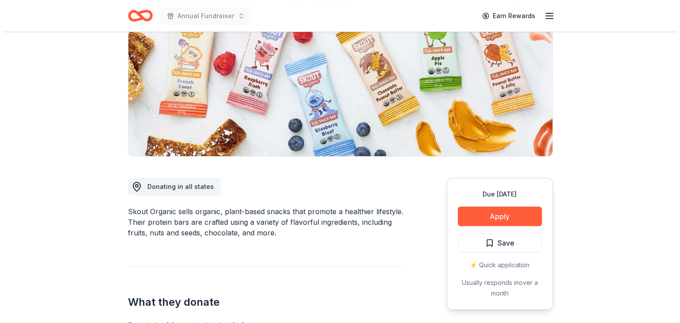
scroll to position [113, 0]
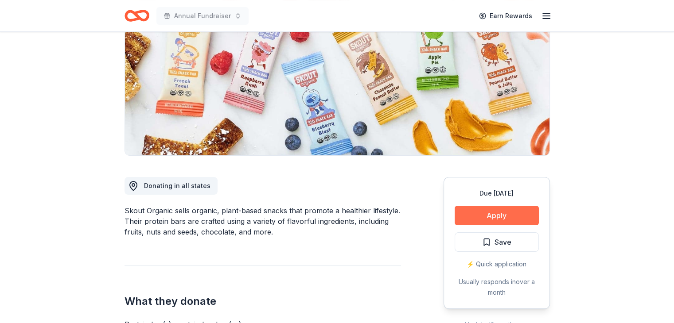
click at [482, 218] on button "Apply" at bounding box center [497, 215] width 84 height 19
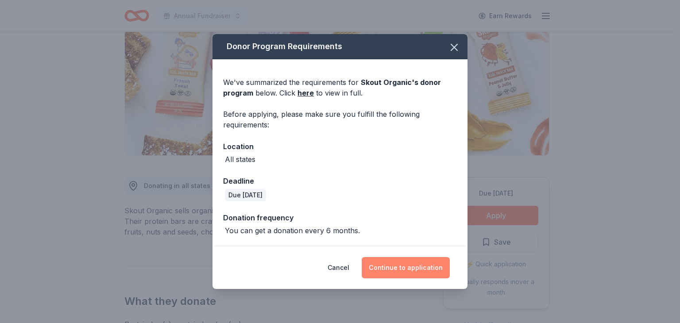
click at [400, 262] on button "Continue to application" at bounding box center [406, 267] width 88 height 21
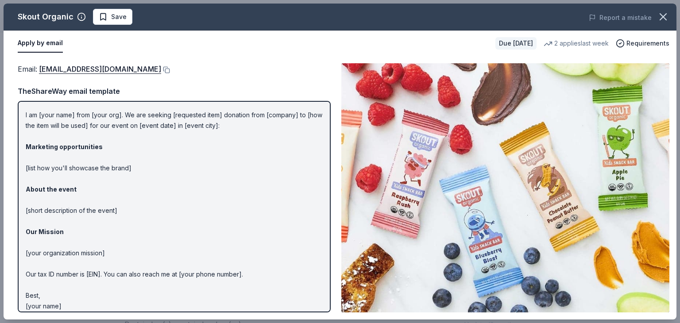
scroll to position [27, 0]
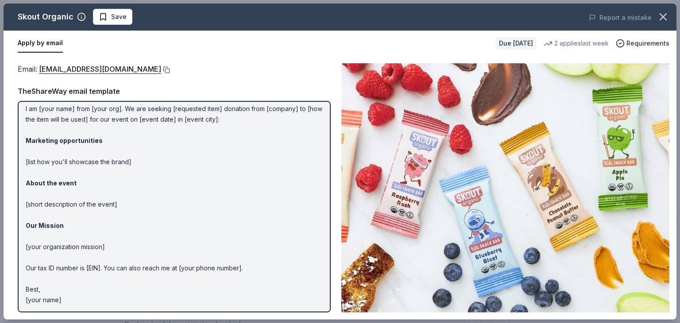
click at [161, 70] on button at bounding box center [165, 69] width 9 height 7
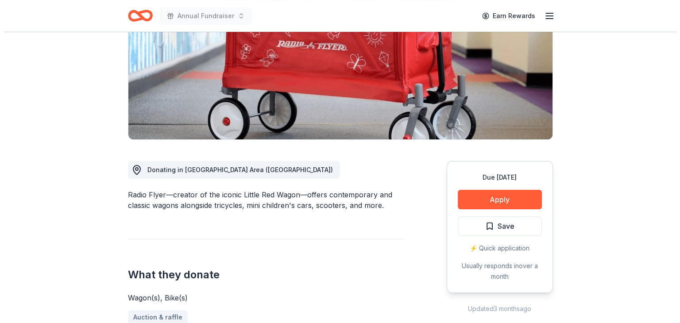
scroll to position [130, 0]
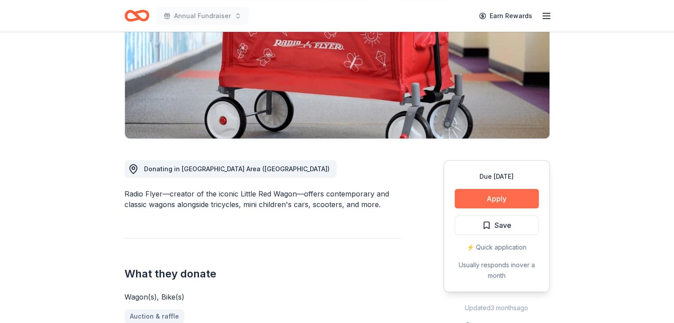
click at [500, 202] on button "Apply" at bounding box center [497, 198] width 84 height 19
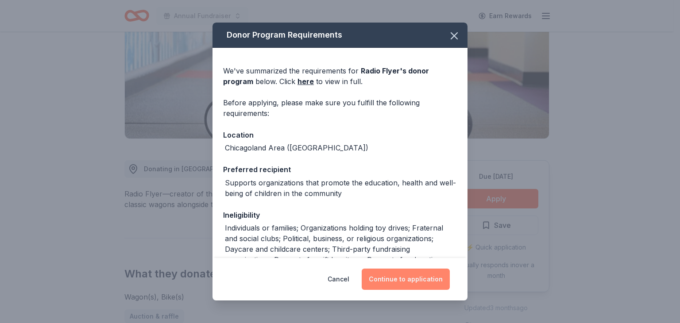
click at [429, 270] on button "Continue to application" at bounding box center [406, 279] width 88 height 21
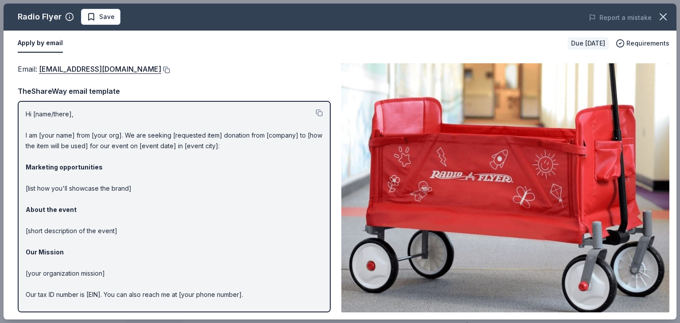
click at [161, 69] on button at bounding box center [165, 69] width 9 height 7
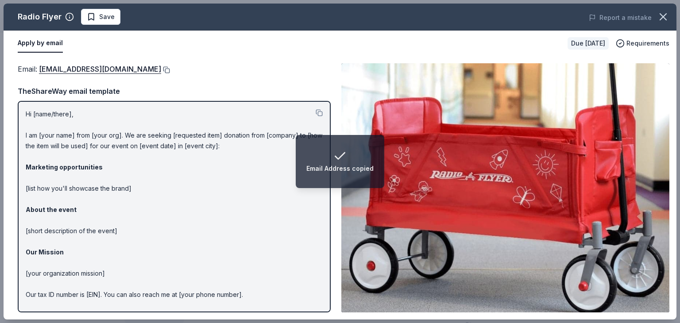
click at [161, 69] on button at bounding box center [165, 69] width 9 height 7
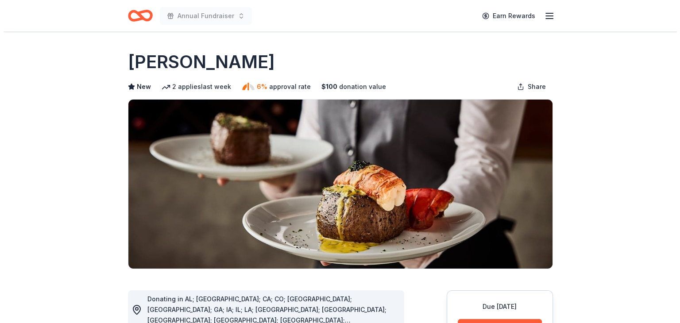
scroll to position [118, 0]
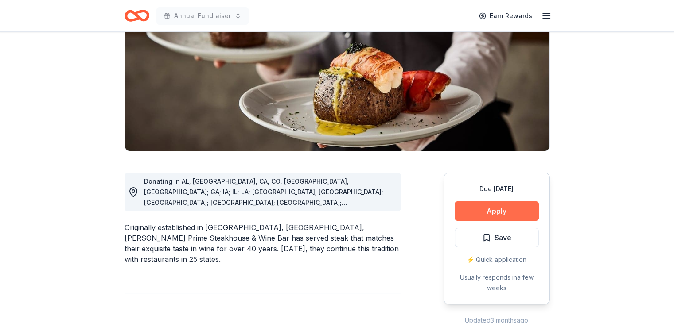
click at [509, 210] on button "Apply" at bounding box center [497, 211] width 84 height 19
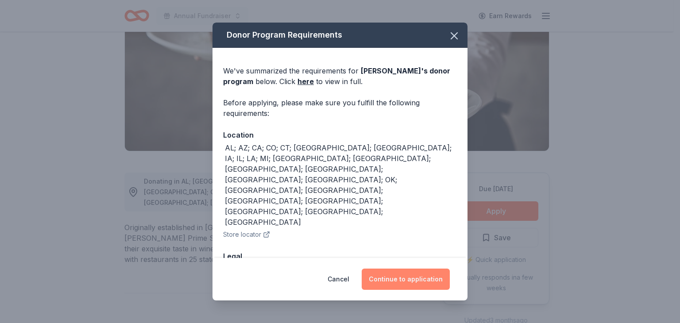
click at [387, 278] on button "Continue to application" at bounding box center [406, 279] width 88 height 21
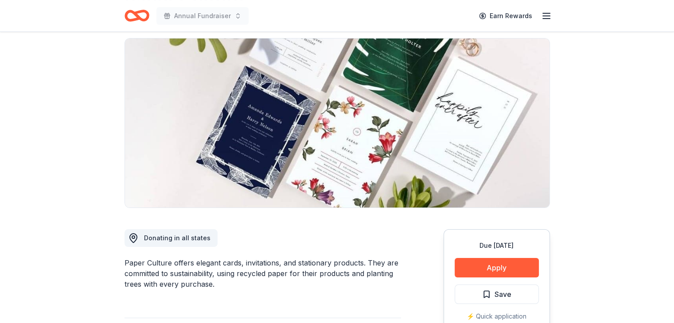
scroll to position [58, 0]
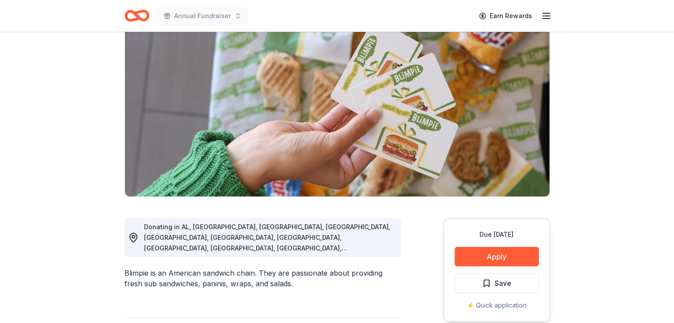
scroll to position [78, 0]
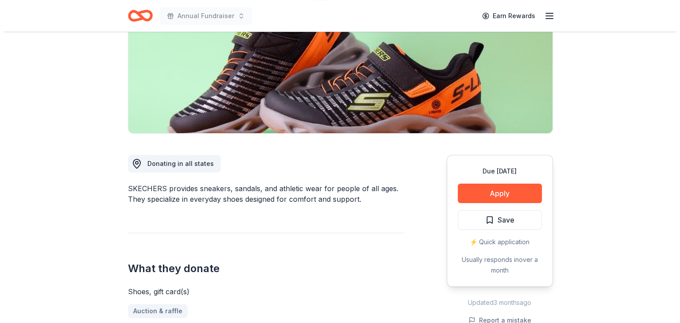
scroll to position [140, 0]
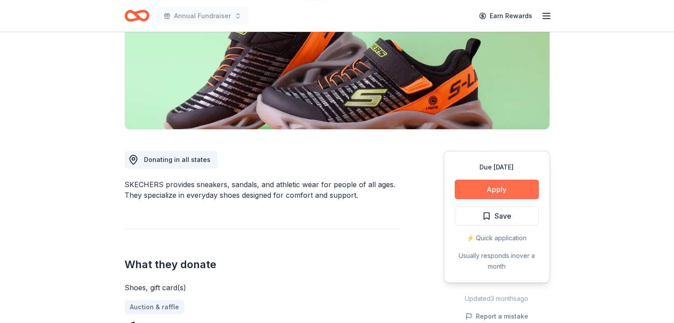
click at [489, 193] on button "Apply" at bounding box center [497, 189] width 84 height 19
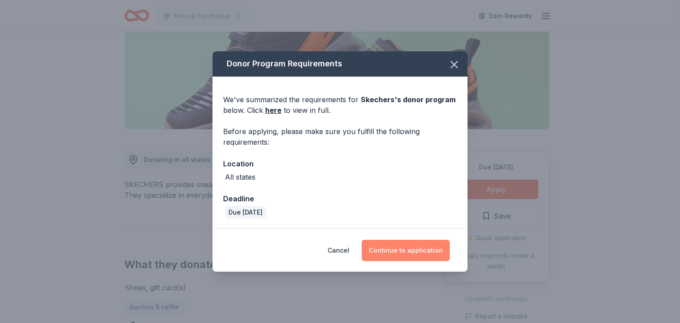
click at [410, 256] on button "Continue to application" at bounding box center [406, 250] width 88 height 21
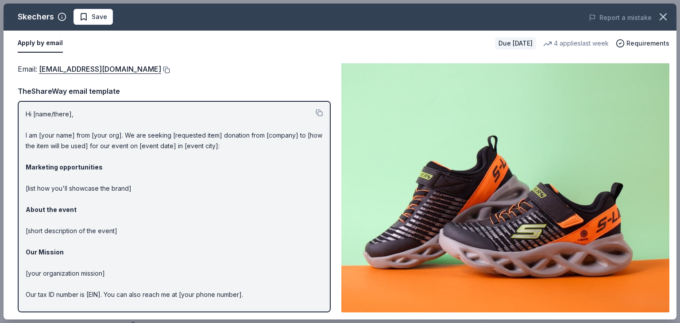
click at [161, 69] on button at bounding box center [165, 69] width 9 height 7
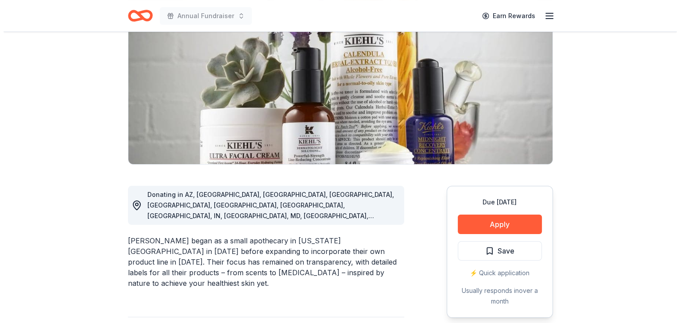
scroll to position [111, 0]
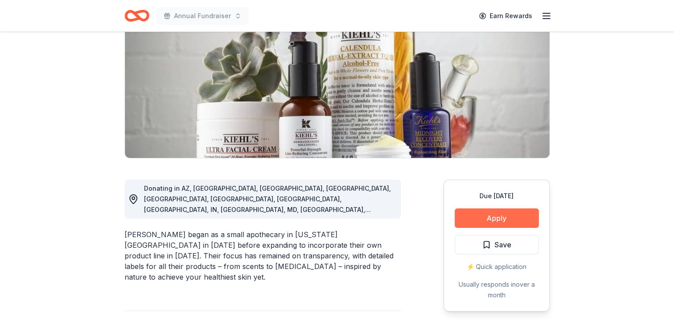
click at [503, 219] on button "Apply" at bounding box center [497, 218] width 84 height 19
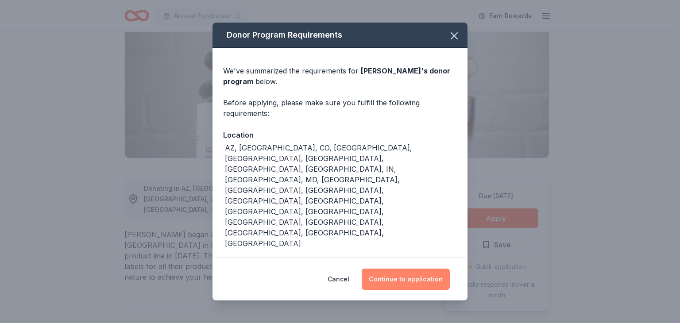
click at [397, 274] on button "Continue to application" at bounding box center [406, 279] width 88 height 21
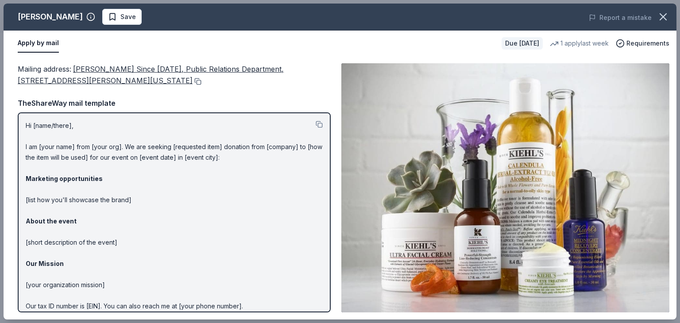
click at [193, 81] on button at bounding box center [197, 81] width 9 height 7
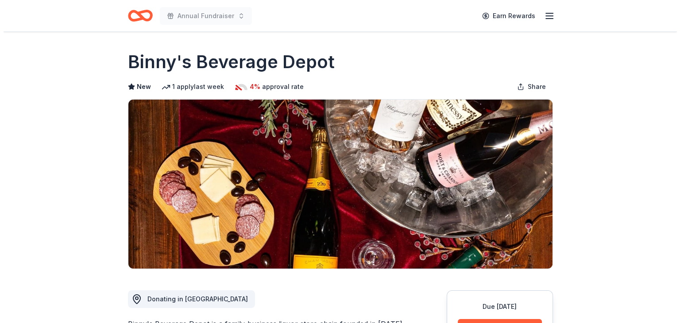
scroll to position [99, 0]
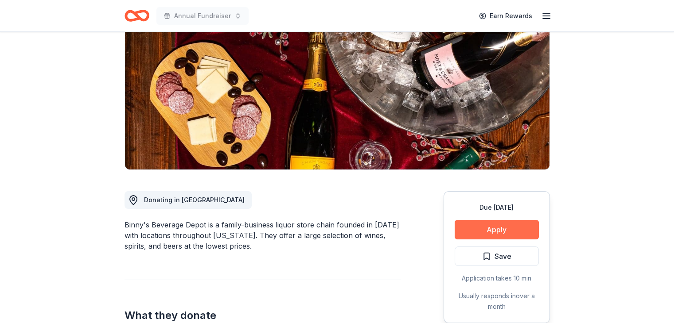
click at [523, 225] on button "Apply" at bounding box center [497, 229] width 84 height 19
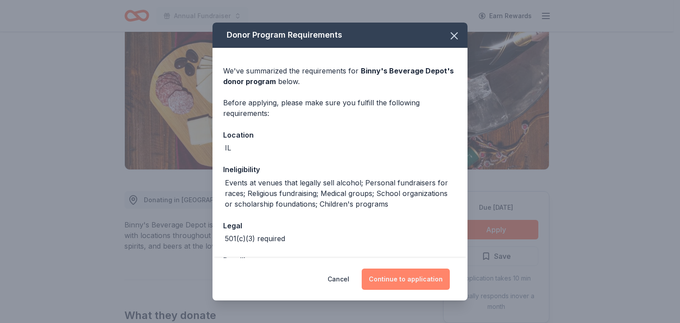
click at [392, 277] on button "Continue to application" at bounding box center [406, 279] width 88 height 21
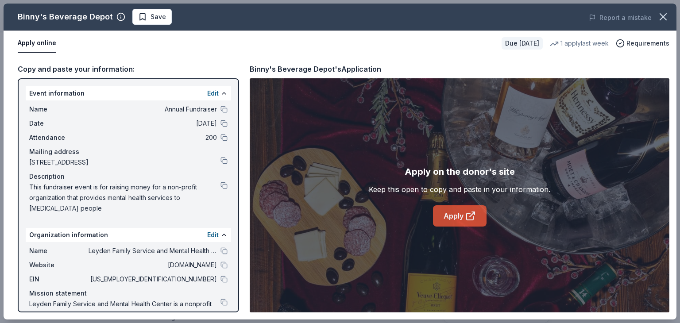
click at [464, 218] on link "Apply" at bounding box center [460, 216] width 54 height 21
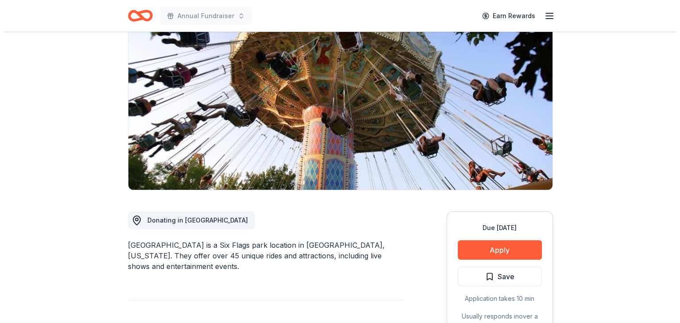
scroll to position [104, 0]
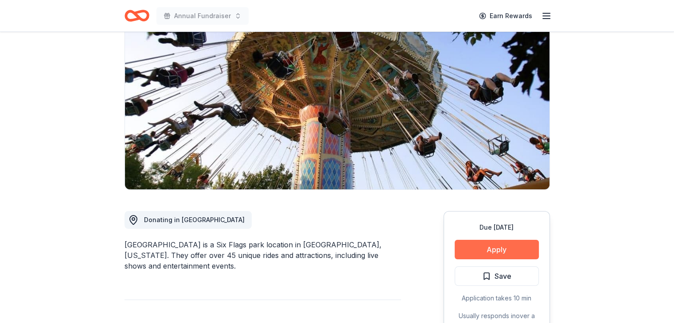
click at [486, 240] on button "Apply" at bounding box center [497, 249] width 84 height 19
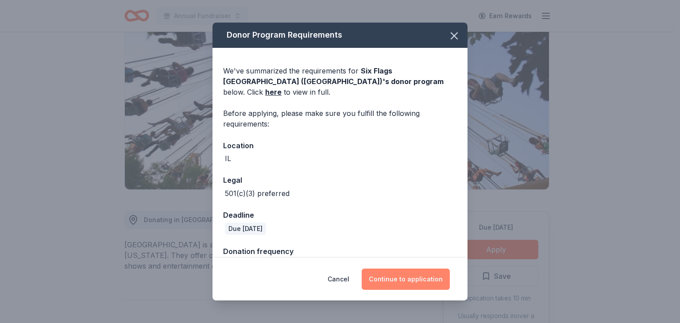
click at [381, 282] on button "Continue to application" at bounding box center [406, 279] width 88 height 21
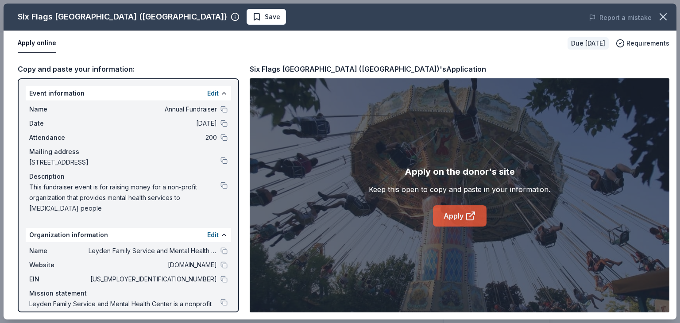
click at [464, 219] on link "Apply" at bounding box center [460, 216] width 54 height 21
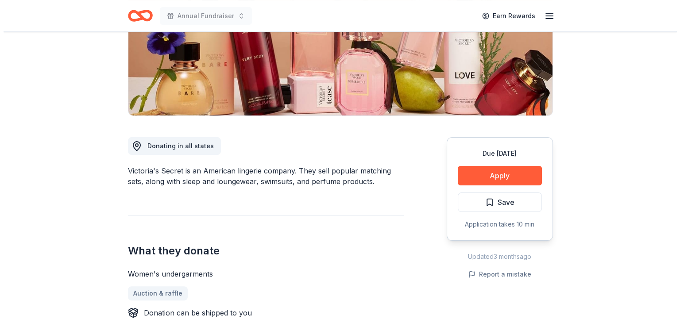
scroll to position [157, 0]
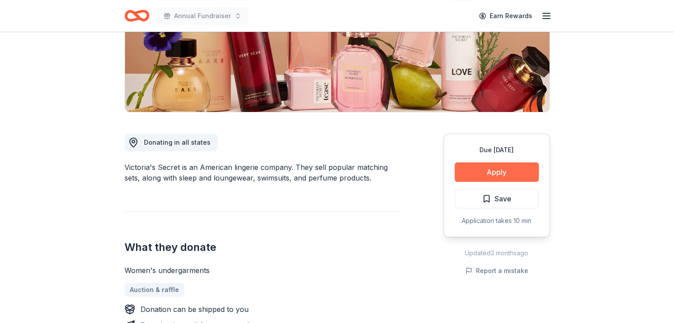
click at [502, 172] on button "Apply" at bounding box center [497, 172] width 84 height 19
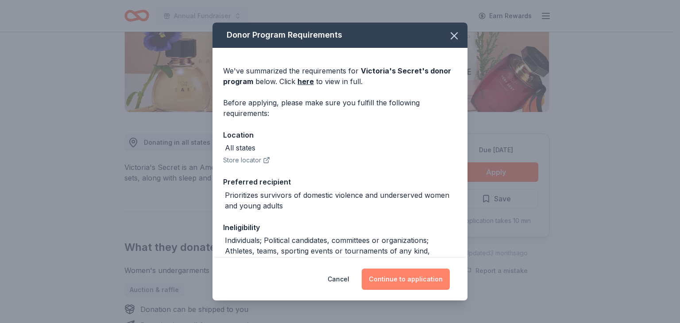
click at [419, 275] on button "Continue to application" at bounding box center [406, 279] width 88 height 21
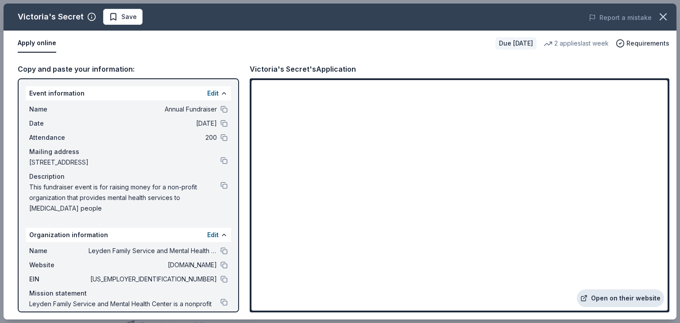
click at [620, 302] on link "Open on their website" at bounding box center [620, 299] width 87 height 18
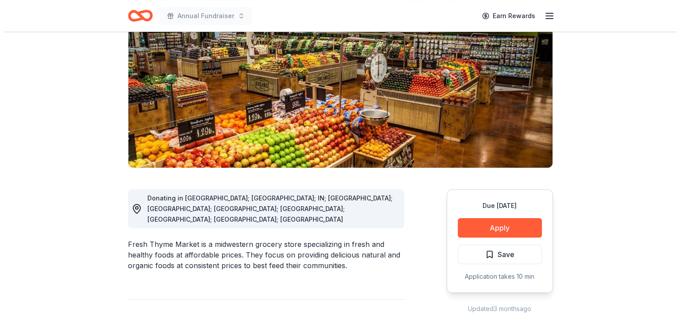
scroll to position [106, 0]
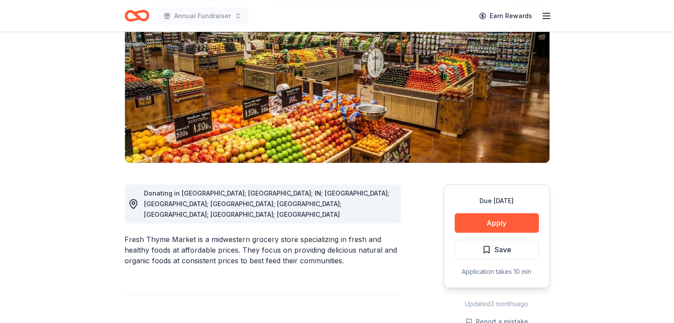
click at [486, 218] on button "Apply" at bounding box center [497, 223] width 84 height 19
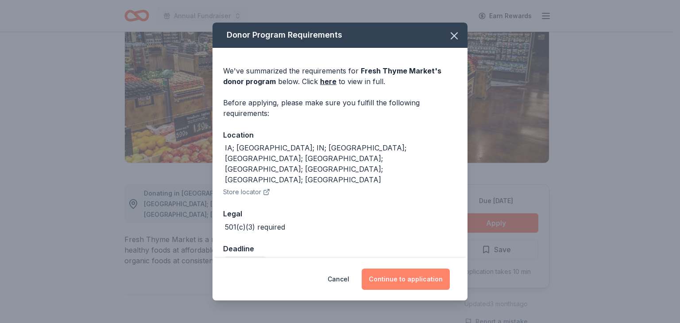
click at [407, 280] on button "Continue to application" at bounding box center [406, 279] width 88 height 21
